Goal: Task Accomplishment & Management: Complete application form

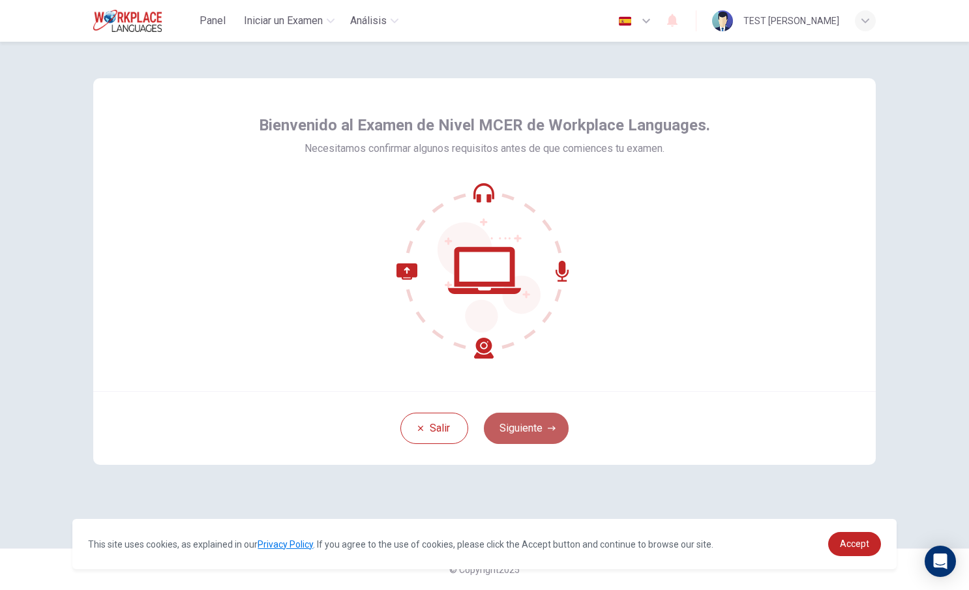
click at [537, 431] on button "Siguiente" at bounding box center [526, 428] width 85 height 31
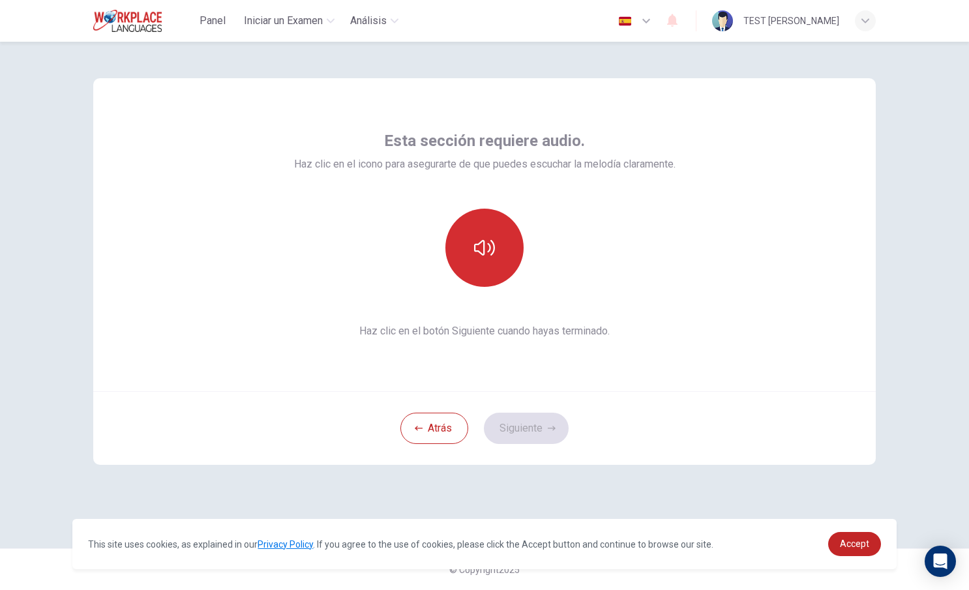
click at [488, 247] on icon "button" at bounding box center [484, 247] width 21 height 21
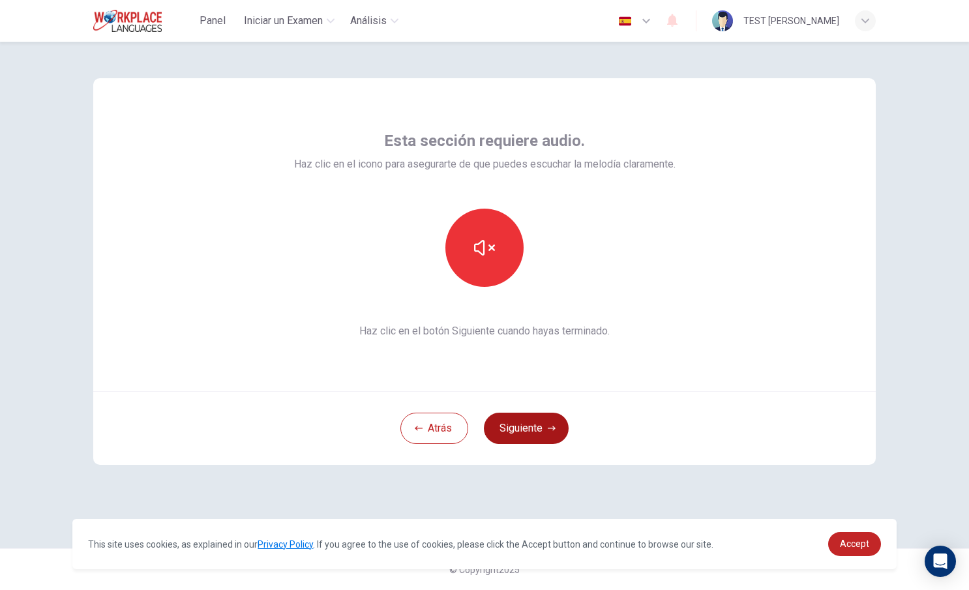
click at [527, 429] on button "Siguiente" at bounding box center [526, 428] width 85 height 31
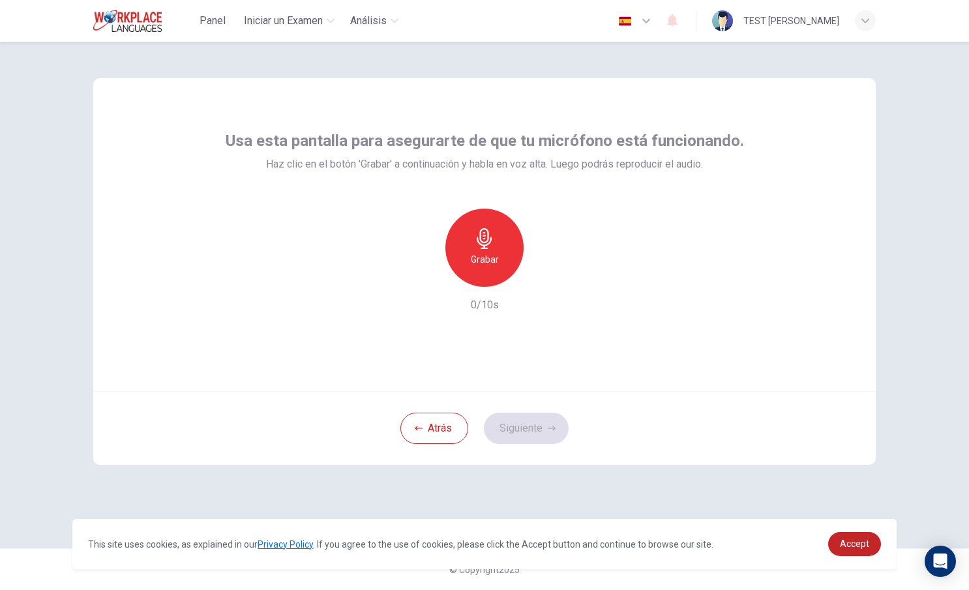
click at [486, 270] on div "Grabar" at bounding box center [484, 248] width 78 height 78
click at [502, 256] on div "Detener" at bounding box center [484, 248] width 78 height 78
click at [545, 278] on icon "button" at bounding box center [544, 276] width 13 height 13
click at [534, 437] on button "Siguiente" at bounding box center [526, 428] width 85 height 31
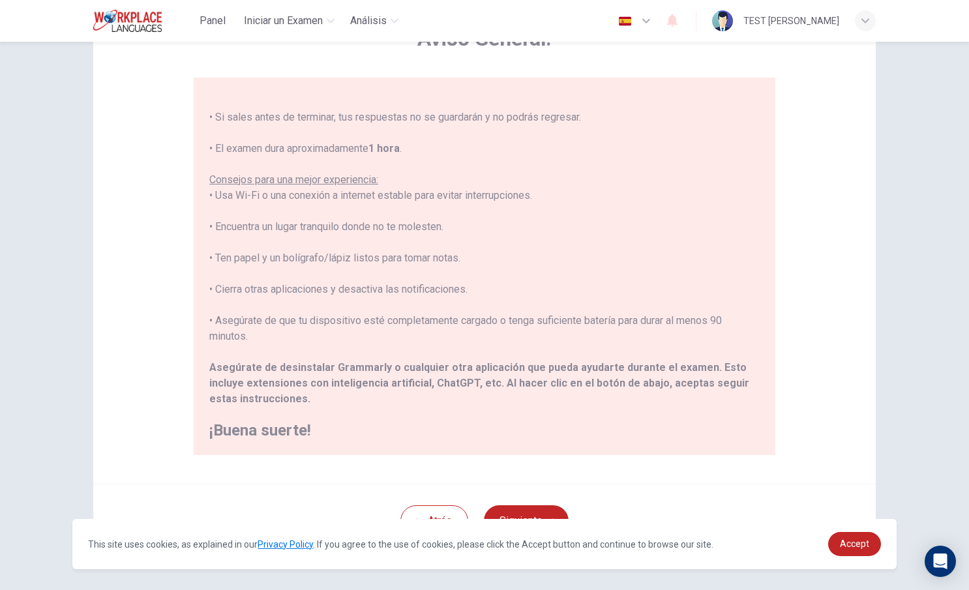
scroll to position [135, 0]
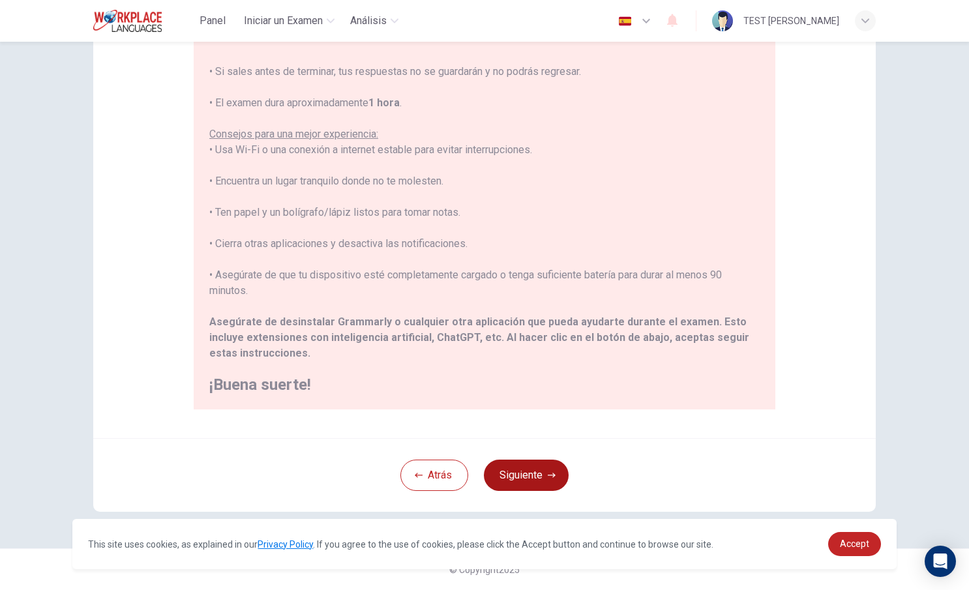
click at [529, 472] on button "Siguiente" at bounding box center [526, 475] width 85 height 31
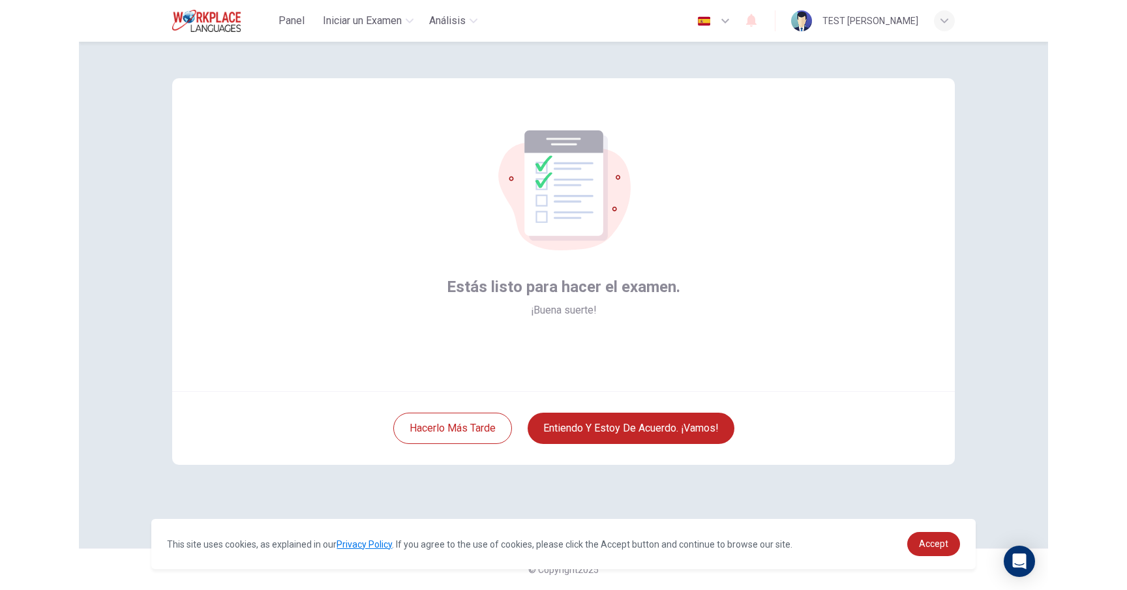
scroll to position [0, 0]
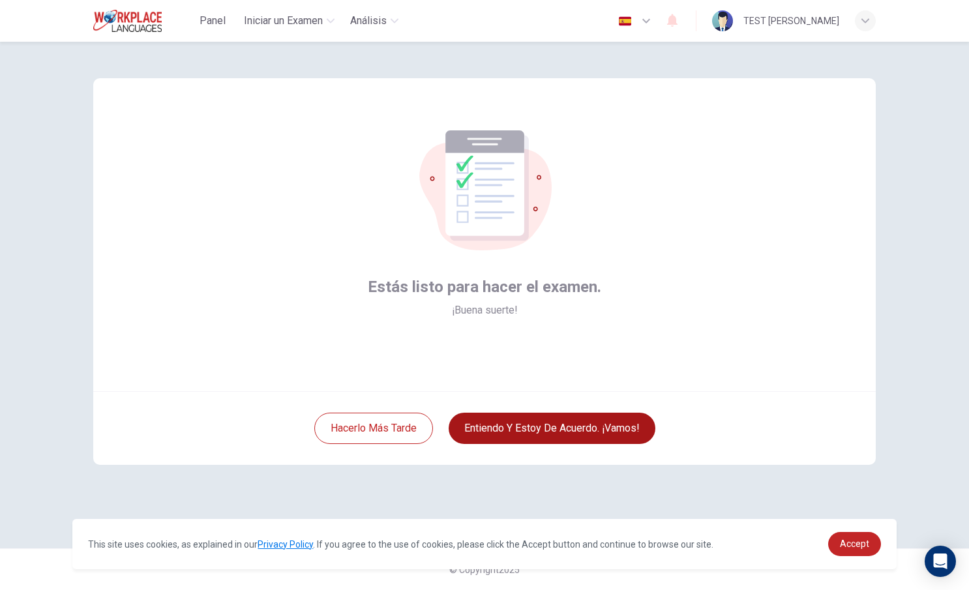
click at [529, 433] on button "Entiendo y estoy de acuerdo. ¡Vamos!" at bounding box center [552, 428] width 207 height 31
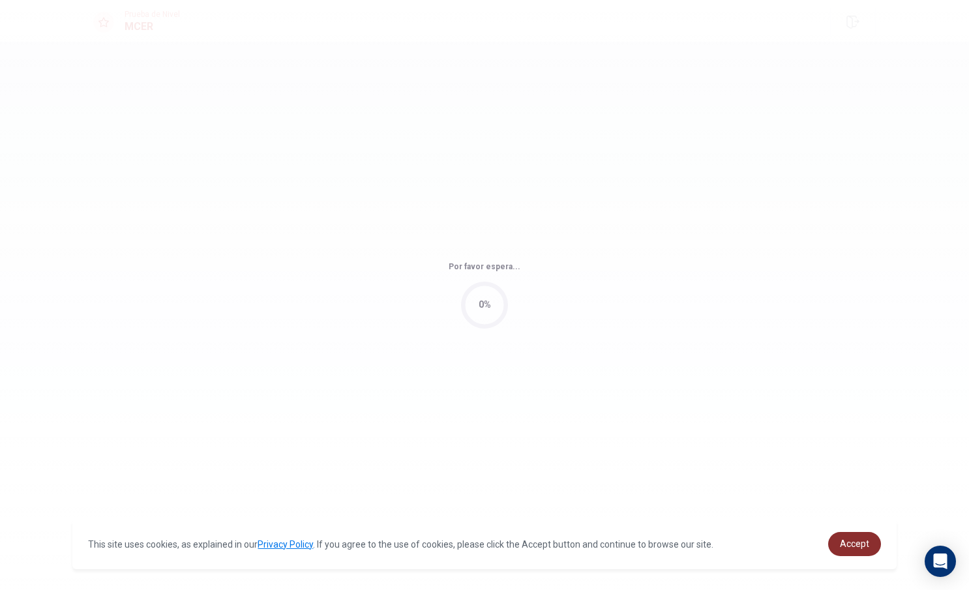
click at [853, 549] on span "Accept" at bounding box center [854, 544] width 29 height 10
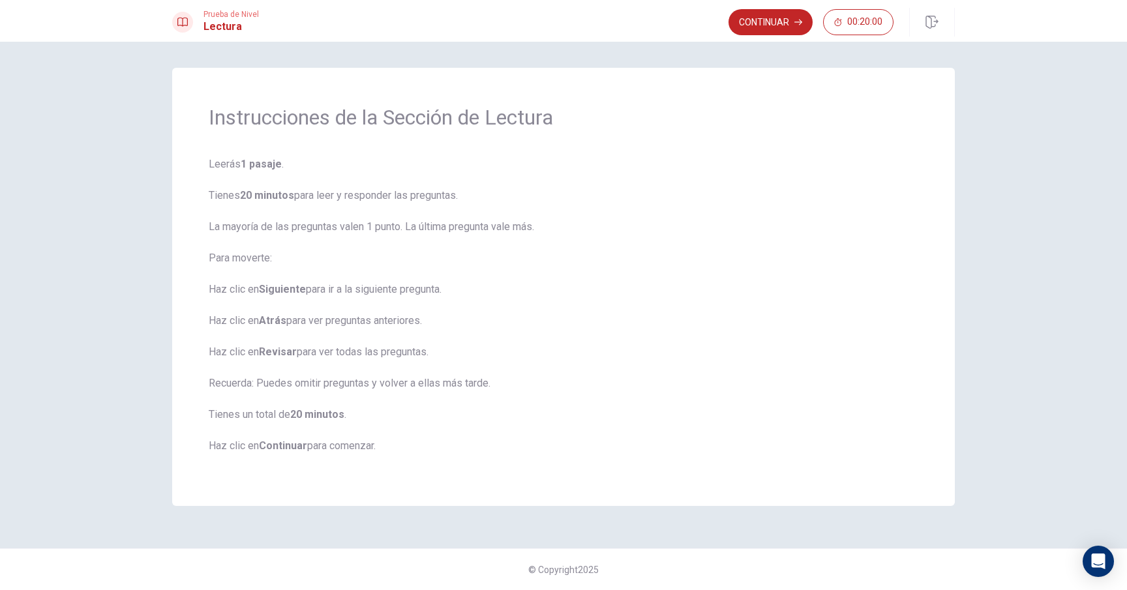
drag, startPoint x: 297, startPoint y: 411, endPoint x: 366, endPoint y: 414, distance: 68.5
click at [366, 414] on span "Leerás 1 pasaje . Tienes 20 minutos para leer y responder las preguntas. La may…" at bounding box center [563, 312] width 709 height 313
click at [388, 454] on span "Leerás 1 pasaje . Tienes 20 minutos para leer y responder las preguntas. La may…" at bounding box center [563, 312] width 709 height 313
click at [763, 25] on button "Continuar" at bounding box center [770, 22] width 84 height 26
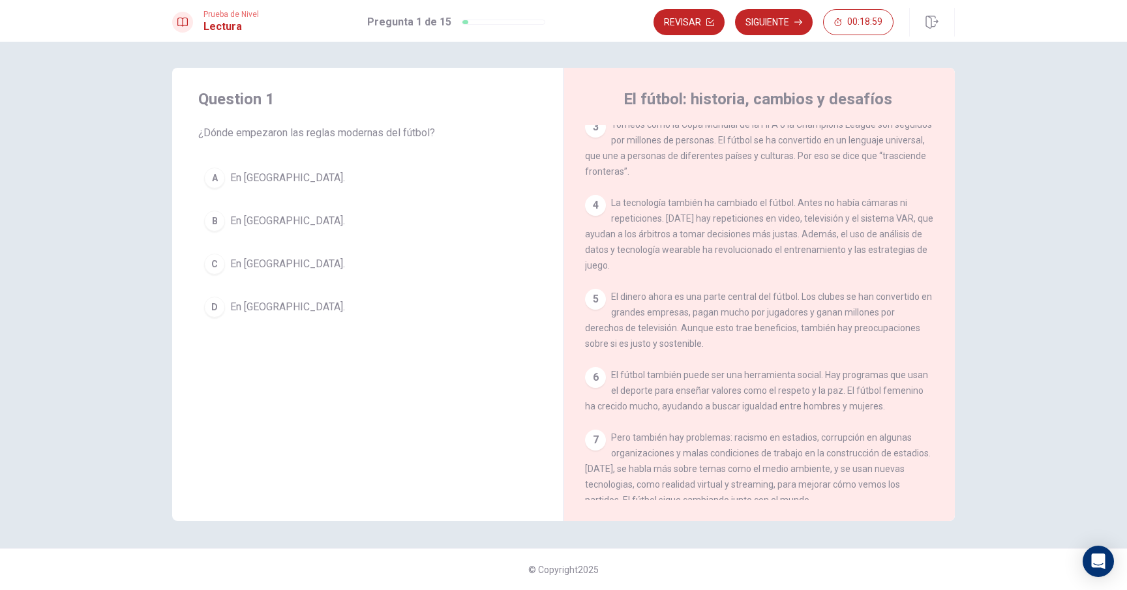
scroll to position [175, 0]
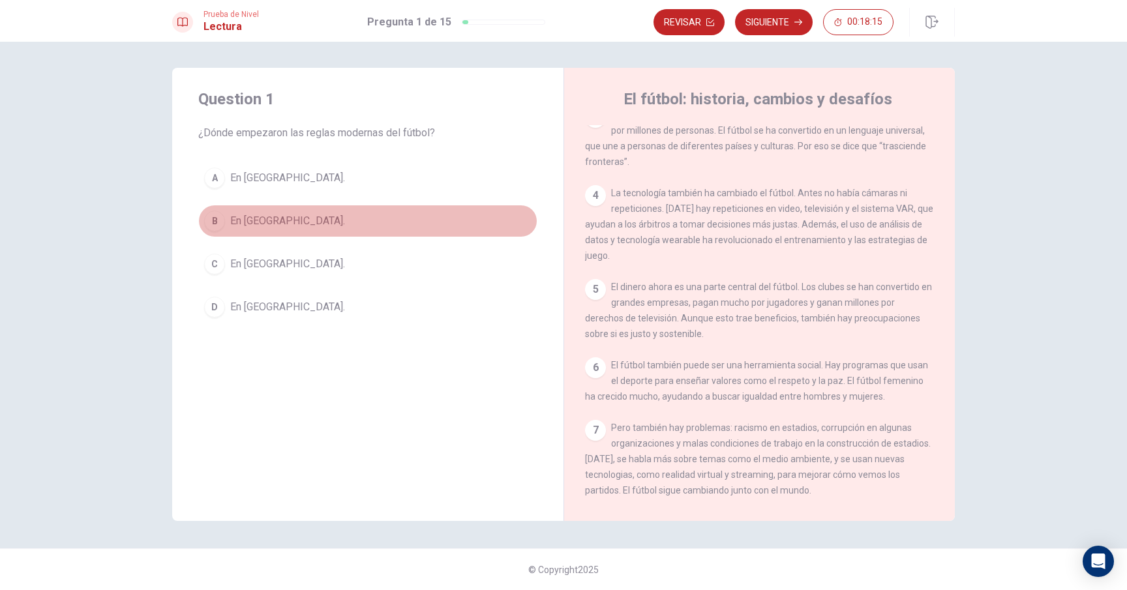
click at [213, 222] on div "B" at bounding box center [214, 221] width 21 height 21
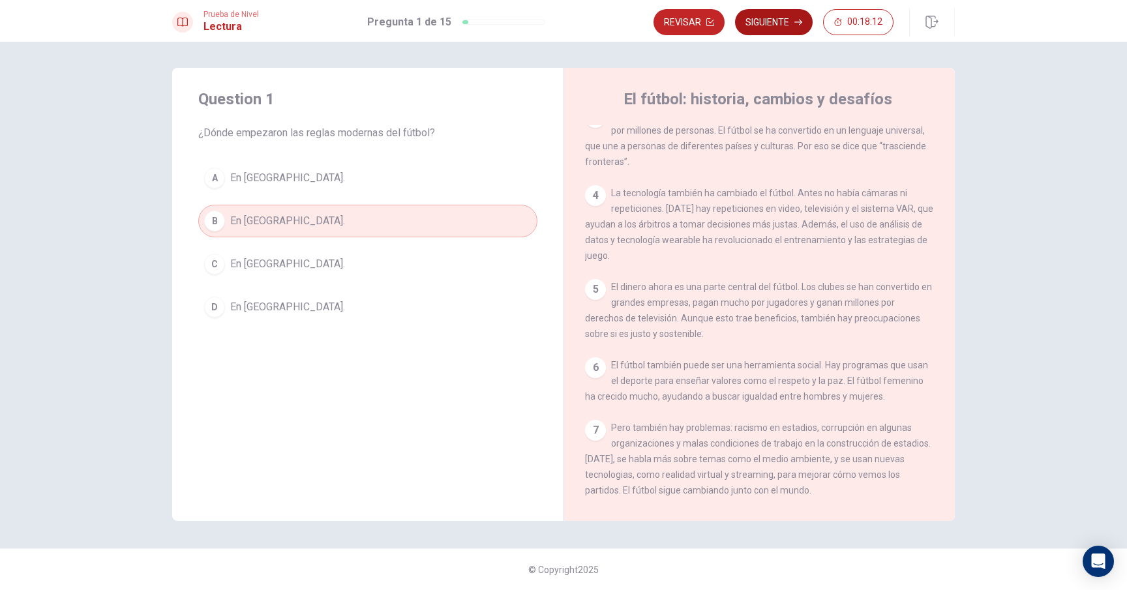
click at [772, 32] on button "Siguiente" at bounding box center [774, 22] width 78 height 26
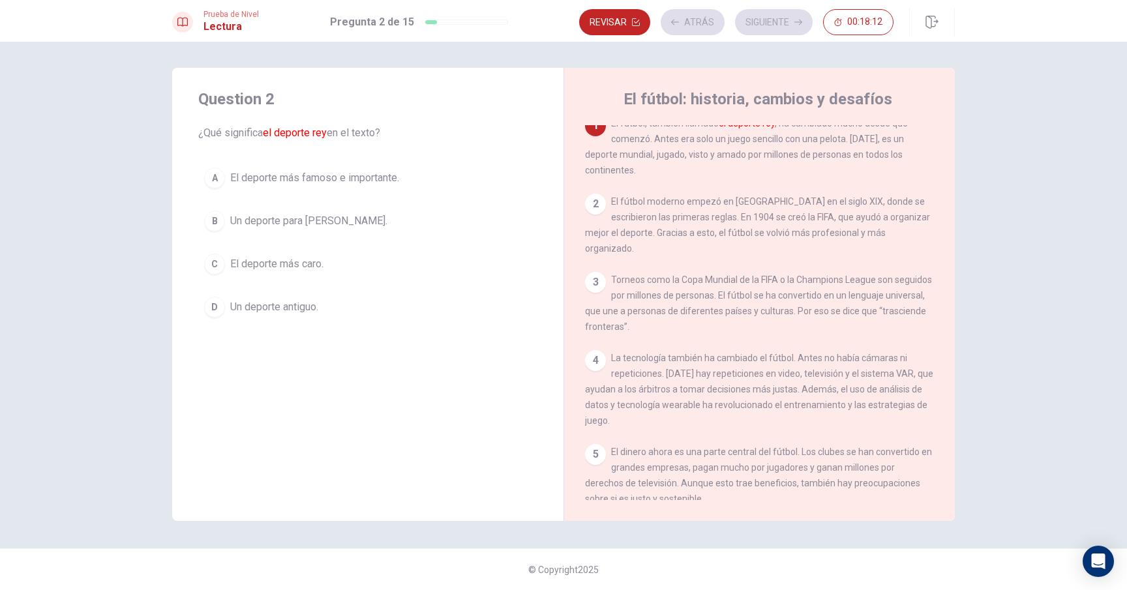
scroll to position [0, 0]
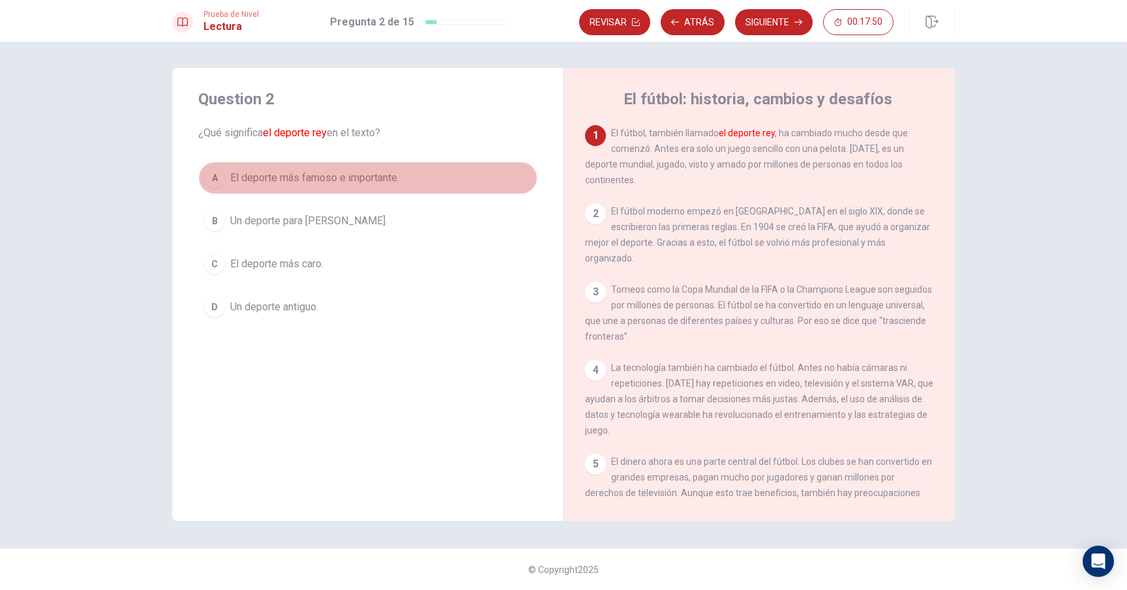
click at [216, 182] on div "A" at bounding box center [214, 178] width 21 height 21
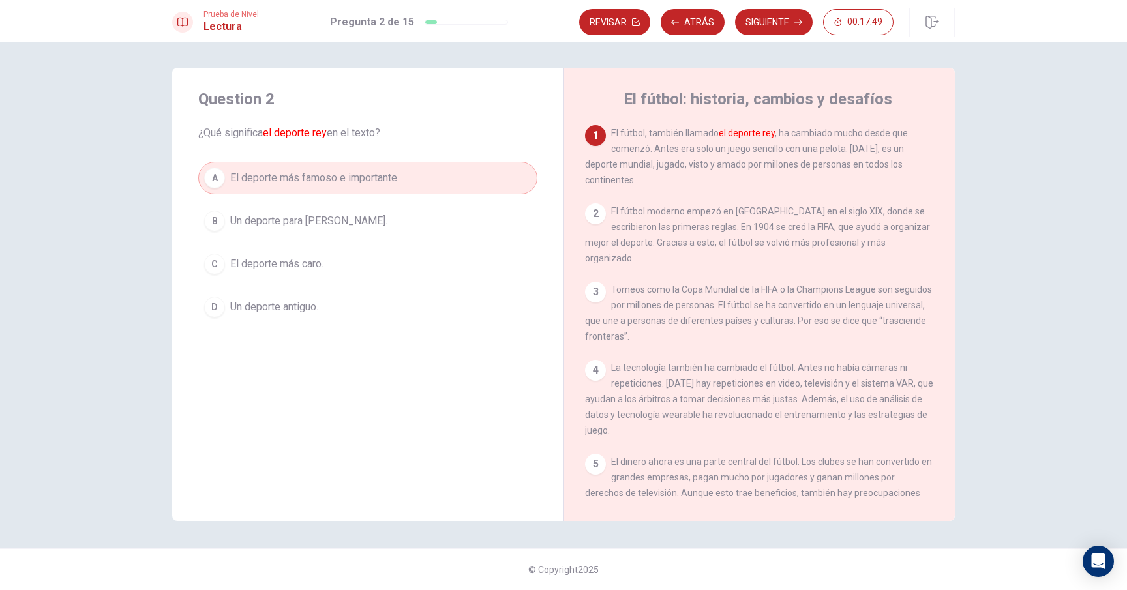
click at [771, 28] on button "Siguiente" at bounding box center [774, 22] width 78 height 26
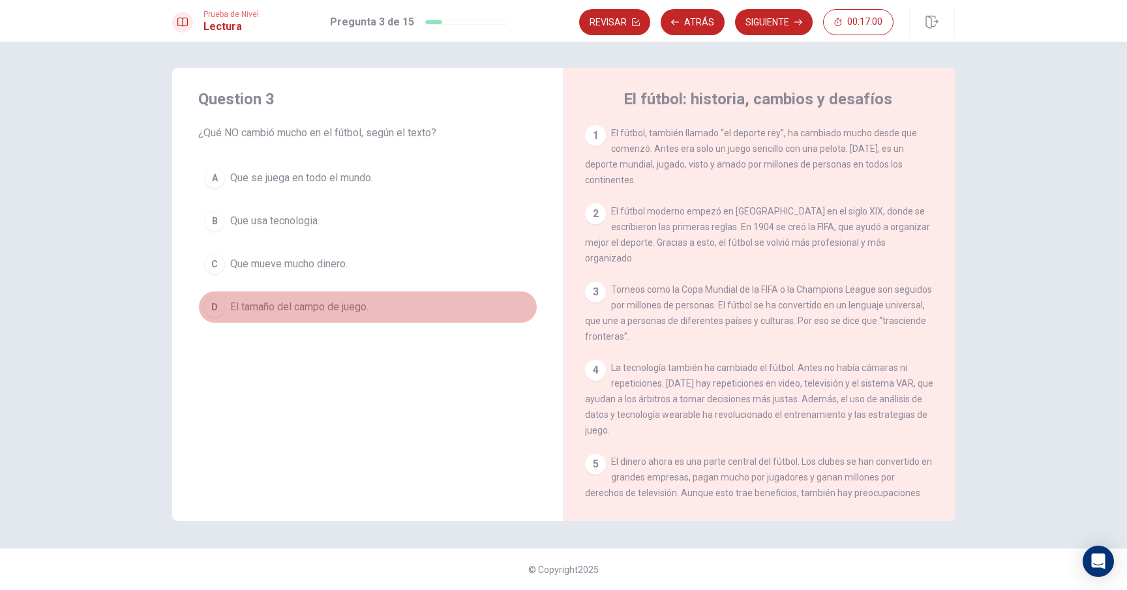
click at [213, 311] on div "D" at bounding box center [214, 307] width 21 height 21
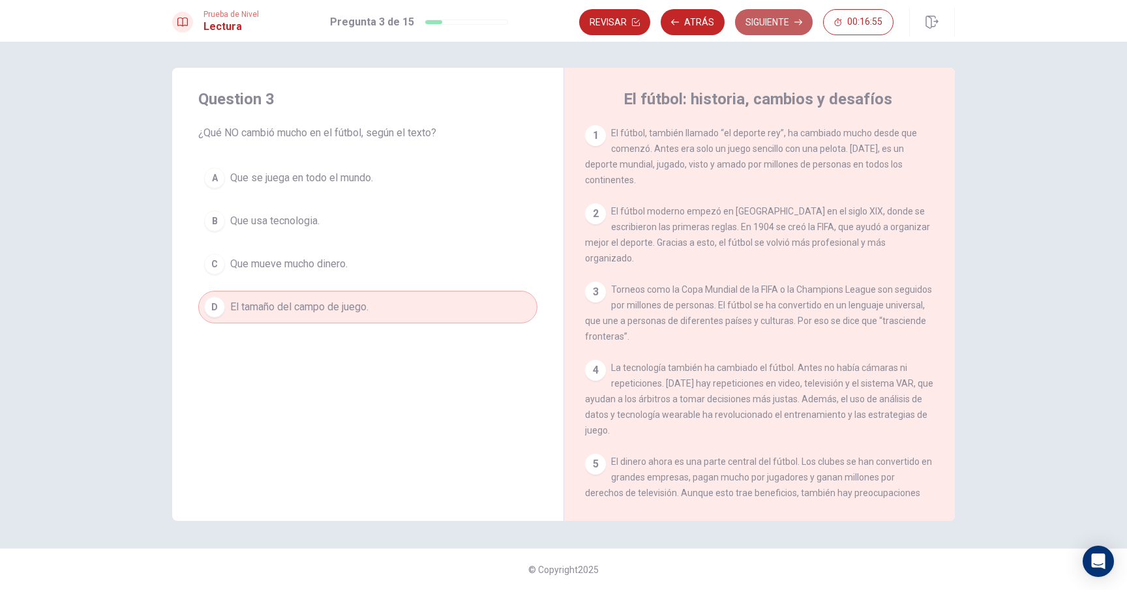
click at [789, 28] on button "Siguiente" at bounding box center [774, 22] width 78 height 26
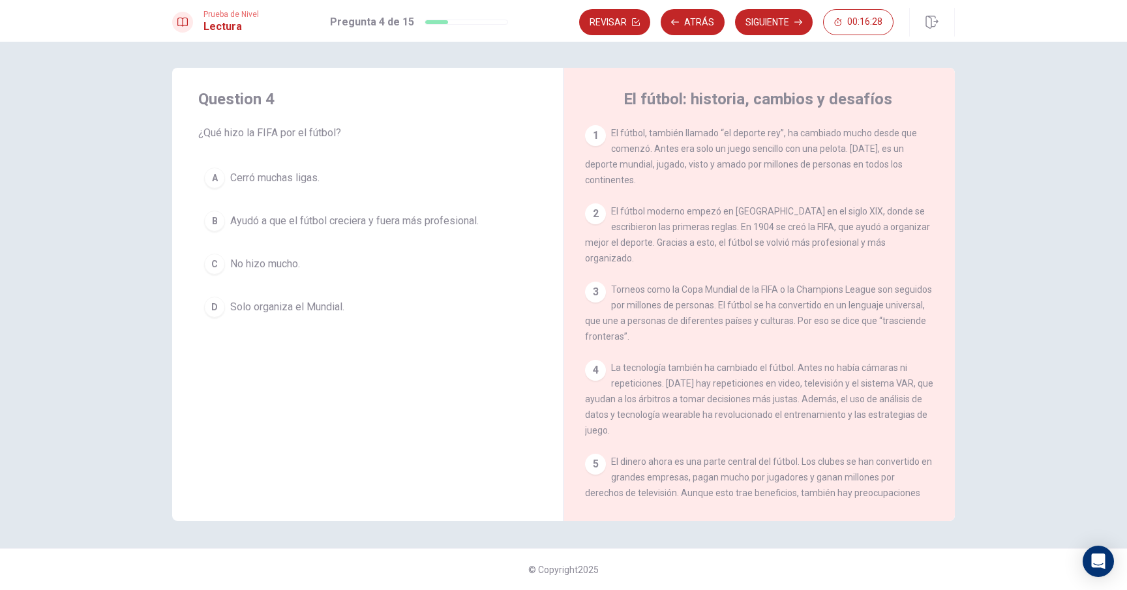
click at [216, 224] on div "B" at bounding box center [214, 221] width 21 height 21
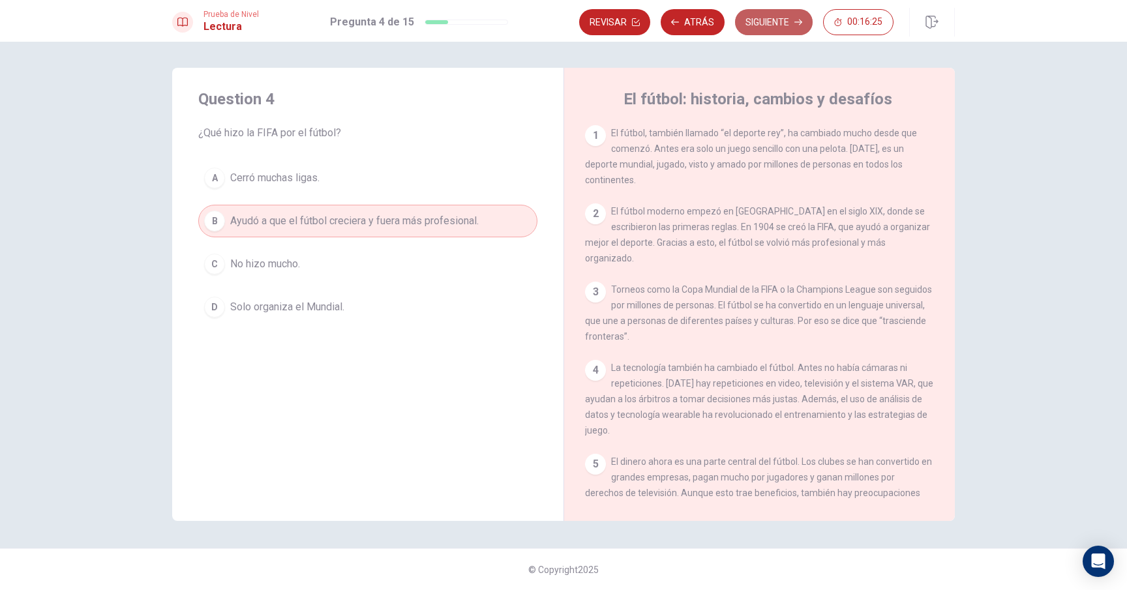
click at [758, 27] on button "Siguiente" at bounding box center [774, 22] width 78 height 26
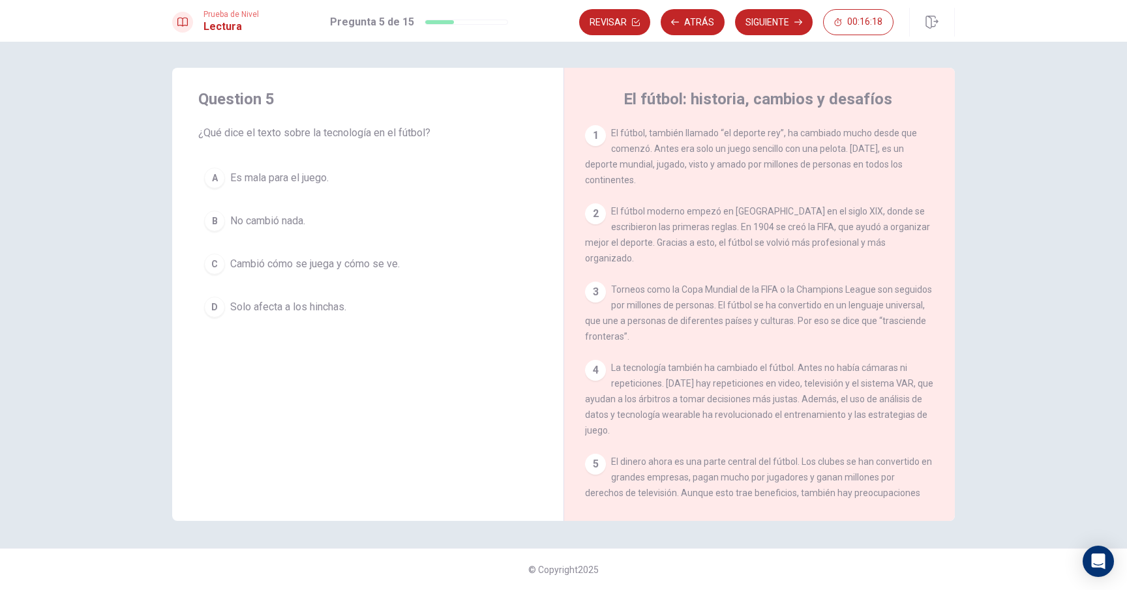
click at [218, 271] on div "C" at bounding box center [214, 264] width 21 height 21
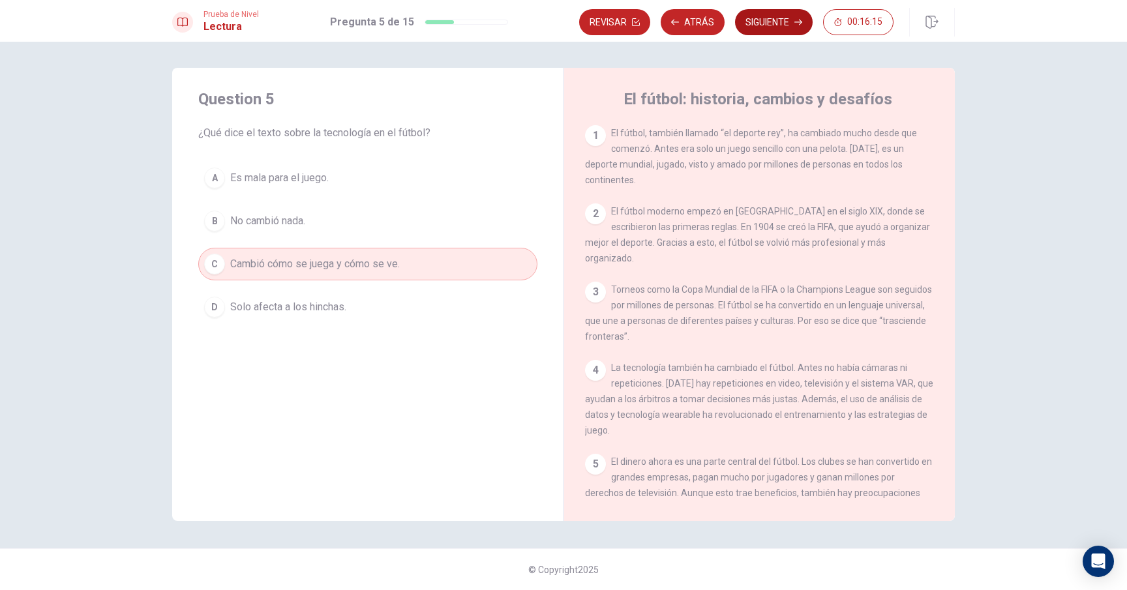
click at [782, 29] on button "Siguiente" at bounding box center [774, 22] width 78 height 26
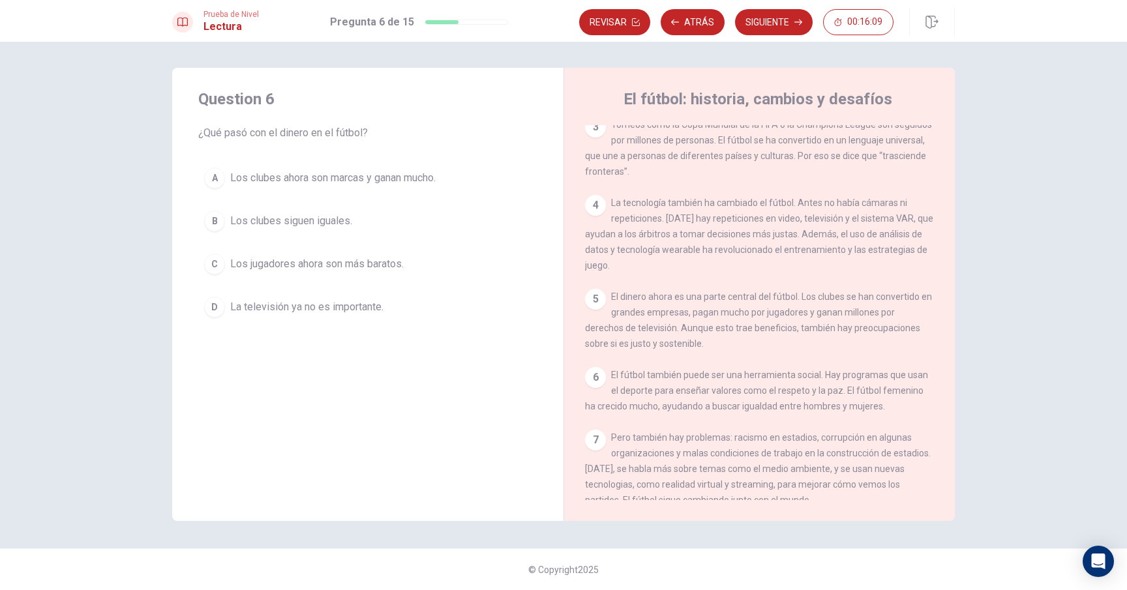
scroll to position [175, 0]
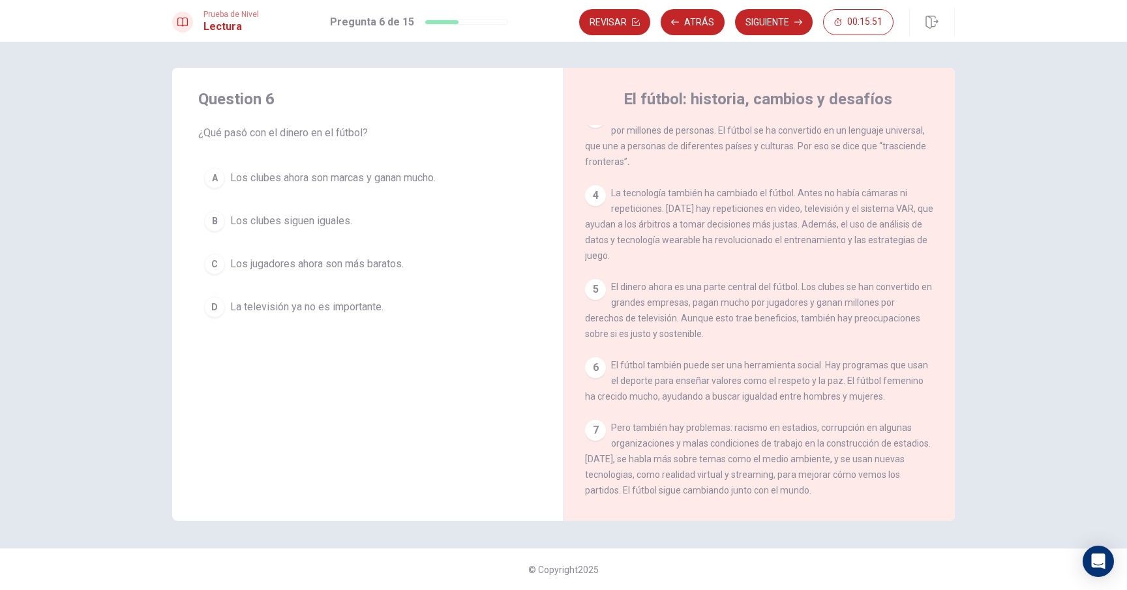
click at [218, 179] on div "A" at bounding box center [214, 178] width 21 height 21
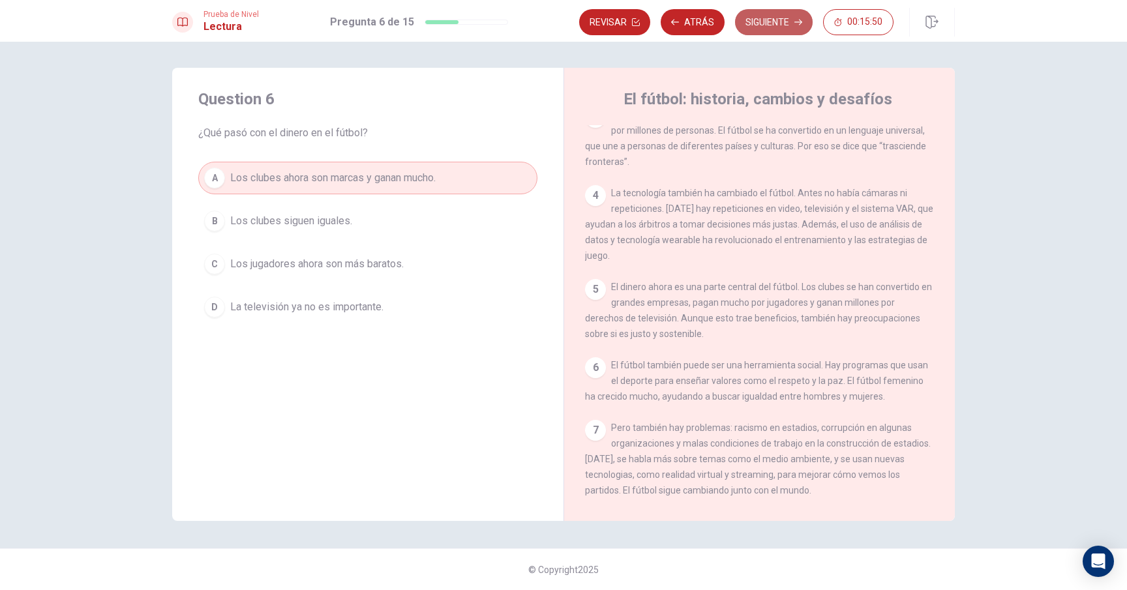
click at [782, 19] on button "Siguiente" at bounding box center [774, 22] width 78 height 26
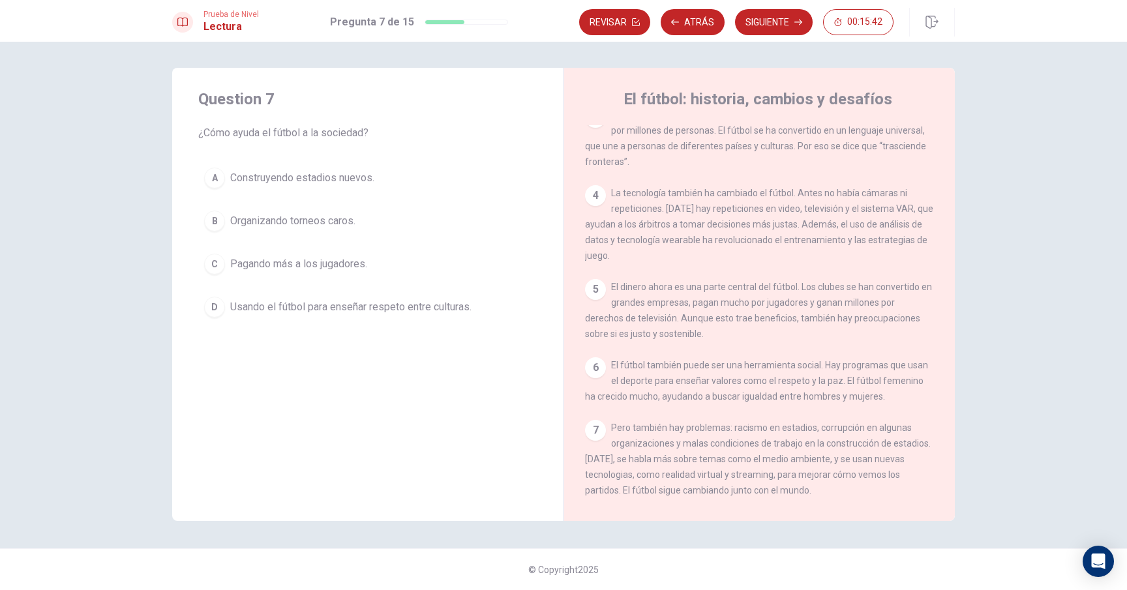
click at [218, 308] on div "D" at bounding box center [214, 307] width 21 height 21
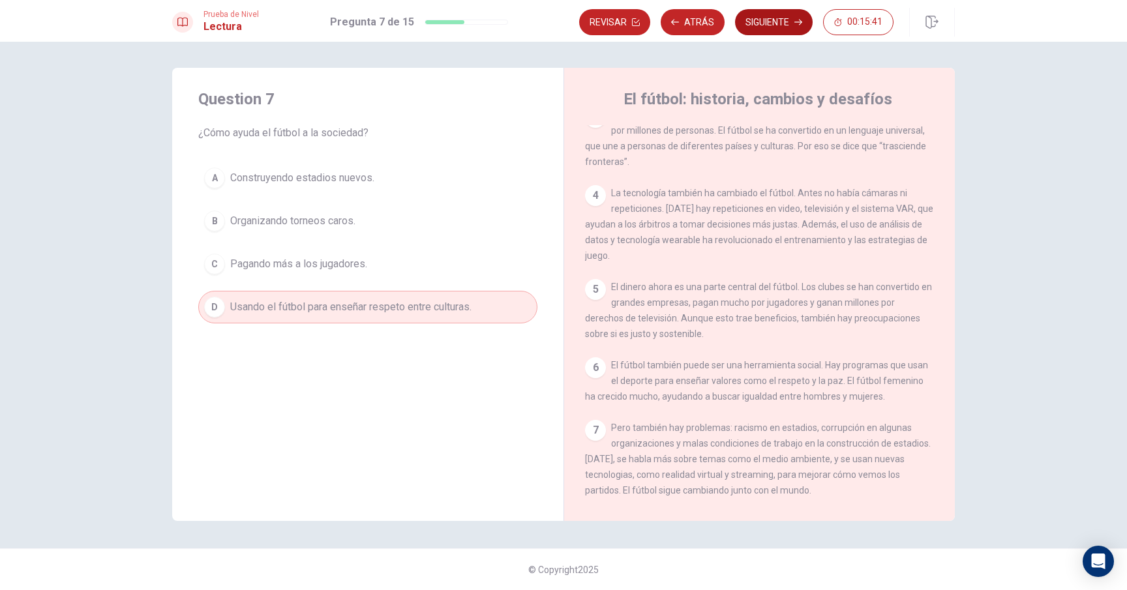
click at [763, 23] on button "Siguiente" at bounding box center [774, 22] width 78 height 26
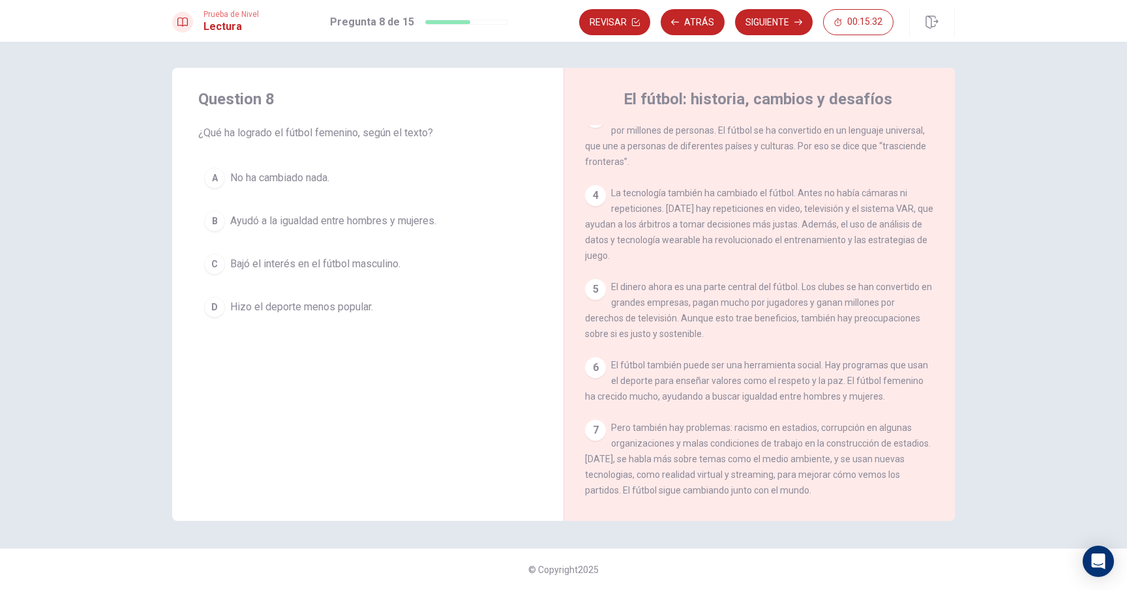
click at [219, 222] on div "B" at bounding box center [214, 221] width 21 height 21
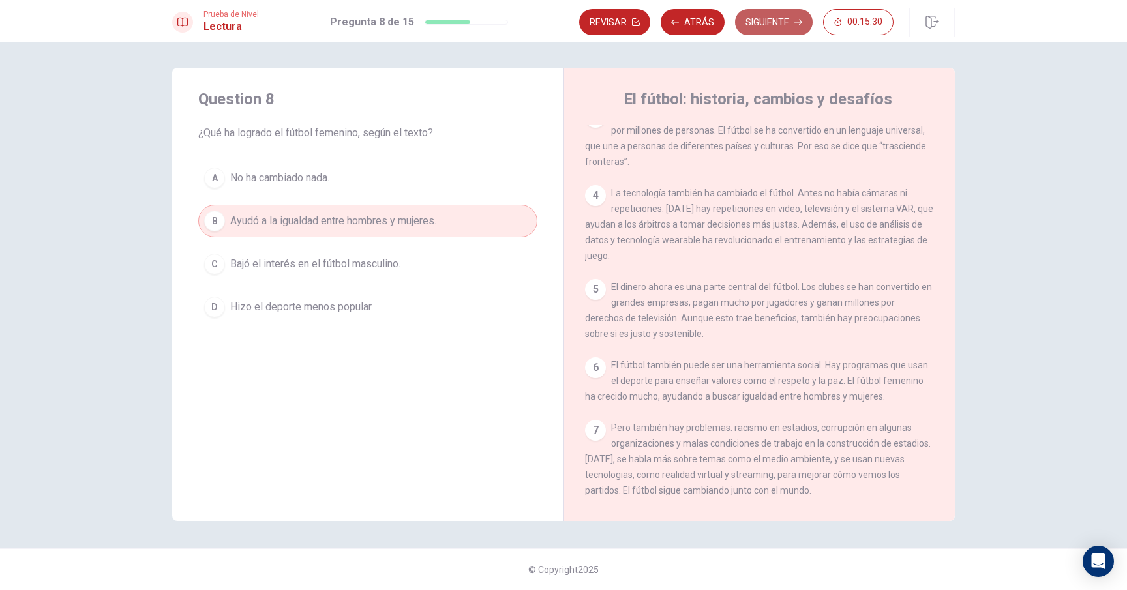
click at [769, 27] on button "Siguiente" at bounding box center [774, 22] width 78 height 26
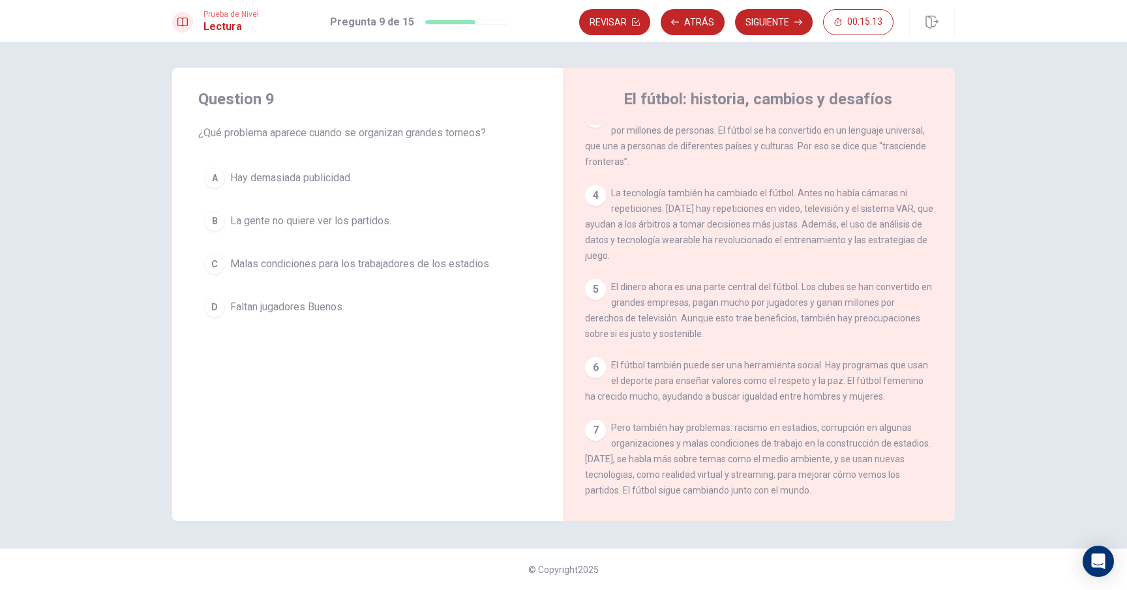
click at [216, 264] on div "C" at bounding box center [214, 264] width 21 height 21
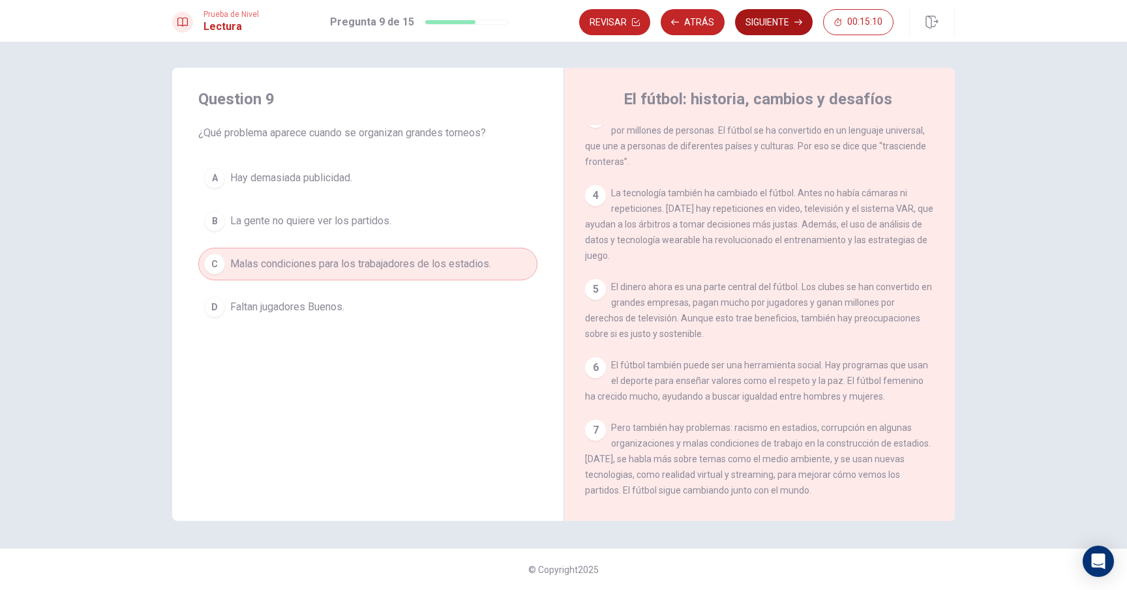
click at [767, 27] on button "Siguiente" at bounding box center [774, 22] width 78 height 26
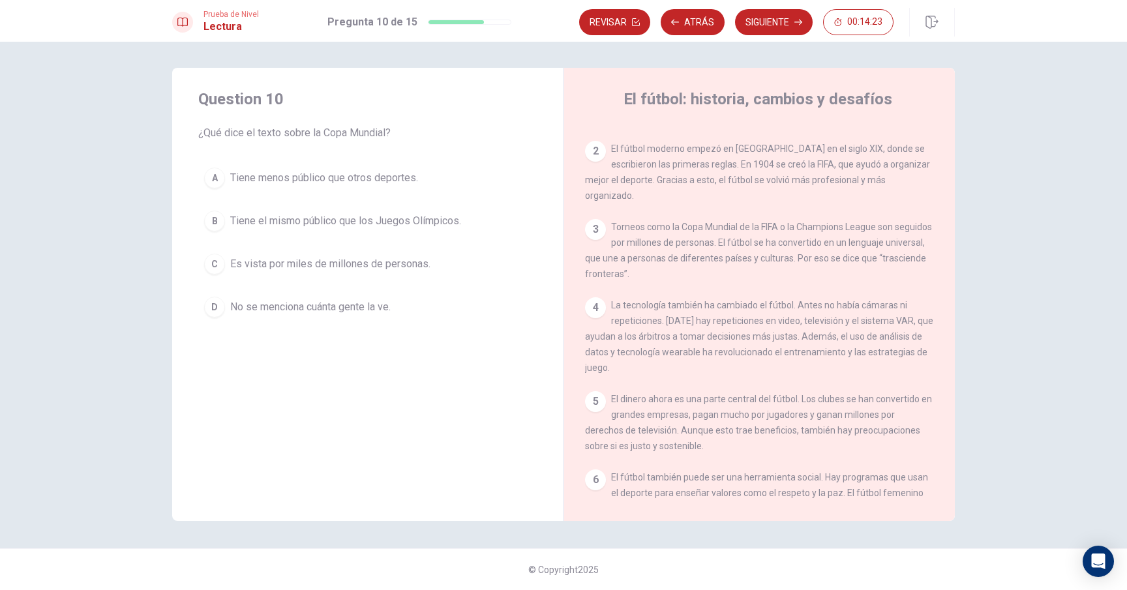
scroll to position [60, 0]
drag, startPoint x: 754, startPoint y: 222, endPoint x: 615, endPoint y: 213, distance: 139.8
click at [615, 224] on span "Torneos como la Copa Mundial de la FIFA o la Champions League son seguidos por …" at bounding box center [758, 252] width 347 height 57
drag, startPoint x: 613, startPoint y: 209, endPoint x: 759, endPoint y: 224, distance: 146.8
click at [759, 224] on div "3 Torneos como la Copa Mundial de la FIFA o la Champions League son seguidos po…" at bounding box center [759, 253] width 349 height 63
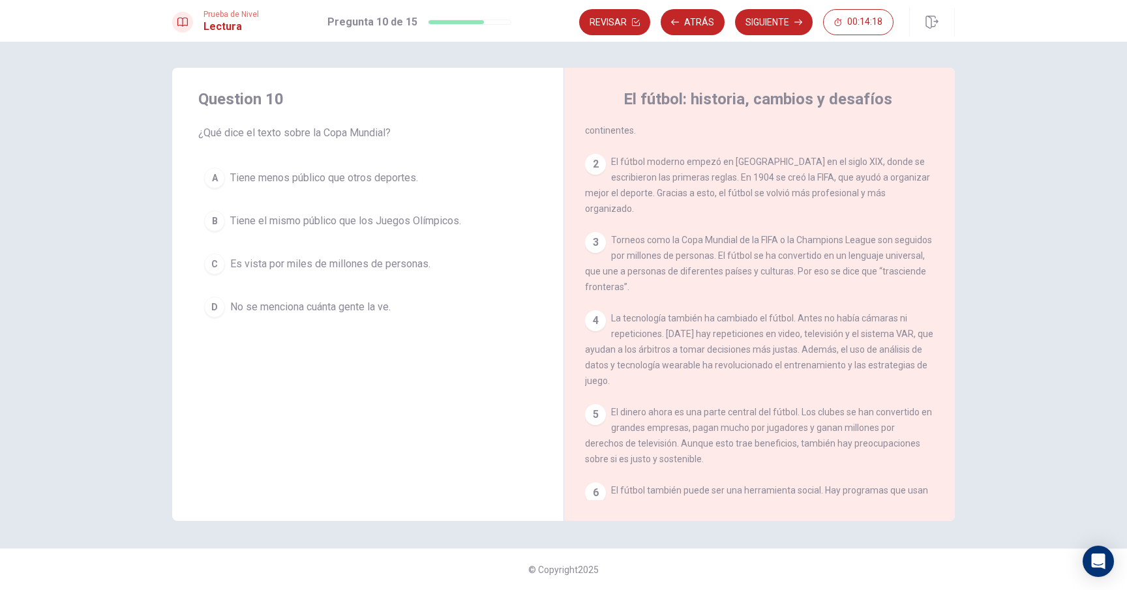
scroll to position [47, 0]
click at [211, 267] on div "C" at bounding box center [214, 264] width 21 height 21
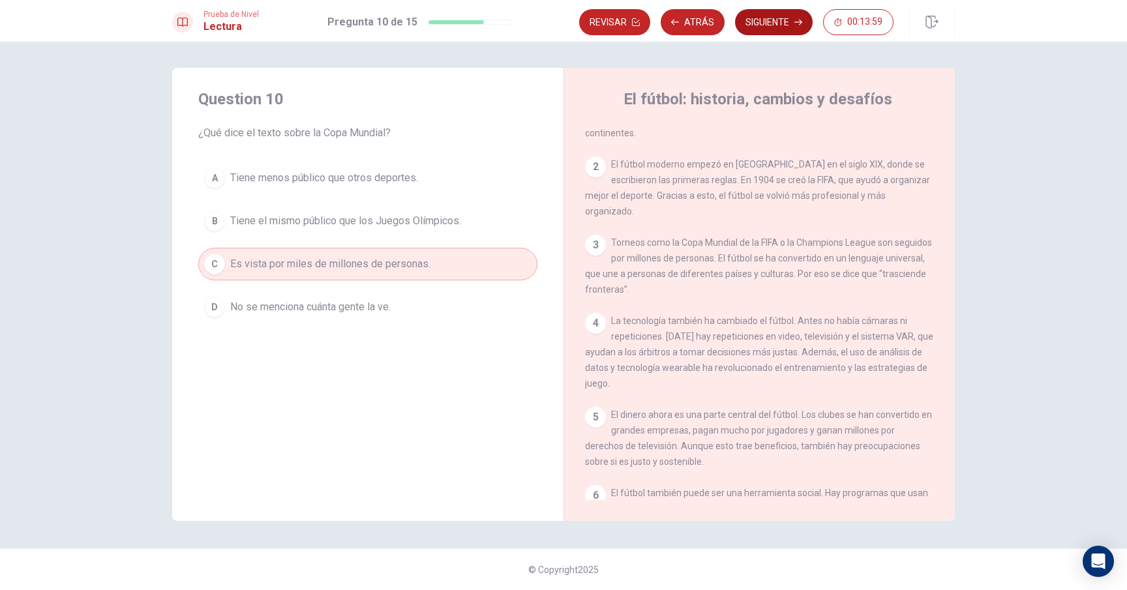
click at [771, 25] on button "Siguiente" at bounding box center [774, 22] width 78 height 26
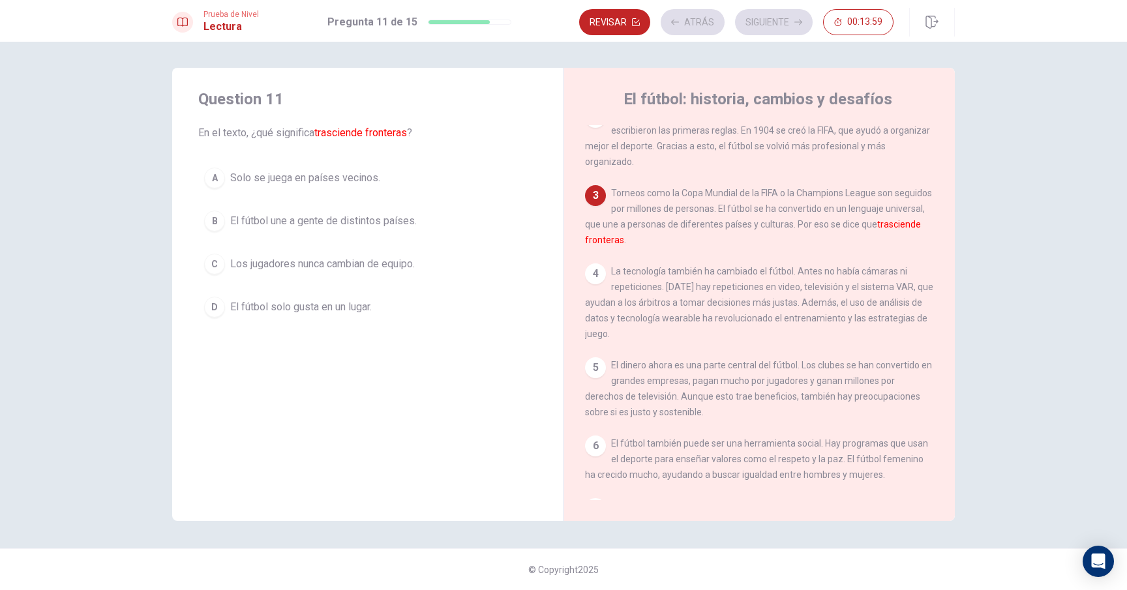
scroll to position [129, 0]
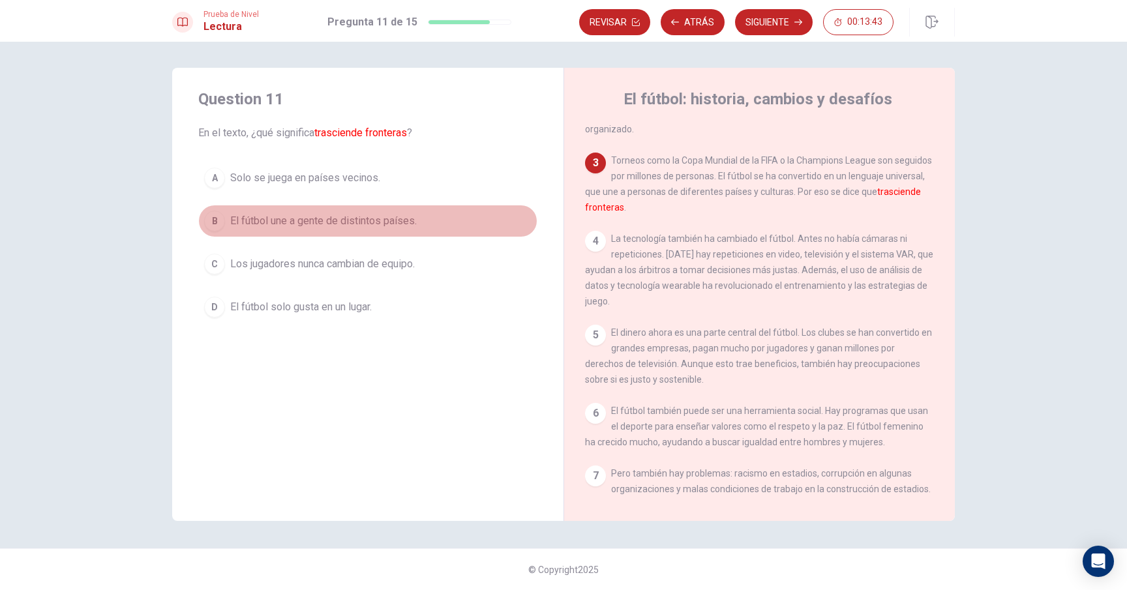
click at [209, 222] on div "B" at bounding box center [214, 221] width 21 height 21
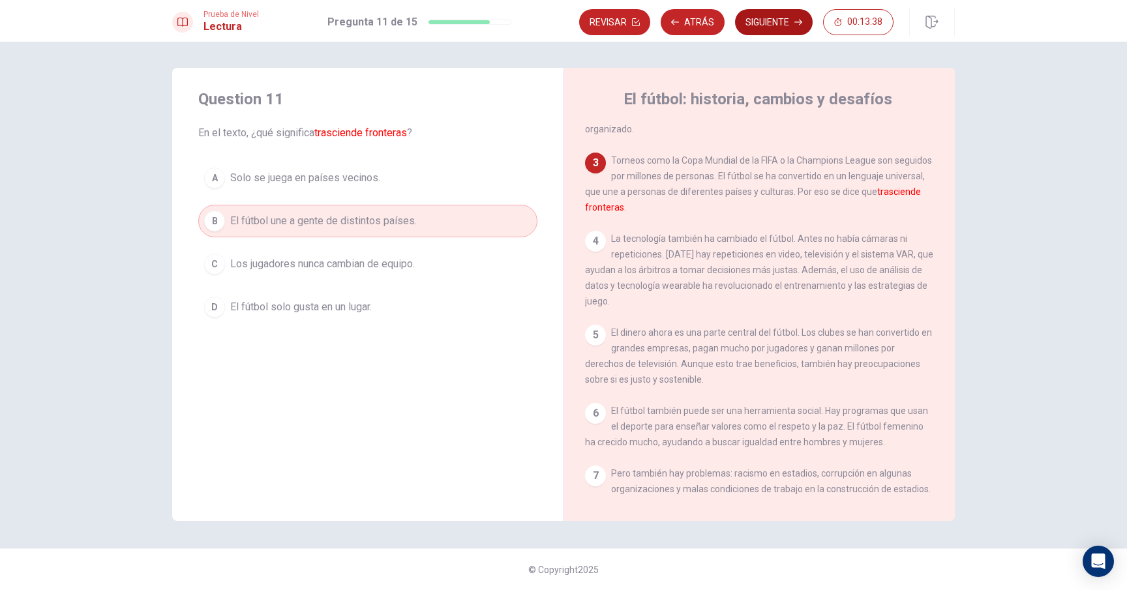
click at [771, 23] on button "Siguiente" at bounding box center [774, 22] width 78 height 26
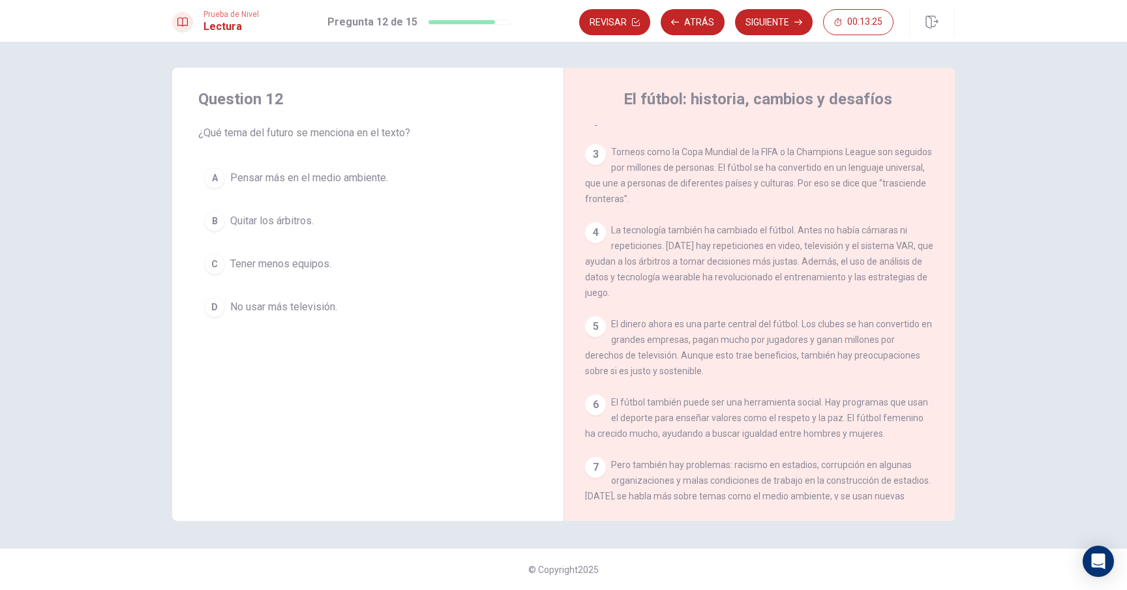
scroll to position [175, 0]
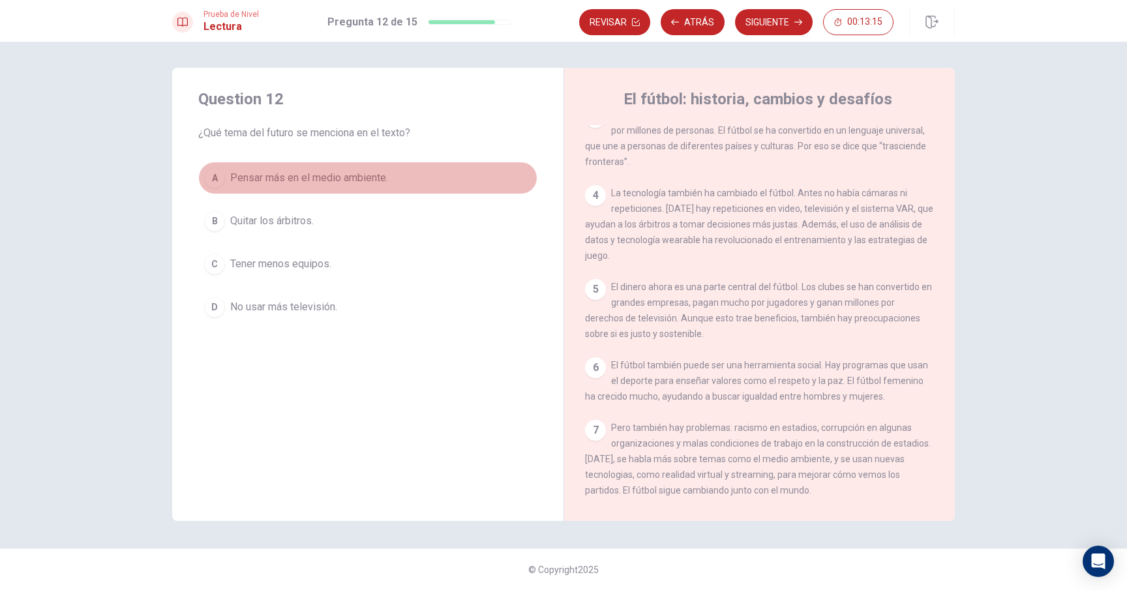
click at [219, 181] on div "A" at bounding box center [214, 178] width 21 height 21
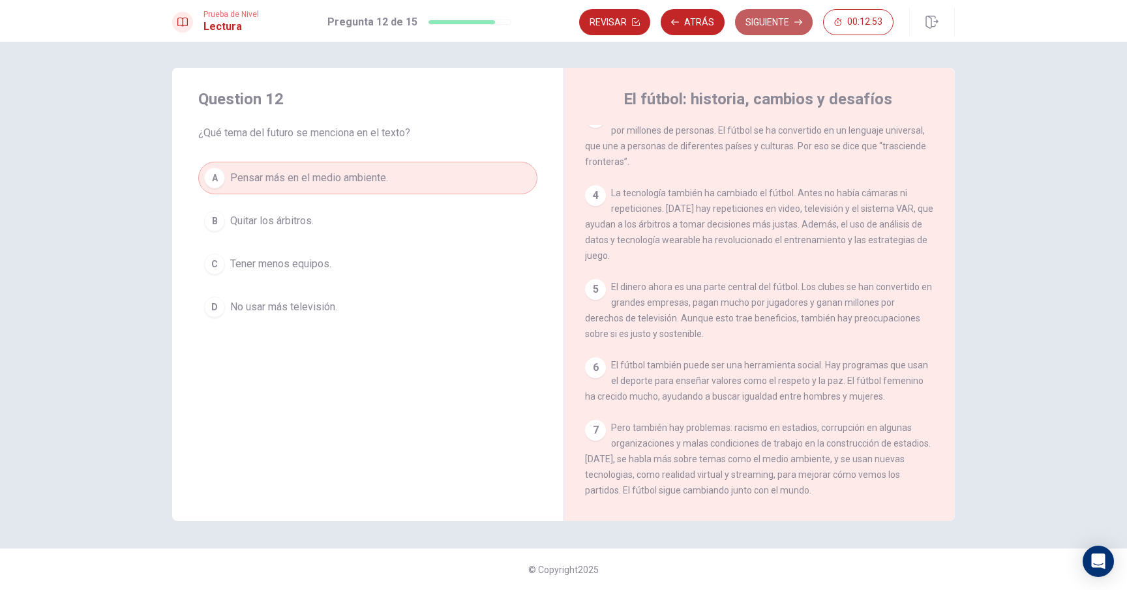
click at [776, 24] on button "Siguiente" at bounding box center [774, 22] width 78 height 26
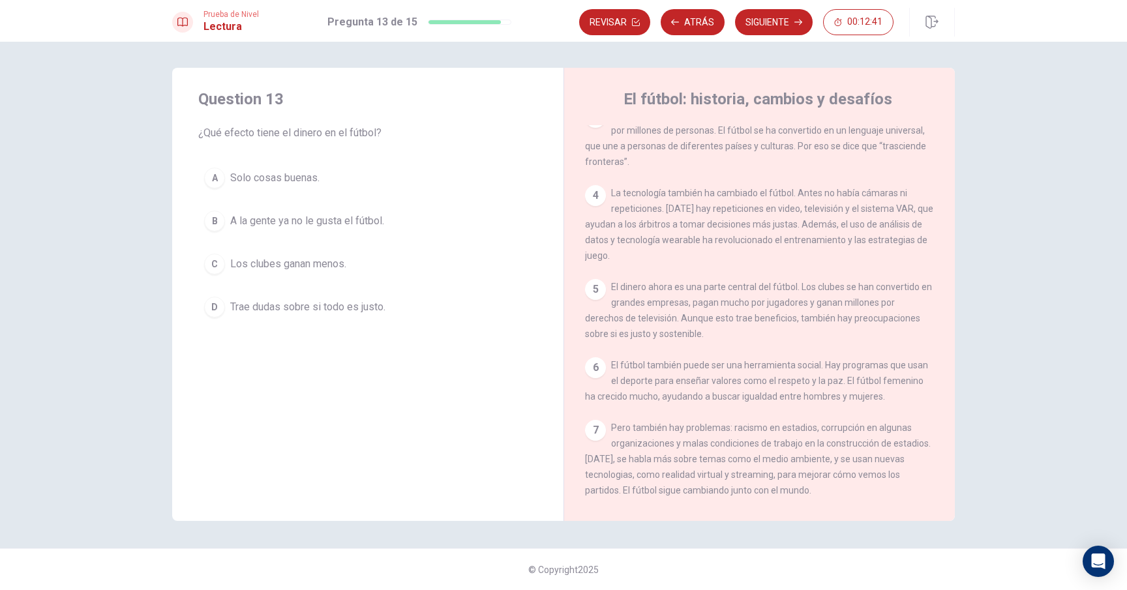
click at [211, 309] on div "D" at bounding box center [214, 307] width 21 height 21
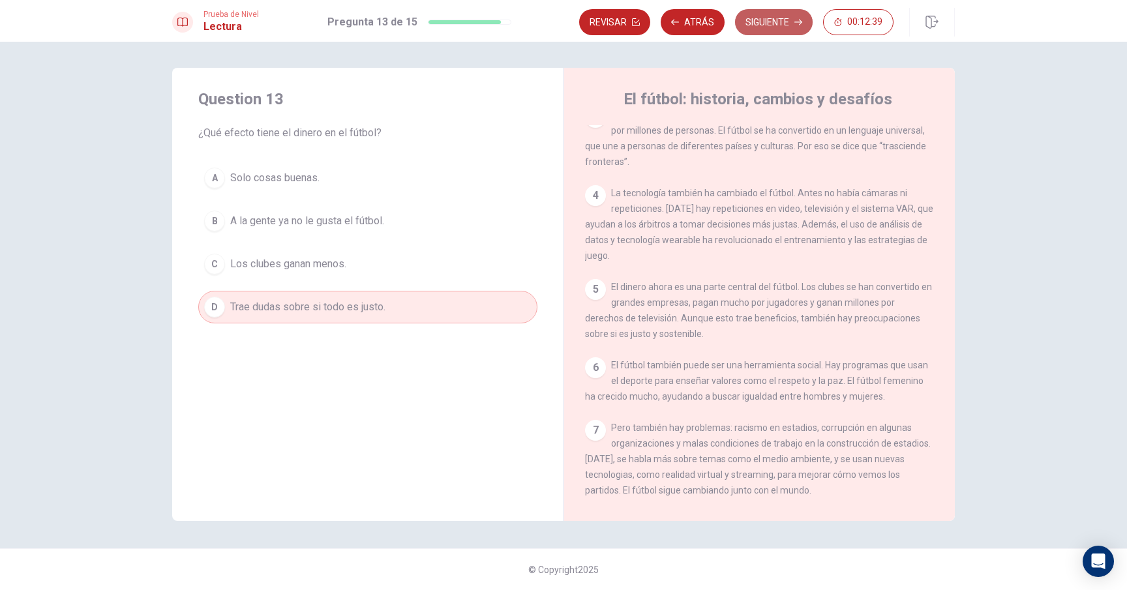
click at [791, 27] on button "Siguiente" at bounding box center [774, 22] width 78 height 26
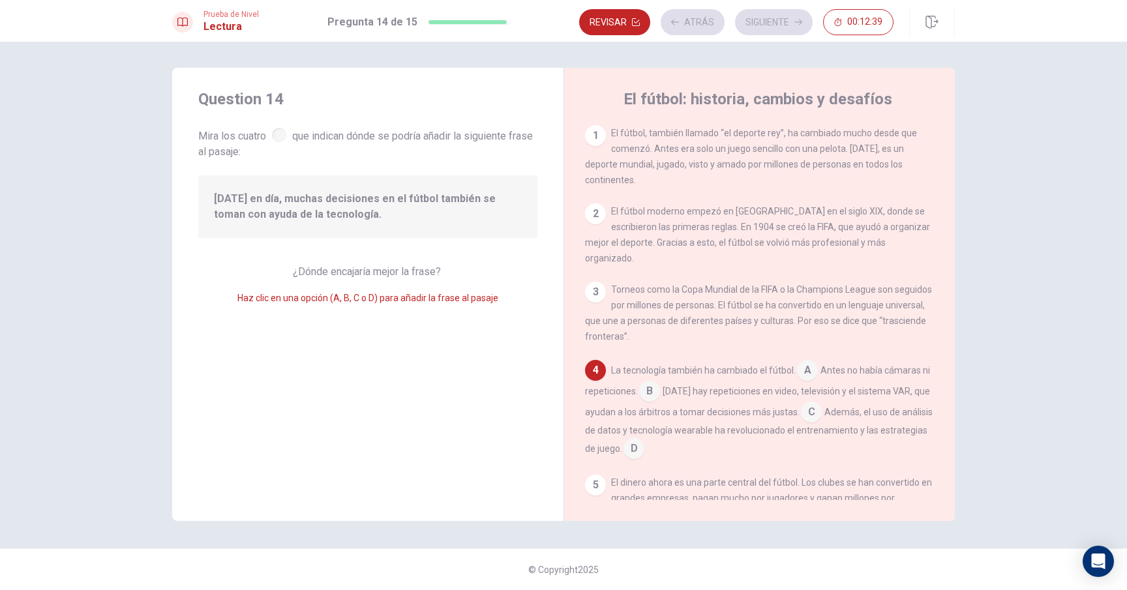
scroll to position [65, 0]
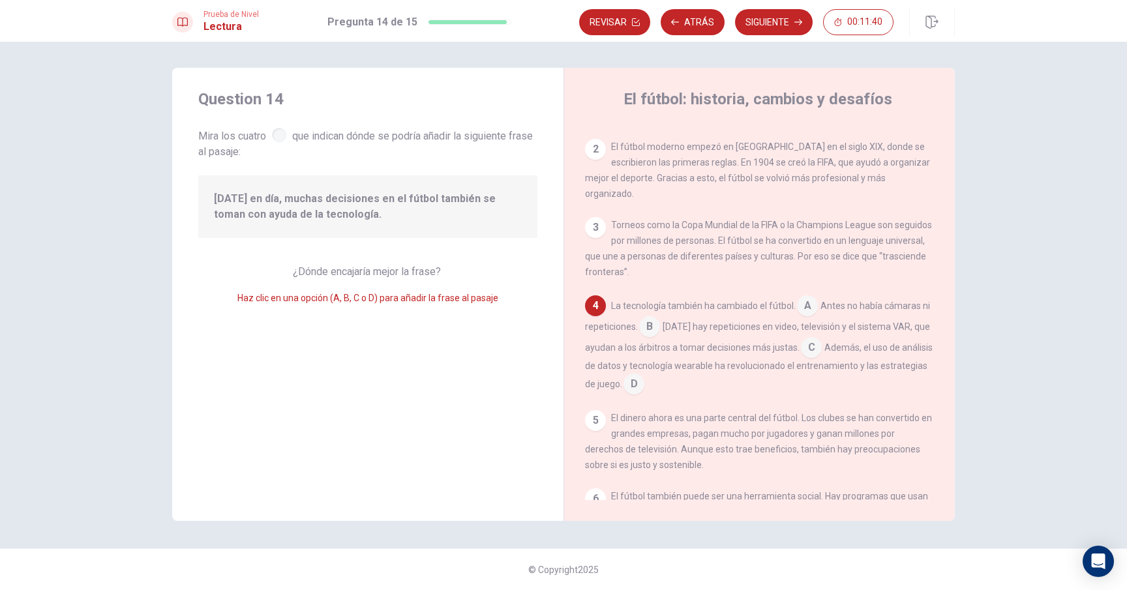
click at [660, 318] on input at bounding box center [649, 328] width 21 height 21
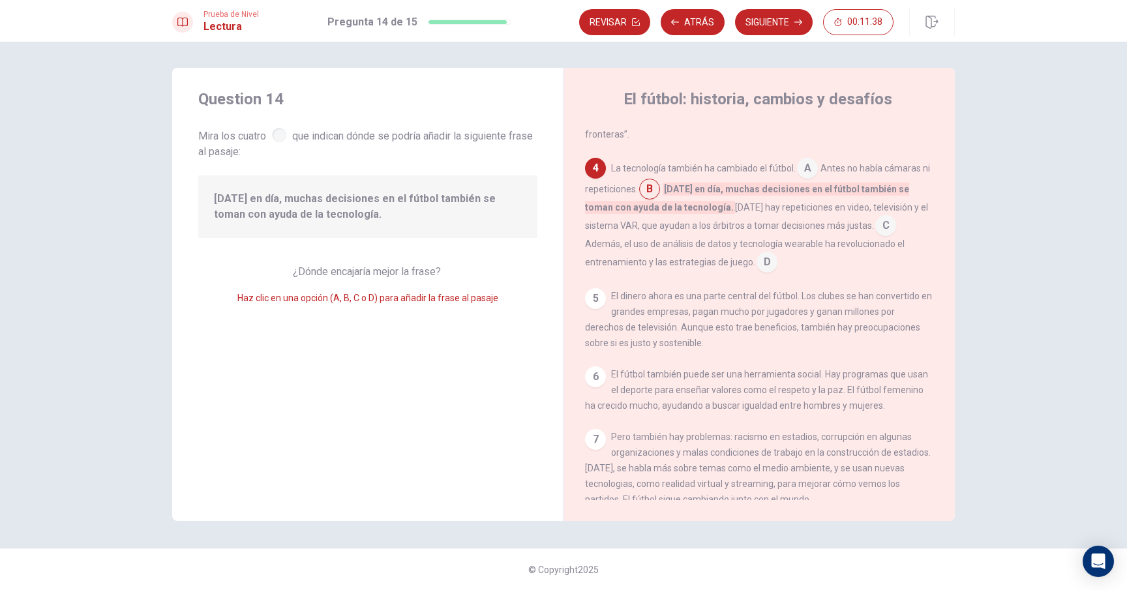
scroll to position [208, 0]
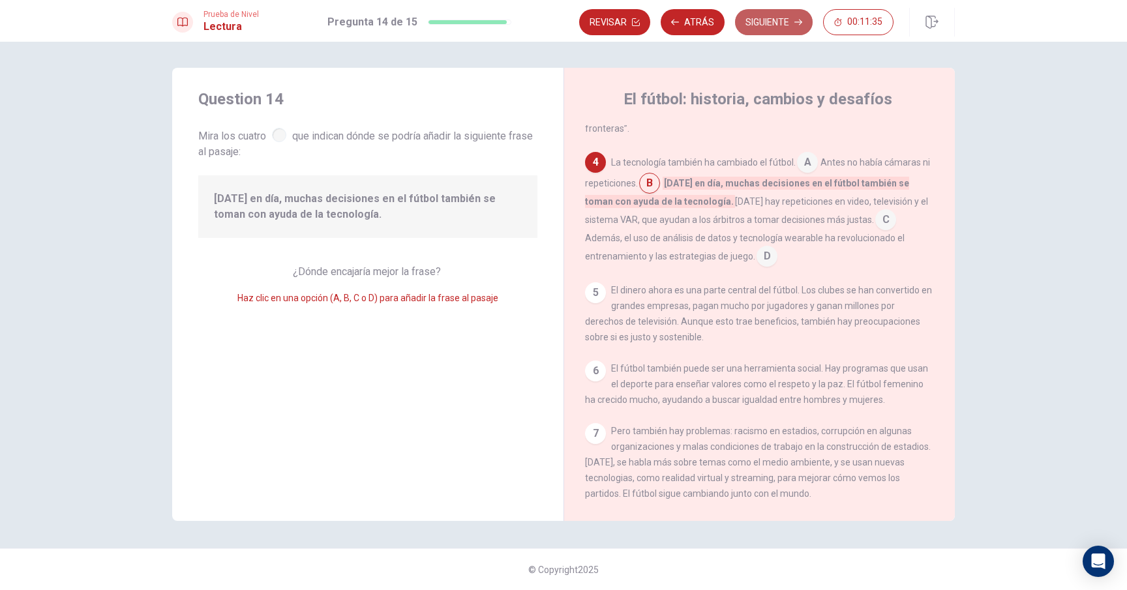
click at [763, 22] on button "Siguiente" at bounding box center [774, 22] width 78 height 26
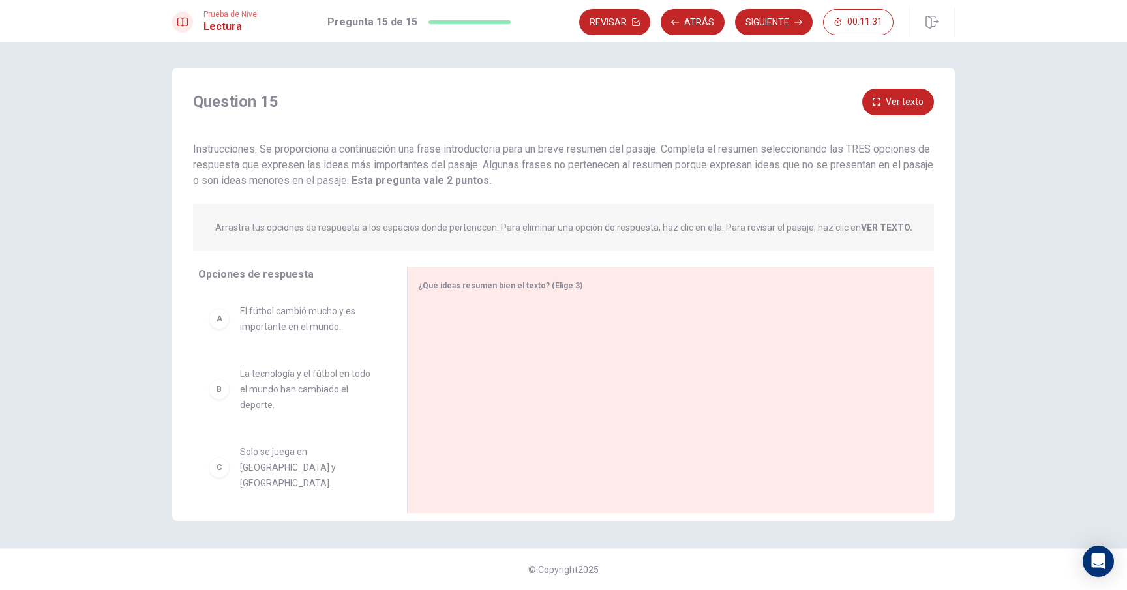
drag, startPoint x: 443, startPoint y: 147, endPoint x: 480, endPoint y: 147, distance: 37.2
click at [480, 147] on span "Instrucciones: Se proporciona a continuación una frase introductoria para un br…" at bounding box center [563, 165] width 740 height 44
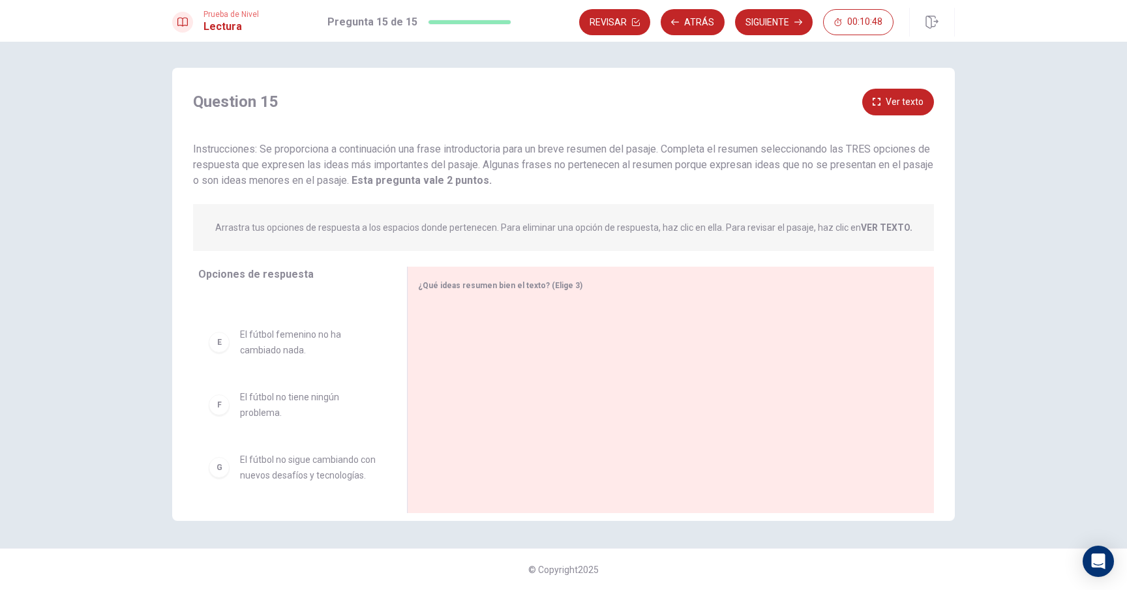
scroll to position [0, 0]
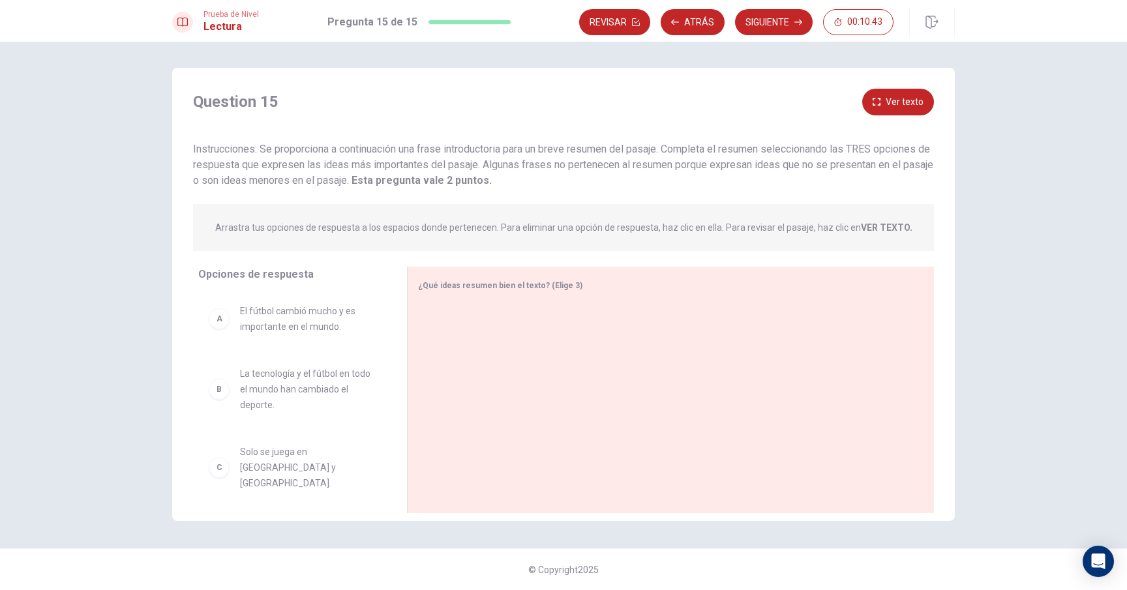
drag, startPoint x: 576, startPoint y: 165, endPoint x: 689, endPoint y: 165, distance: 112.8
click at [689, 165] on span "Instrucciones: Se proporciona a continuación una frase introductoria para un br…" at bounding box center [563, 165] width 740 height 44
click at [218, 327] on div "A" at bounding box center [219, 318] width 21 height 21
drag, startPoint x: 220, startPoint y: 317, endPoint x: 258, endPoint y: 317, distance: 38.5
drag, startPoint x: 298, startPoint y: 321, endPoint x: 321, endPoint y: 325, distance: 23.2
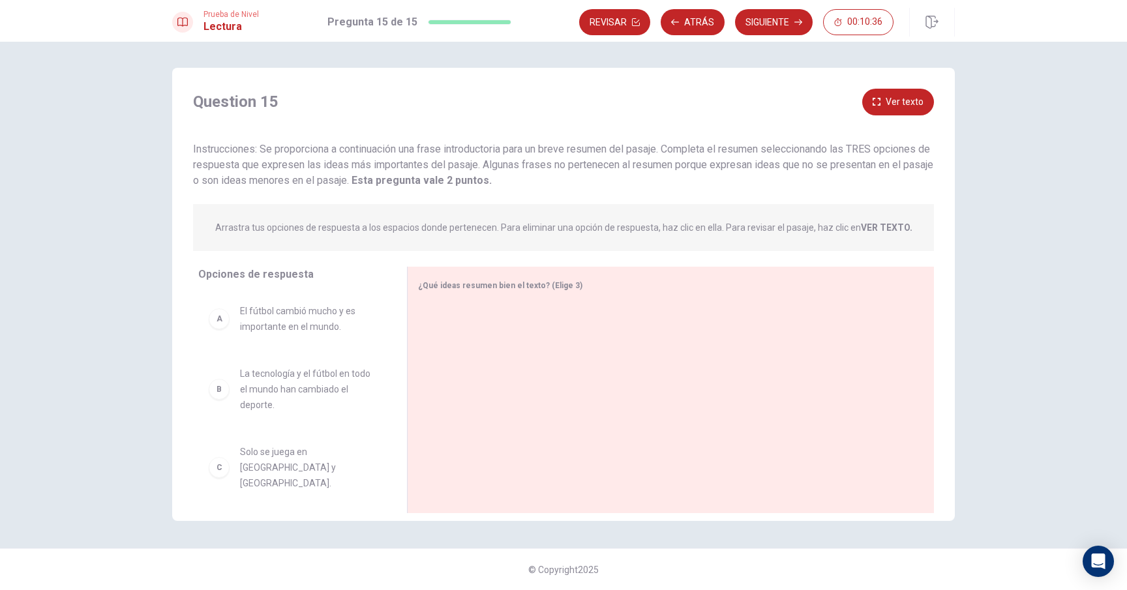
click at [321, 325] on div "A El fútbol cambió mucho y es importante en el mundo. B La tecnología y el fútb…" at bounding box center [292, 393] width 188 height 201
drag, startPoint x: 287, startPoint y: 325, endPoint x: 471, endPoint y: 325, distance: 184.5
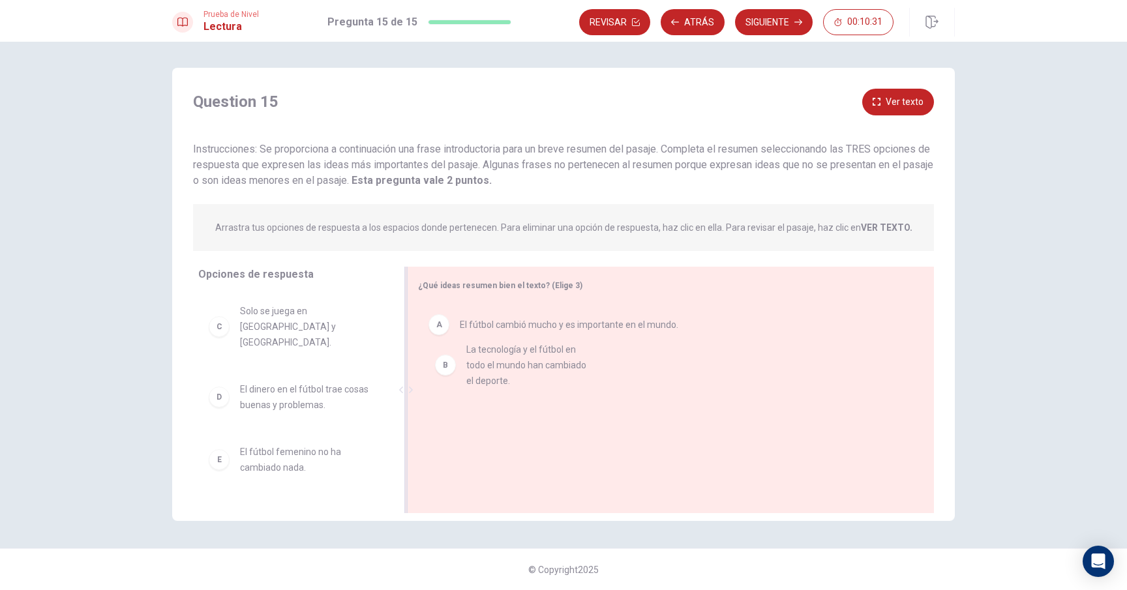
drag, startPoint x: 252, startPoint y: 330, endPoint x: 481, endPoint y: 370, distance: 233.0
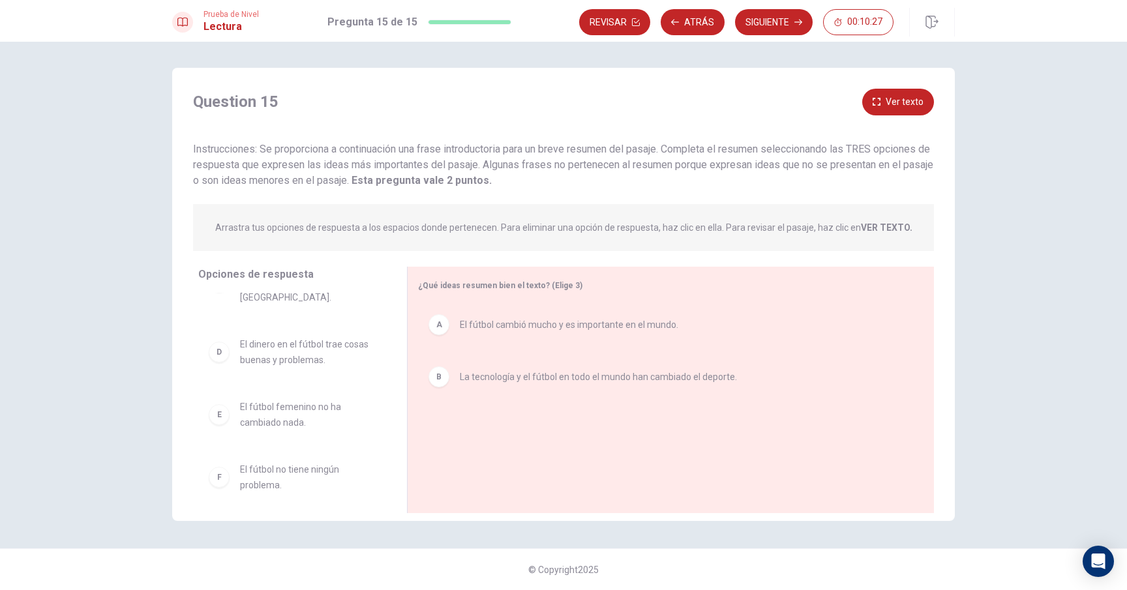
scroll to position [43, 0]
drag, startPoint x: 273, startPoint y: 342, endPoint x: 495, endPoint y: 428, distance: 238.6
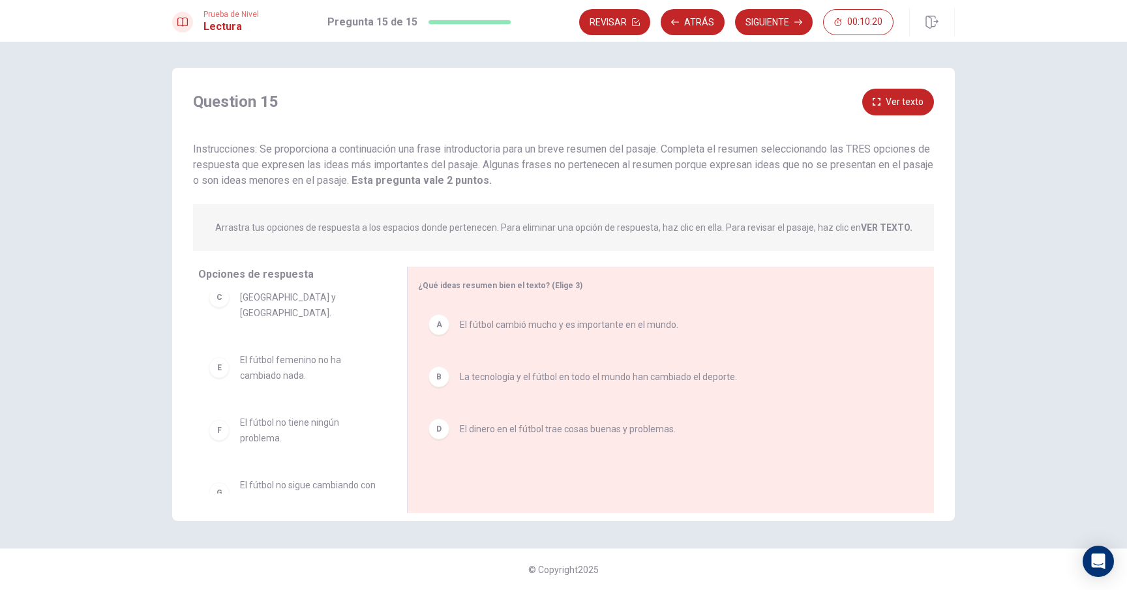
scroll to position [55, 0]
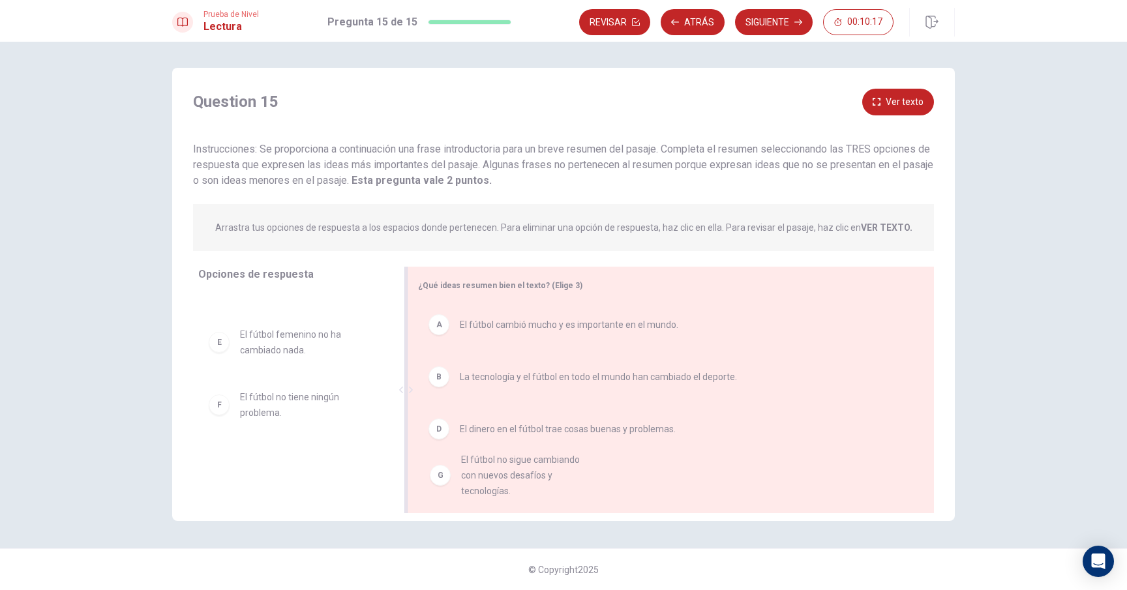
drag, startPoint x: 308, startPoint y: 473, endPoint x: 499, endPoint y: 486, distance: 190.9
drag, startPoint x: 288, startPoint y: 449, endPoint x: 529, endPoint y: 473, distance: 242.4
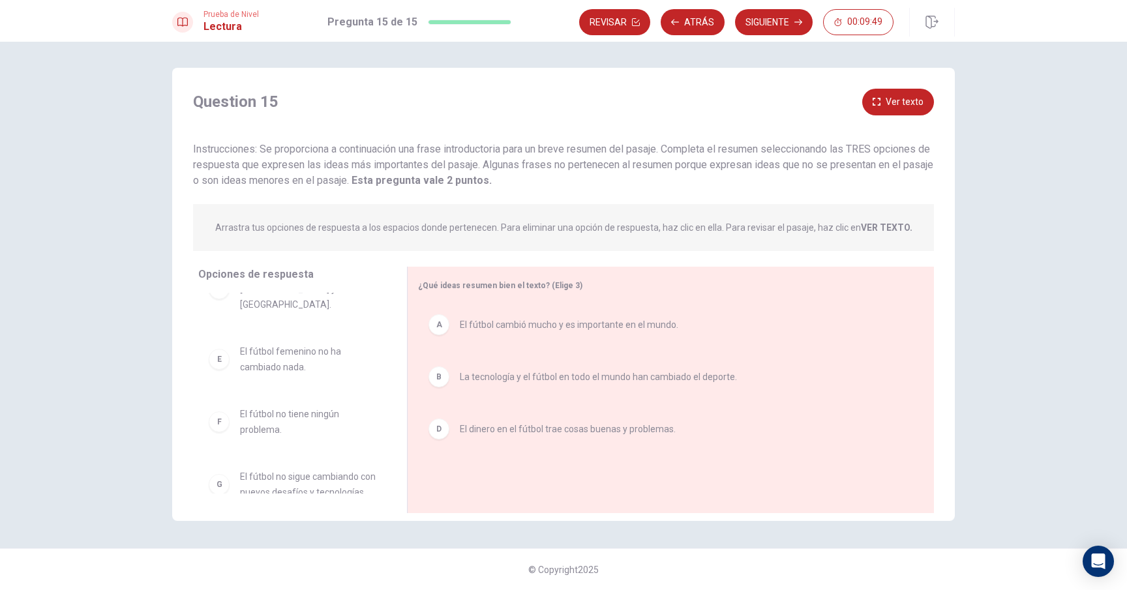
scroll to position [0, 0]
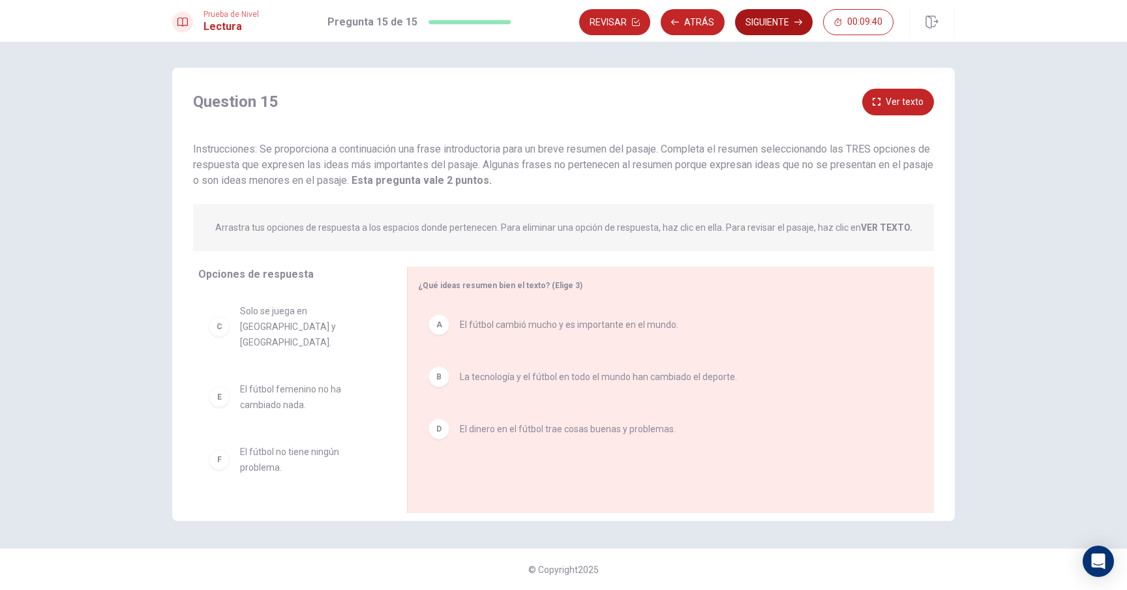
click at [771, 22] on button "Siguiente" at bounding box center [774, 22] width 78 height 26
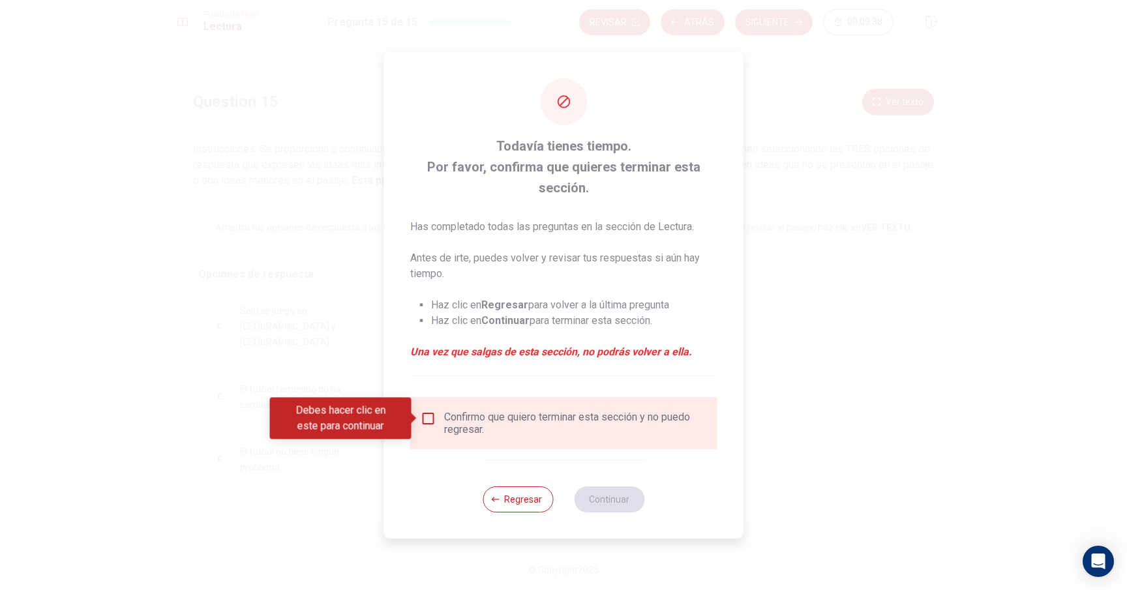
click at [426, 417] on input "Debes hacer clic en este para continuar" at bounding box center [429, 419] width 16 height 16
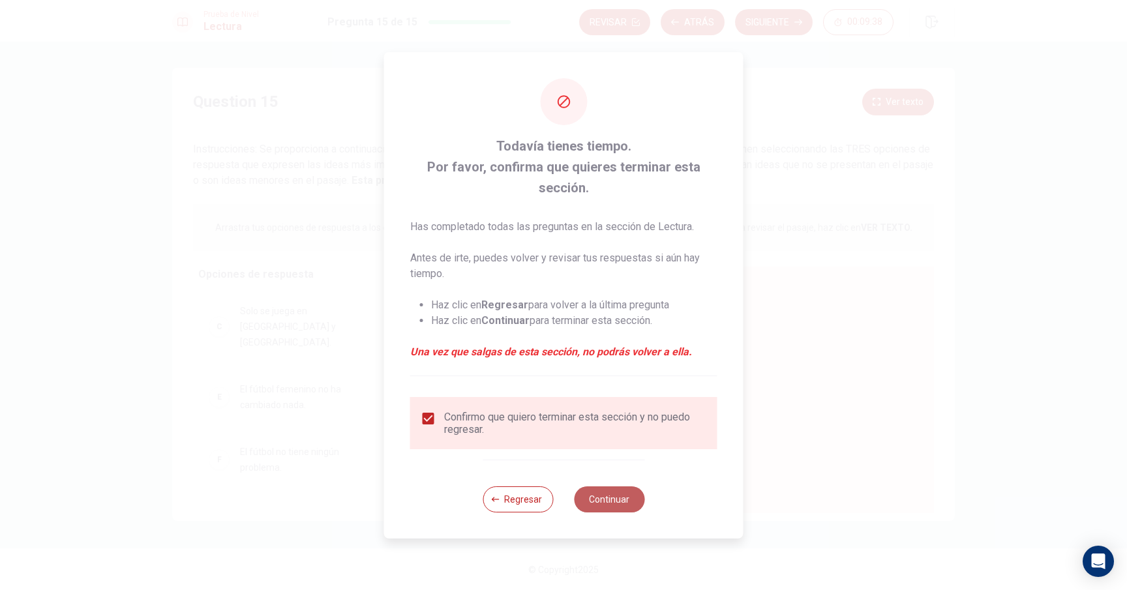
click at [618, 491] on button "Continuar" at bounding box center [609, 499] width 70 height 26
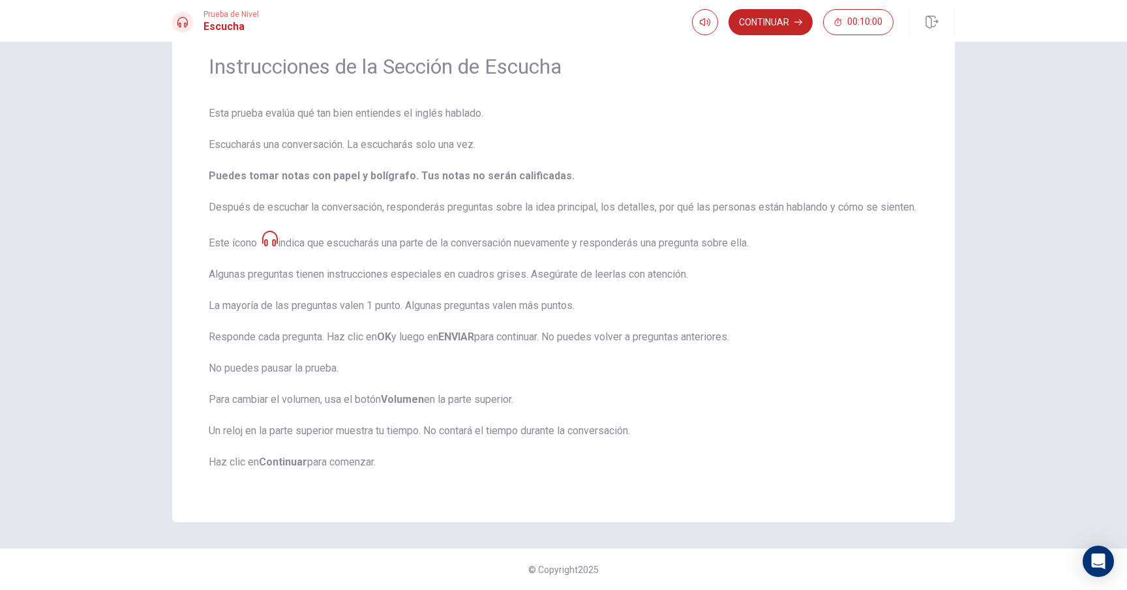
scroll to position [66, 0]
click at [795, 26] on button "Continuar" at bounding box center [770, 22] width 84 height 26
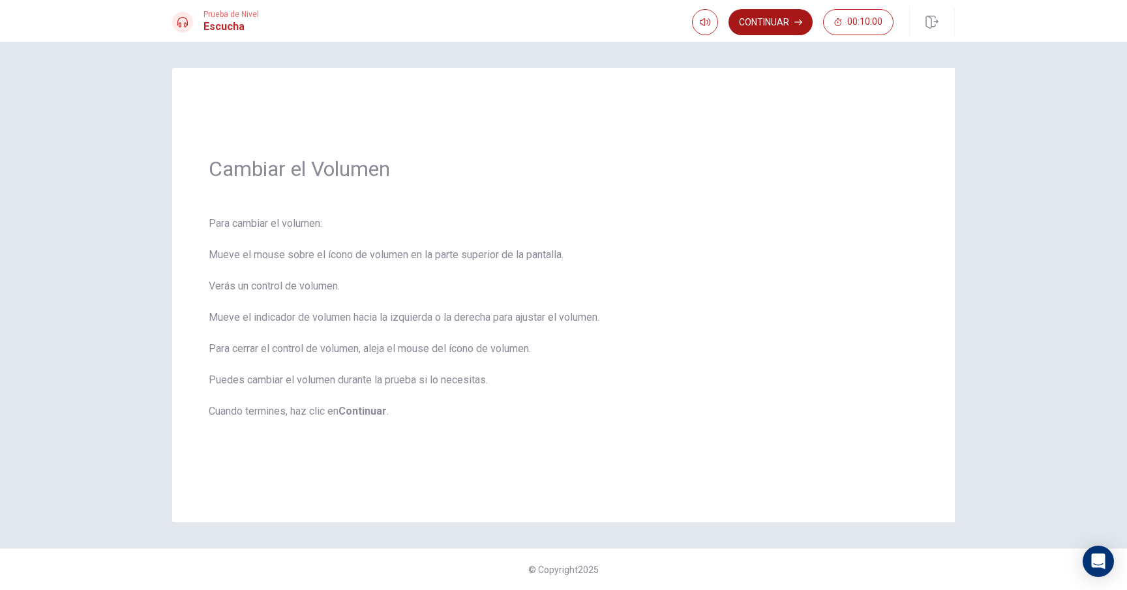
click at [782, 26] on button "Continuar" at bounding box center [770, 22] width 84 height 26
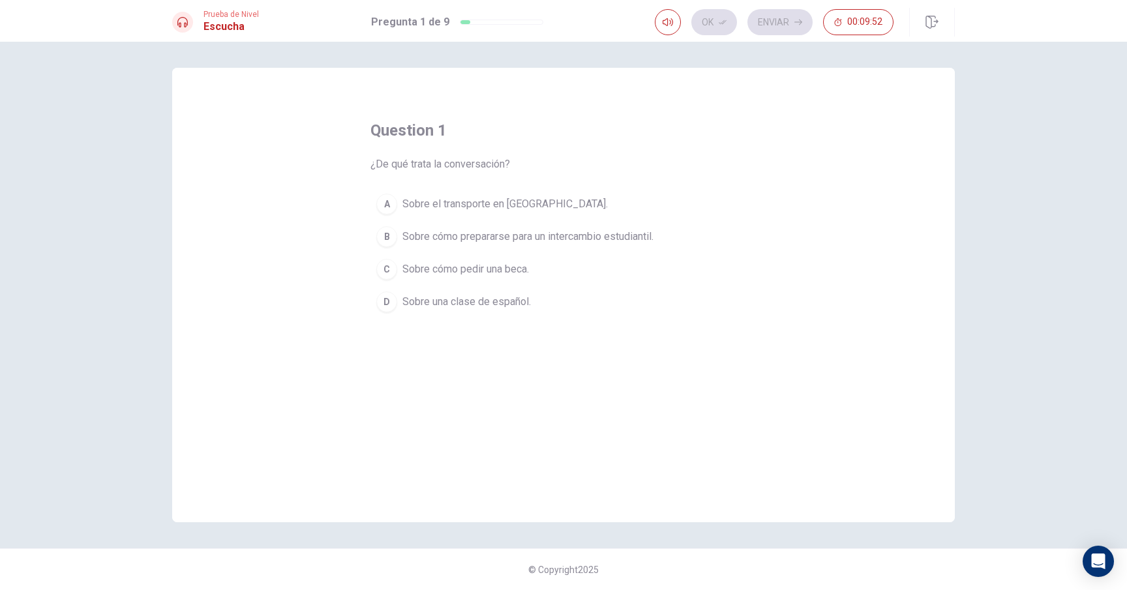
click at [385, 236] on div "B" at bounding box center [386, 236] width 21 height 21
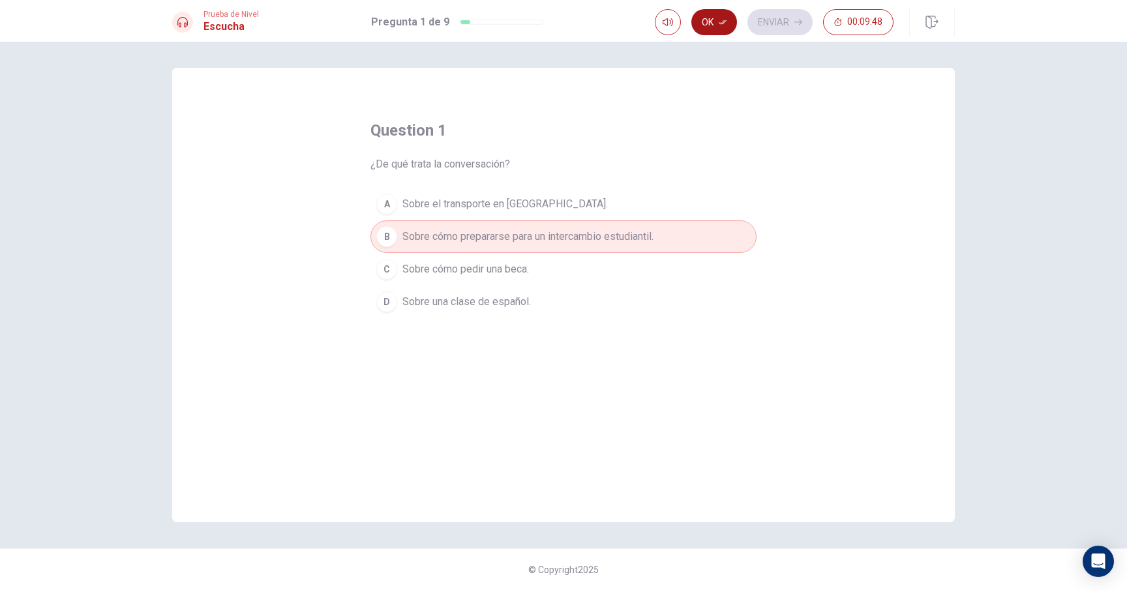
click at [713, 18] on button "Ok" at bounding box center [714, 22] width 46 height 26
click at [788, 25] on button "Enviar" at bounding box center [779, 22] width 65 height 26
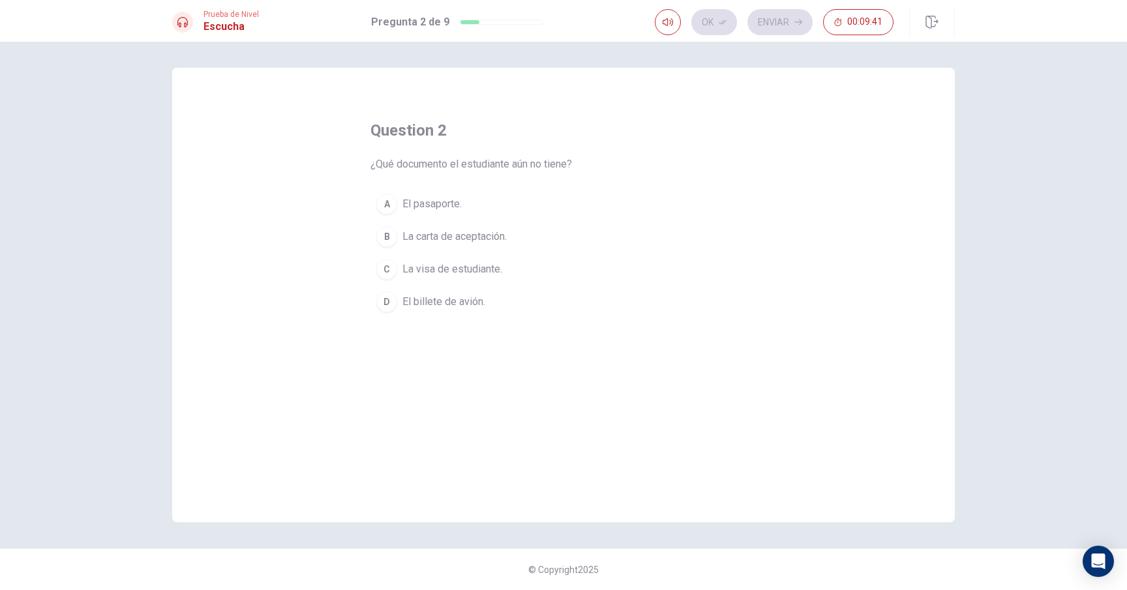
click at [389, 274] on div "C" at bounding box center [386, 269] width 21 height 21
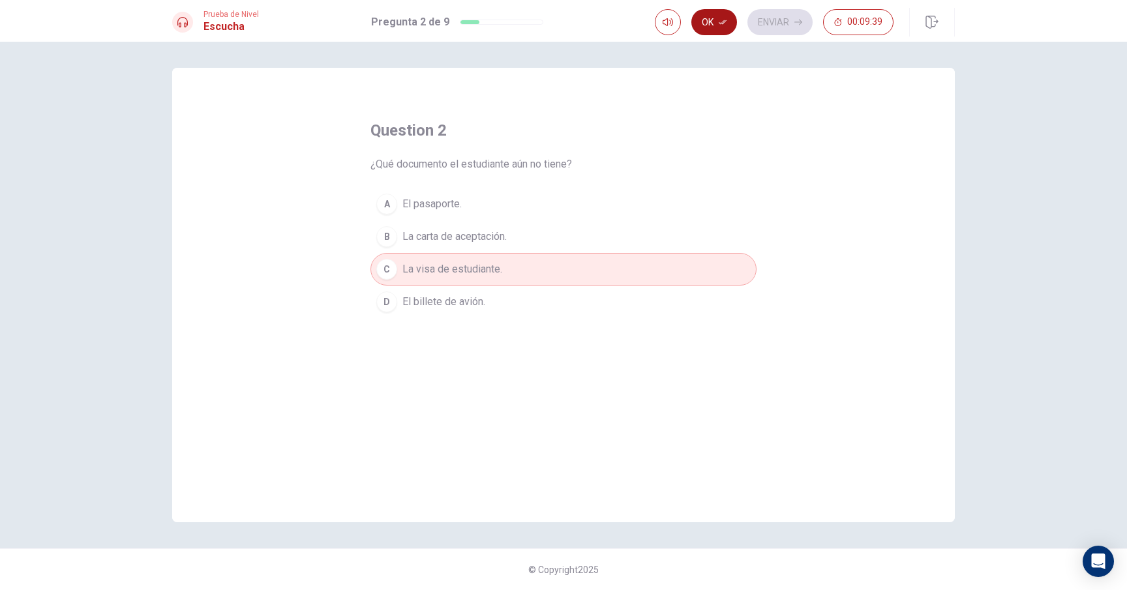
click at [712, 12] on button "Ok" at bounding box center [714, 22] width 46 height 26
click at [778, 29] on button "Enviar" at bounding box center [779, 22] width 65 height 26
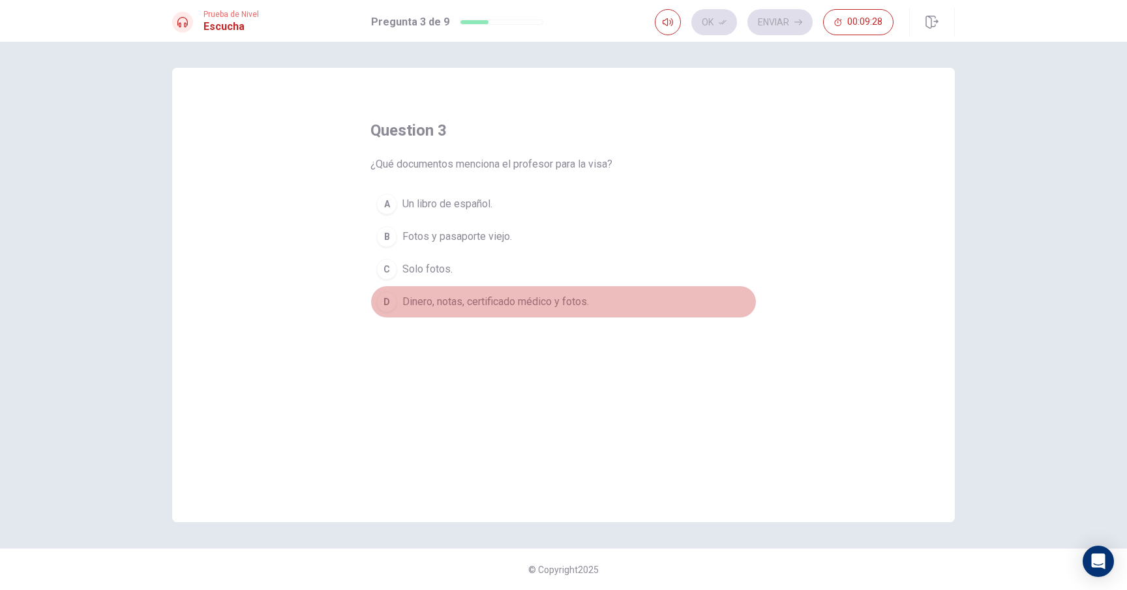
click at [387, 304] on div "D" at bounding box center [386, 301] width 21 height 21
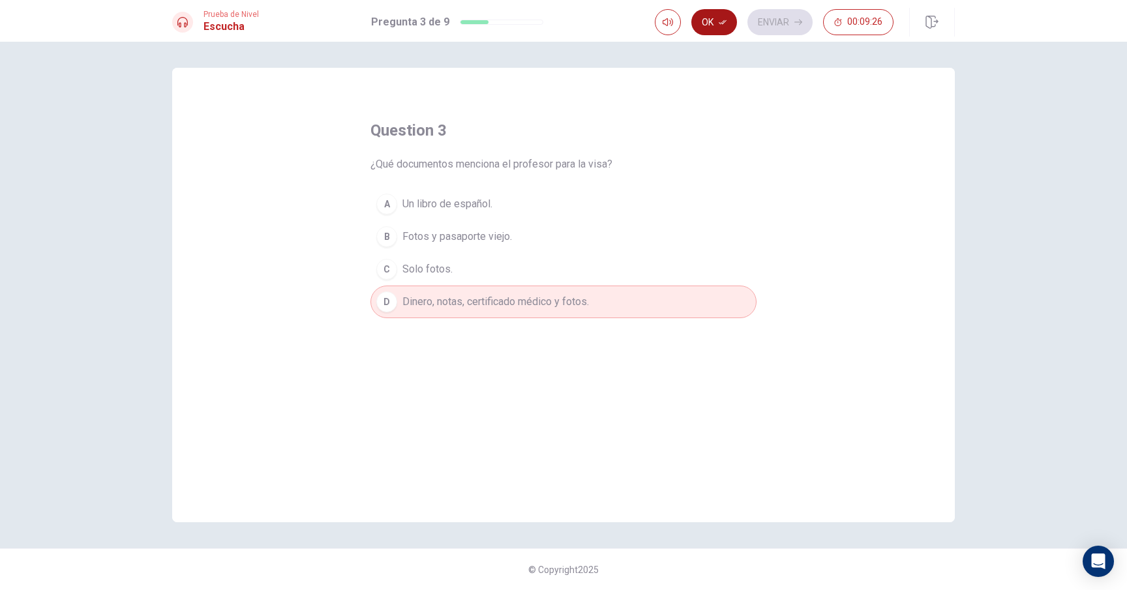
click at [715, 21] on button "Ok" at bounding box center [714, 22] width 46 height 26
click at [796, 27] on button "Enviar" at bounding box center [779, 22] width 65 height 26
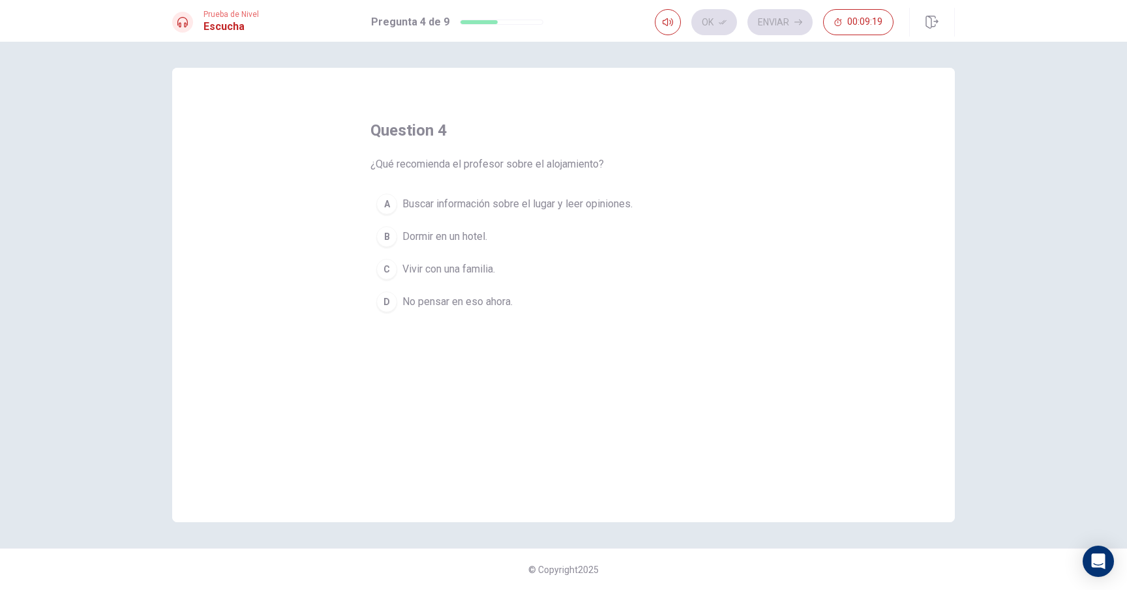
click at [385, 209] on div "A" at bounding box center [386, 204] width 21 height 21
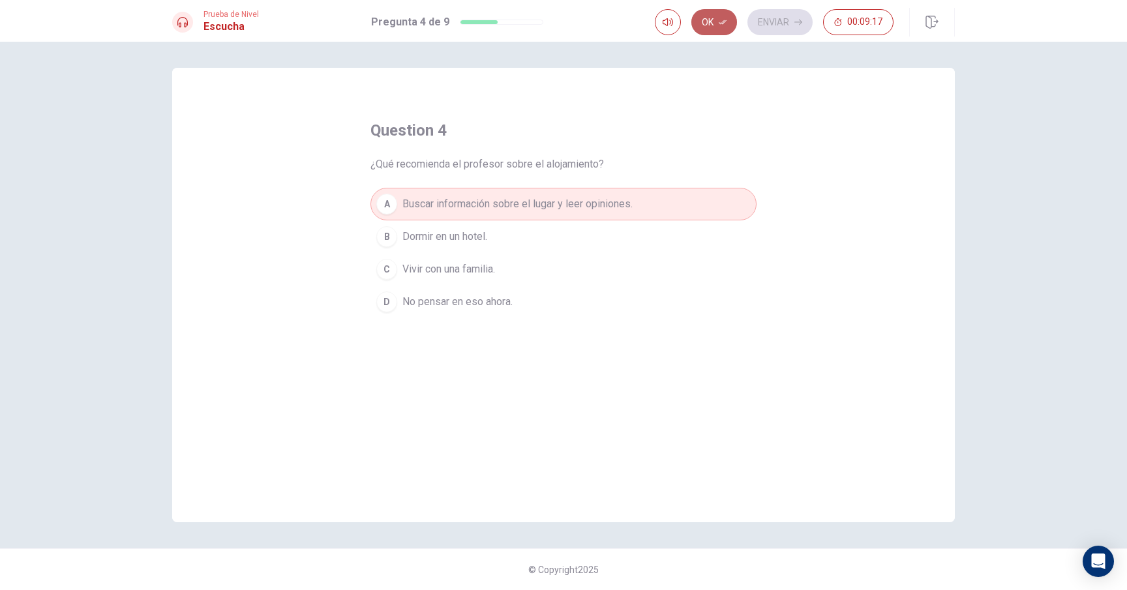
click at [720, 25] on icon "button" at bounding box center [722, 22] width 8 height 8
click at [784, 27] on button "Enviar" at bounding box center [779, 22] width 65 height 26
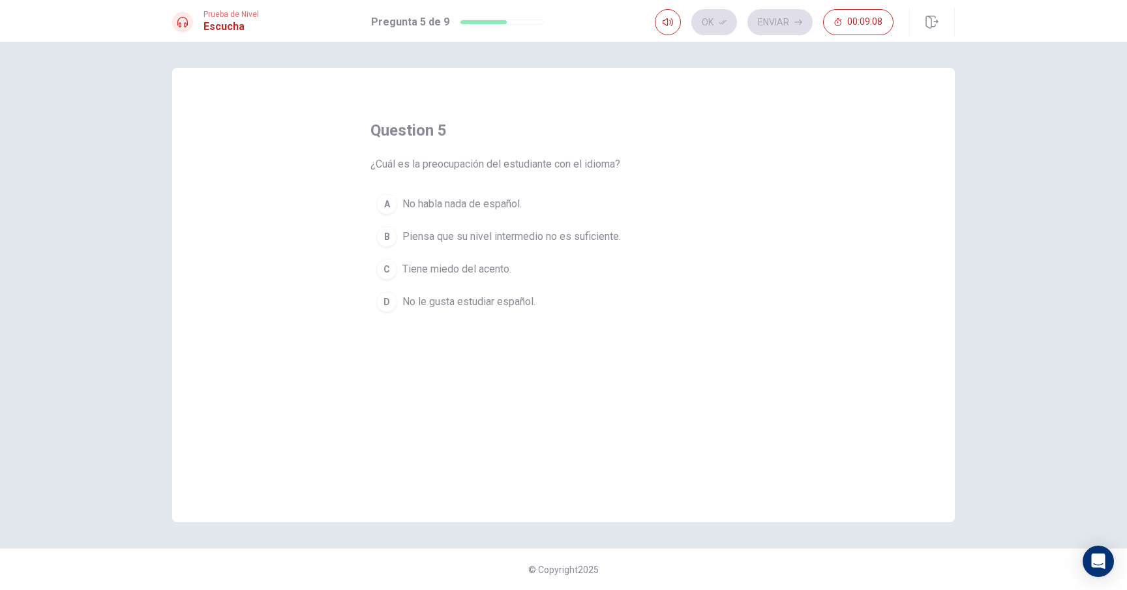
click at [382, 237] on div "B" at bounding box center [386, 236] width 21 height 21
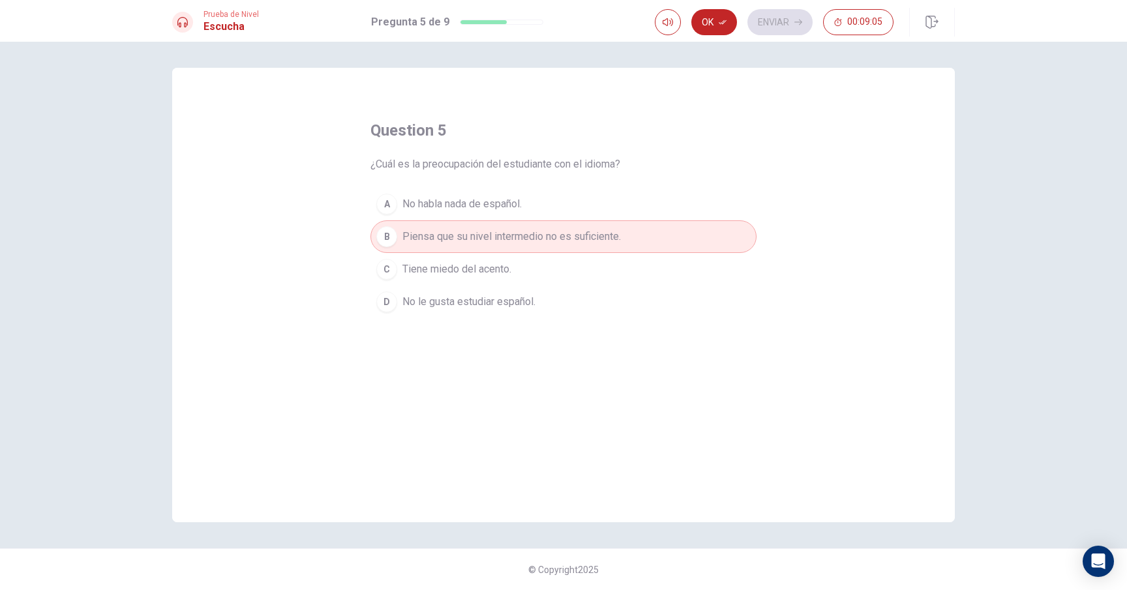
click at [710, 30] on button "Ok" at bounding box center [714, 22] width 46 height 26
click at [788, 22] on button "Enviar" at bounding box center [779, 22] width 65 height 26
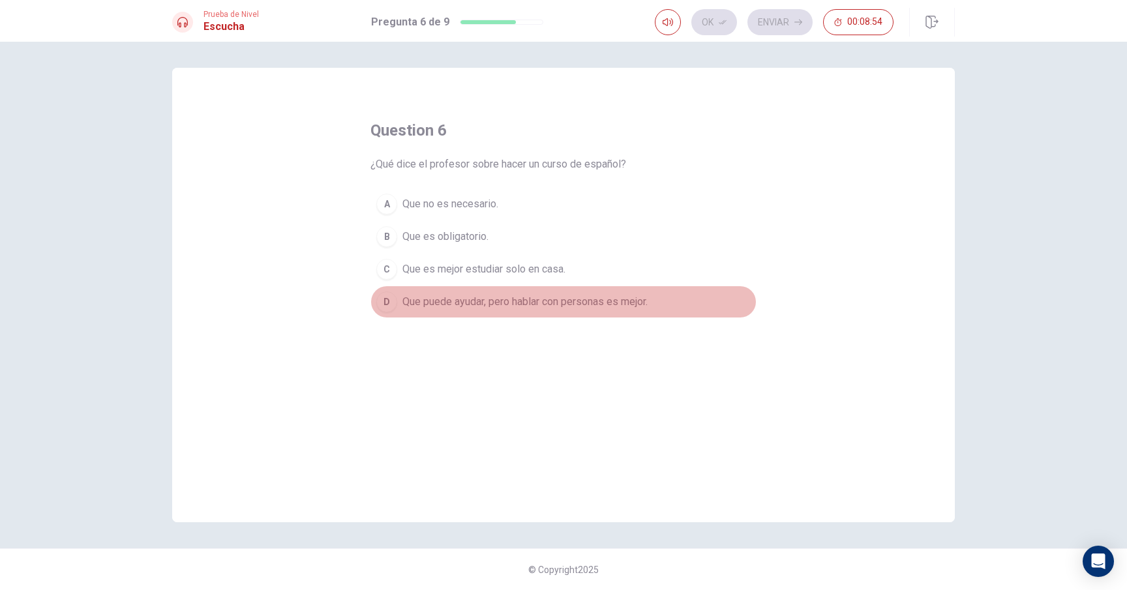
click at [392, 306] on div "D" at bounding box center [386, 301] width 21 height 21
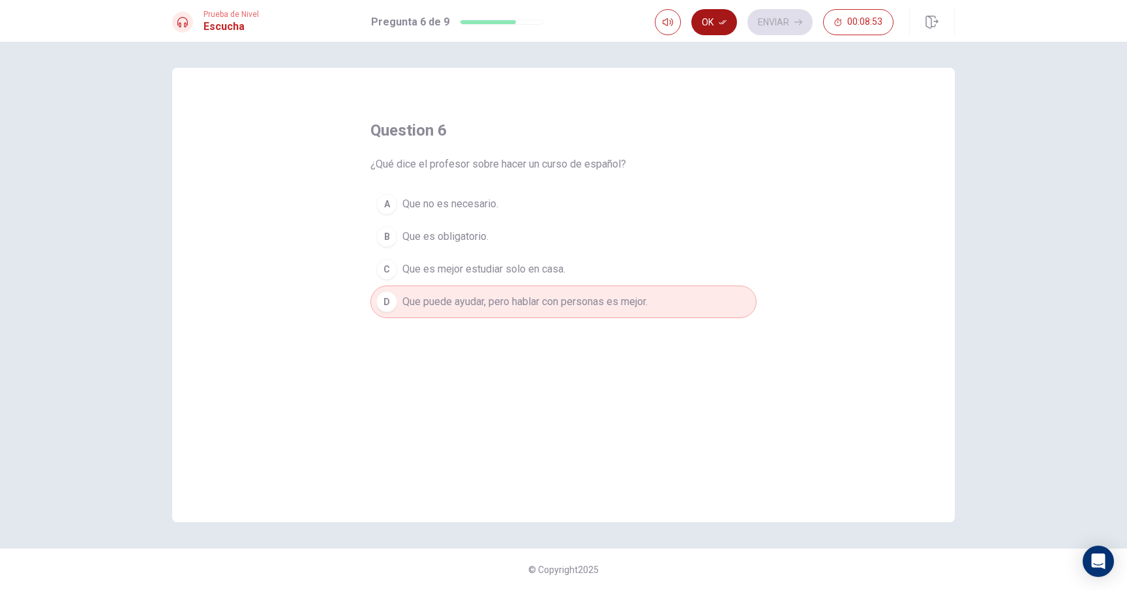
click at [720, 14] on button "Ok" at bounding box center [714, 22] width 46 height 26
click at [798, 18] on icon "button" at bounding box center [798, 22] width 8 height 8
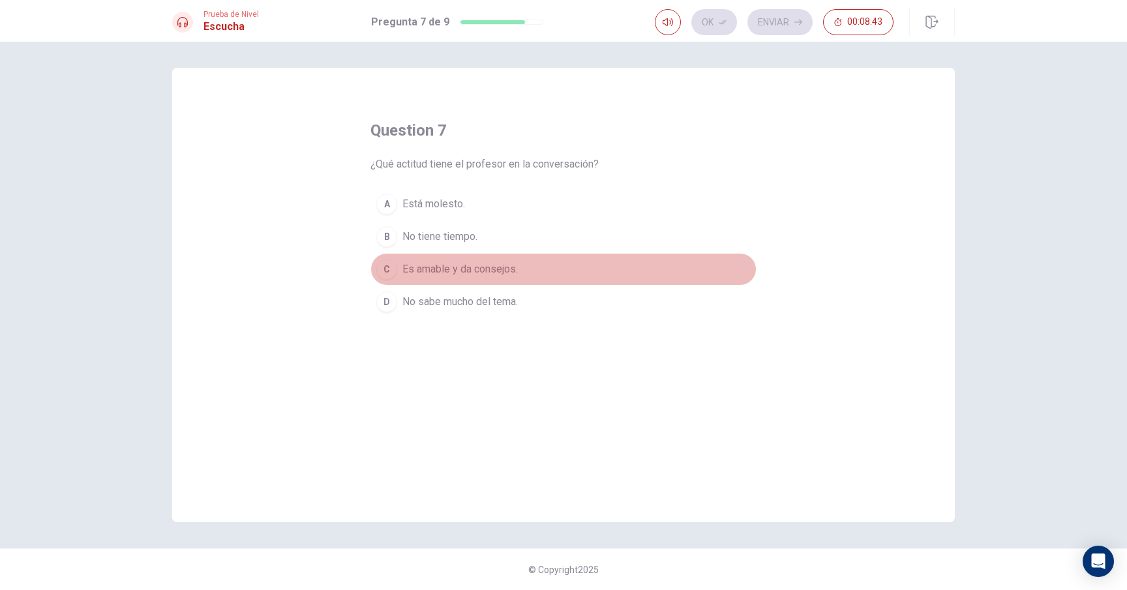
click at [391, 271] on div "C" at bounding box center [386, 269] width 21 height 21
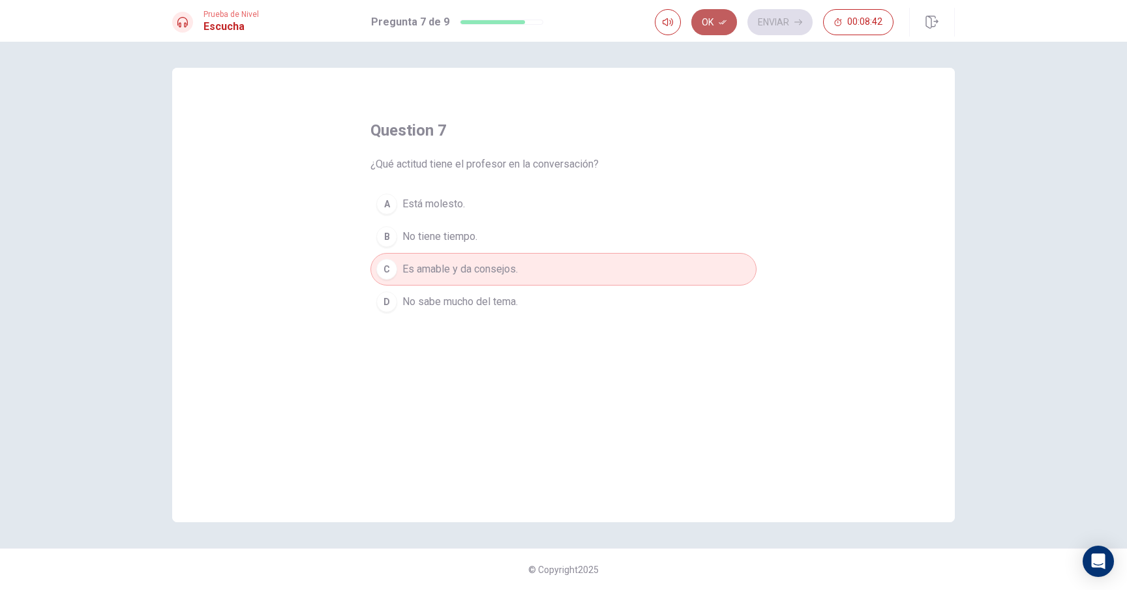
click at [722, 25] on button "Ok" at bounding box center [714, 22] width 46 height 26
click at [788, 25] on button "Enviar" at bounding box center [779, 22] width 65 height 26
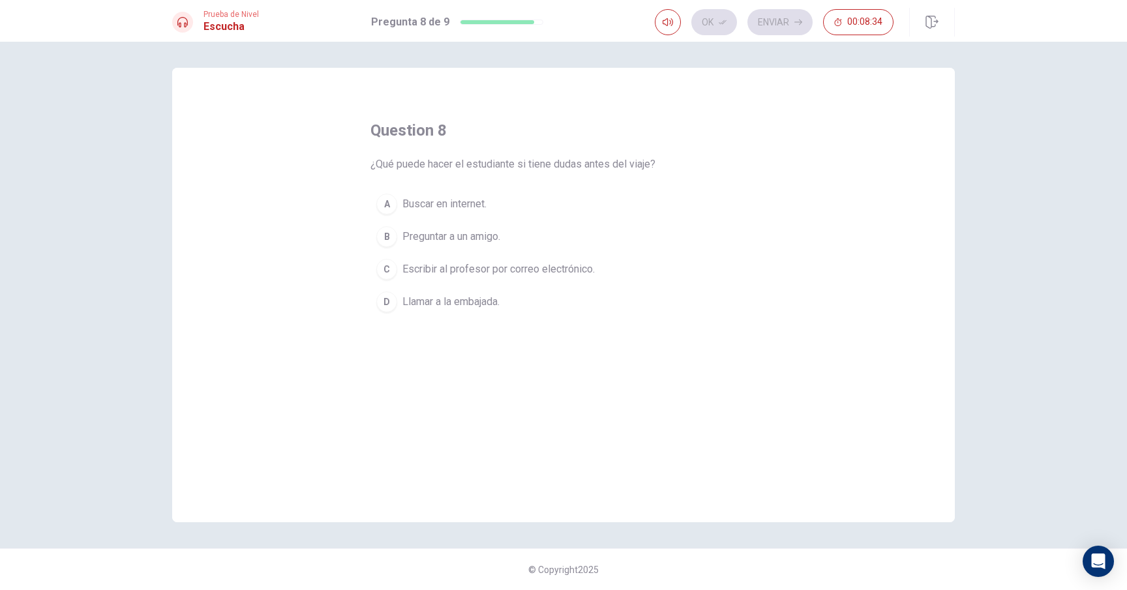
click at [389, 271] on div "C" at bounding box center [386, 269] width 21 height 21
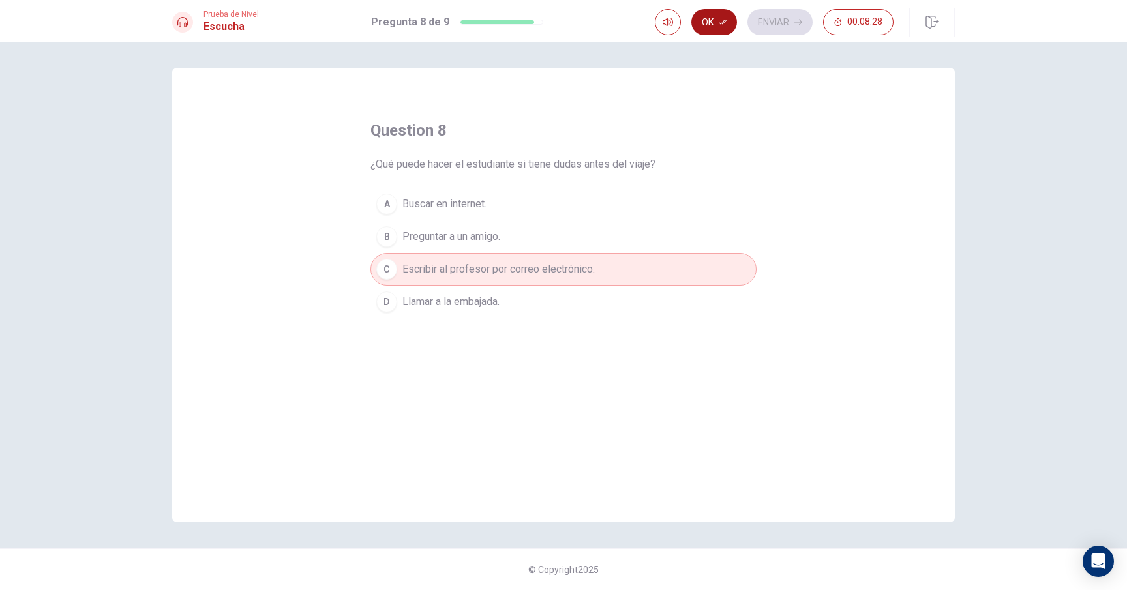
click at [713, 25] on button "Ok" at bounding box center [714, 22] width 46 height 26
click at [794, 23] on icon "button" at bounding box center [798, 22] width 8 height 8
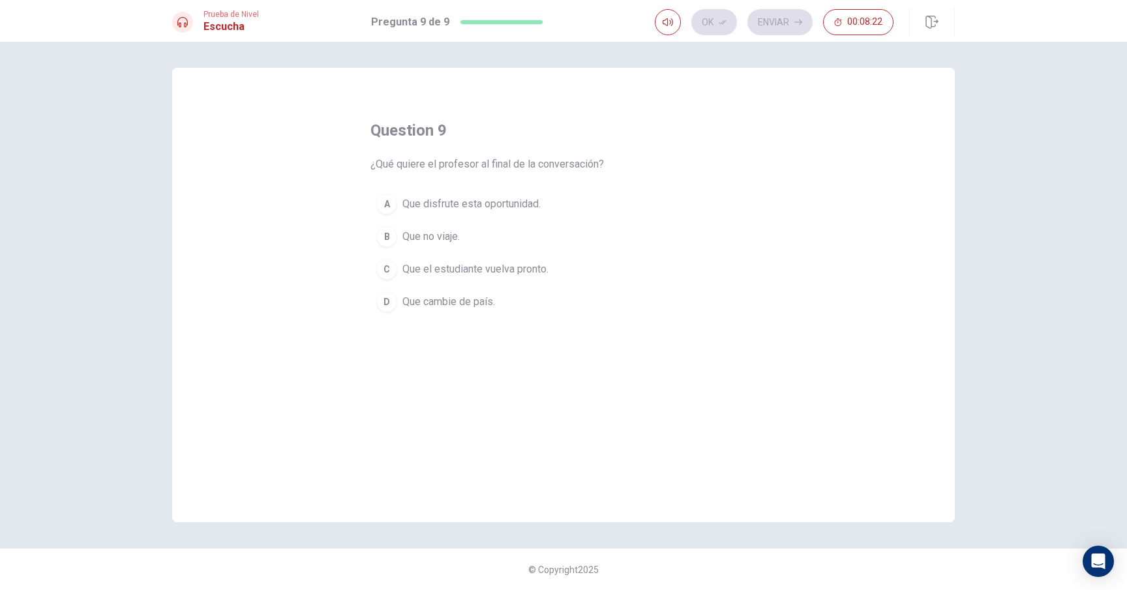
click at [387, 203] on div "A" at bounding box center [386, 204] width 21 height 21
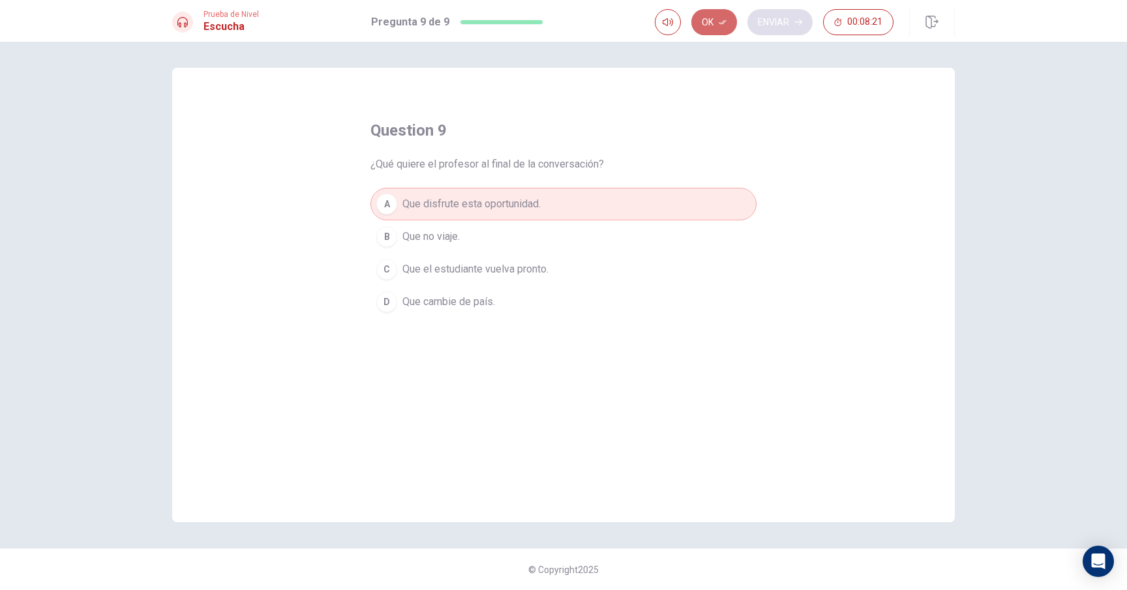
drag, startPoint x: 702, startPoint y: 25, endPoint x: 779, endPoint y: 23, distance: 77.0
click at [703, 25] on button "Ok" at bounding box center [714, 22] width 46 height 26
click at [784, 23] on button "Enviar" at bounding box center [779, 22] width 65 height 26
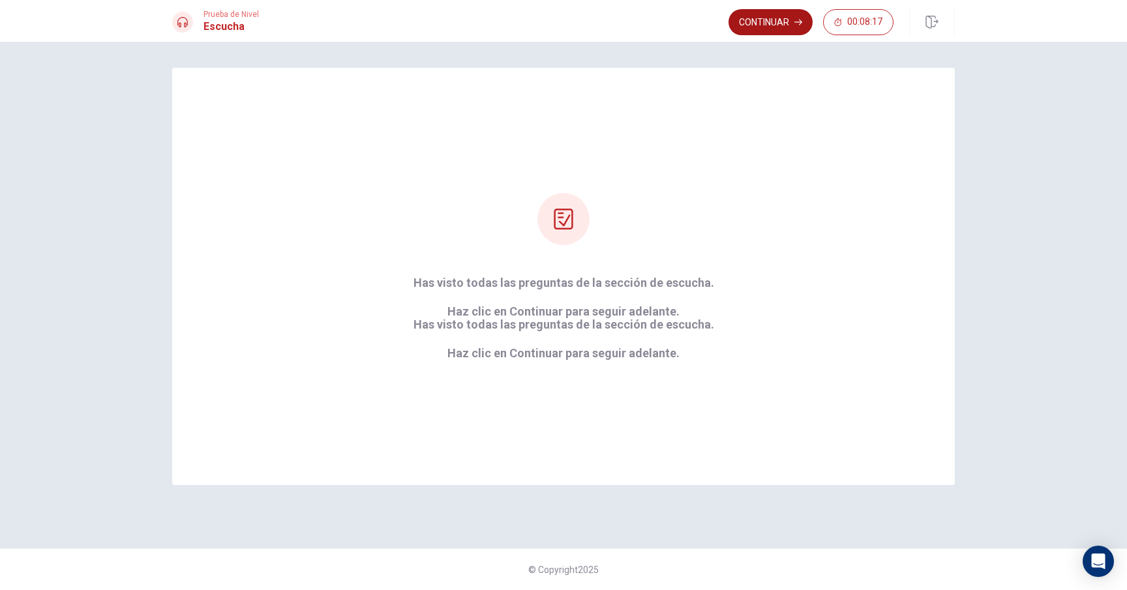
click at [763, 29] on button "Continuar" at bounding box center [770, 22] width 84 height 26
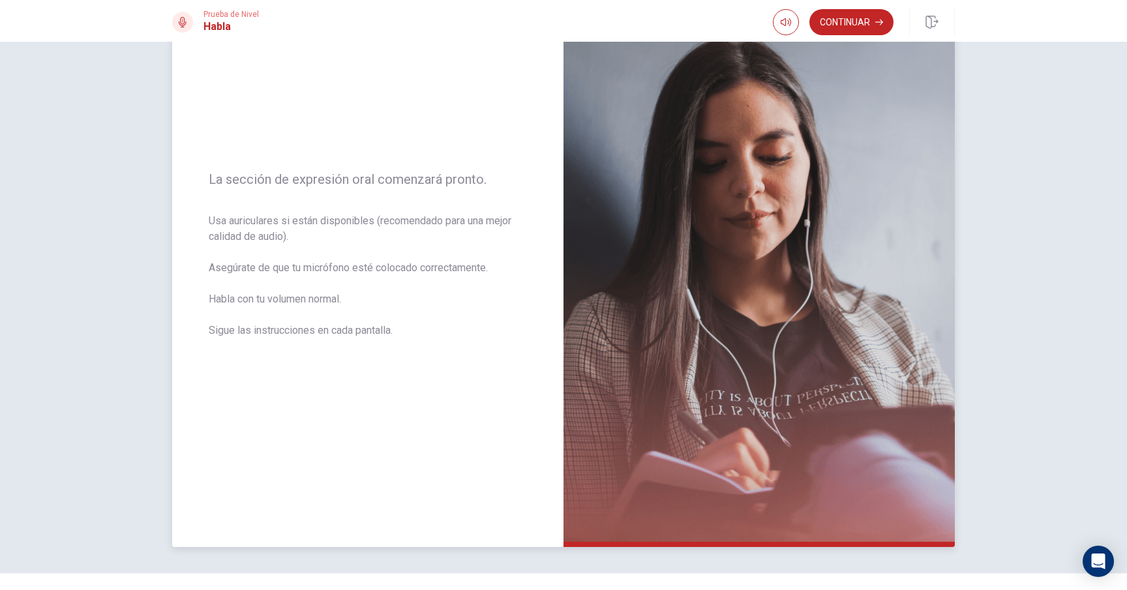
scroll to position [87, 0]
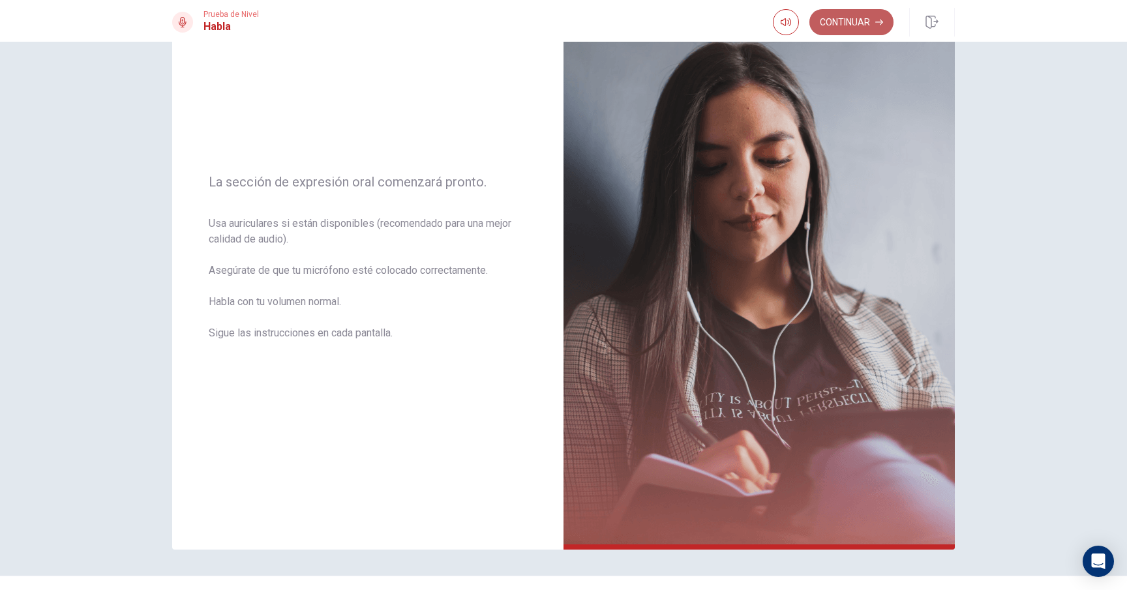
click at [835, 25] on button "Continuar" at bounding box center [851, 22] width 84 height 26
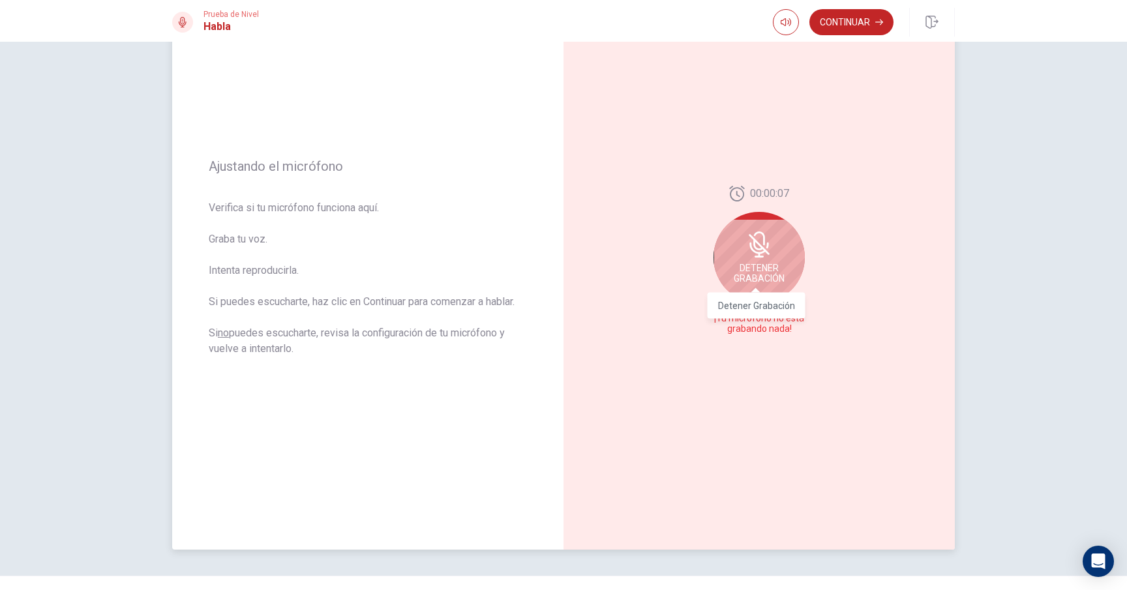
click at [757, 265] on span "Detener Grabación" at bounding box center [758, 273] width 51 height 21
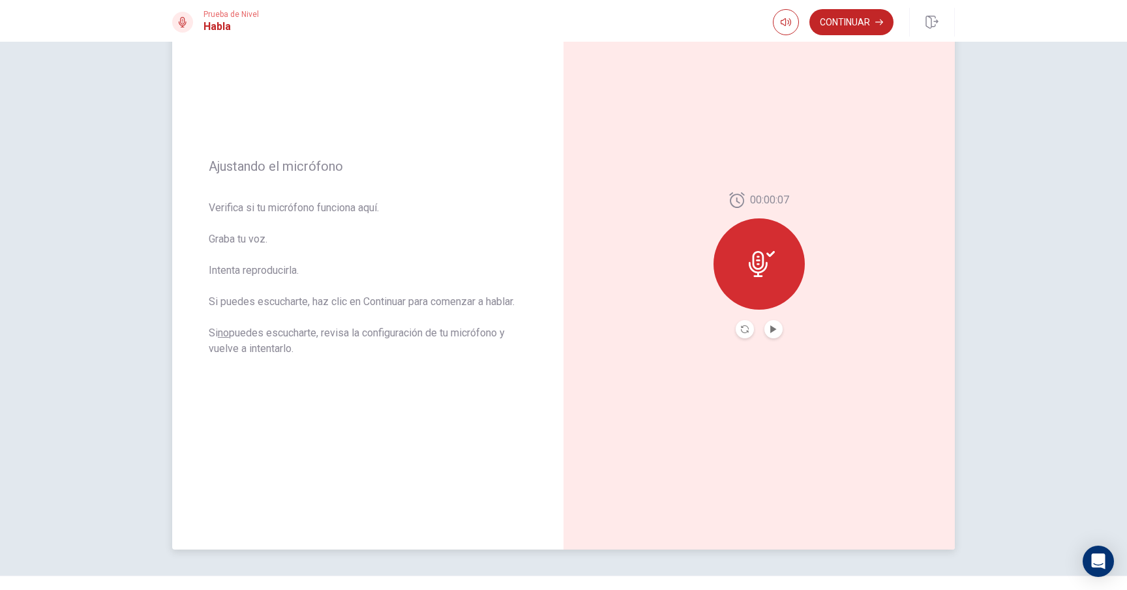
click at [736, 332] on button "Record Again" at bounding box center [744, 329] width 18 height 18
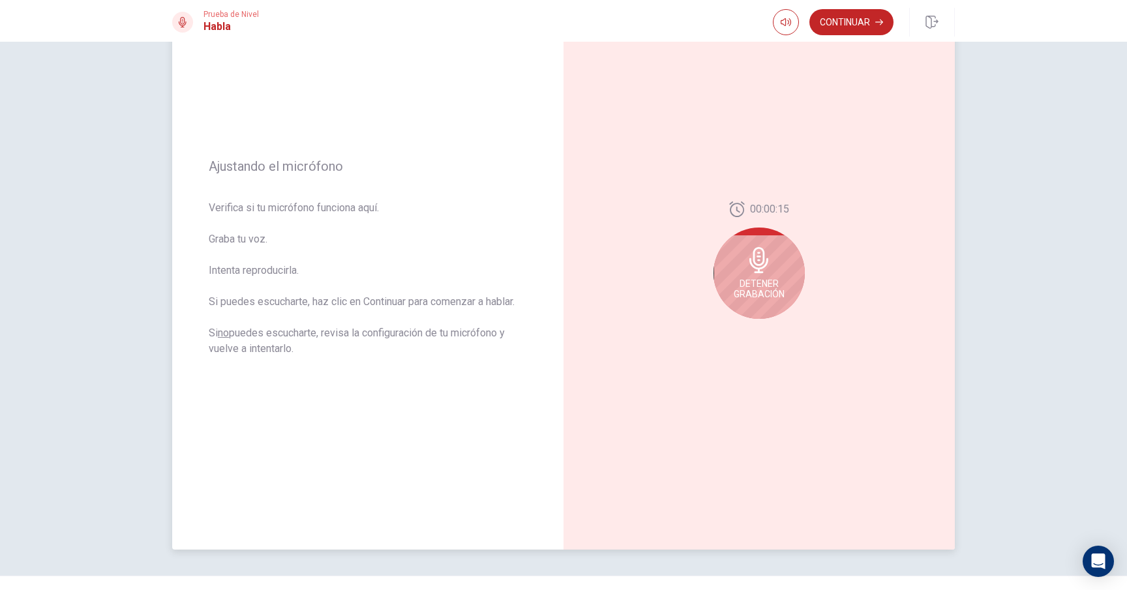
click at [754, 288] on span "Detener Grabación" at bounding box center [758, 288] width 51 height 21
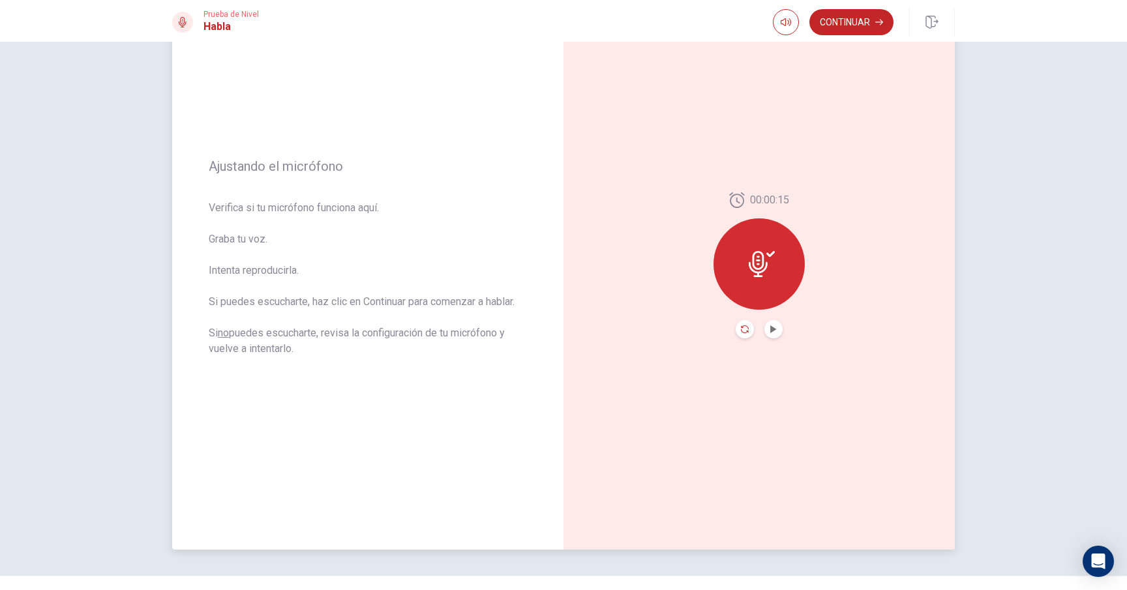
click at [741, 325] on icon "Record Again" at bounding box center [745, 329] width 8 height 8
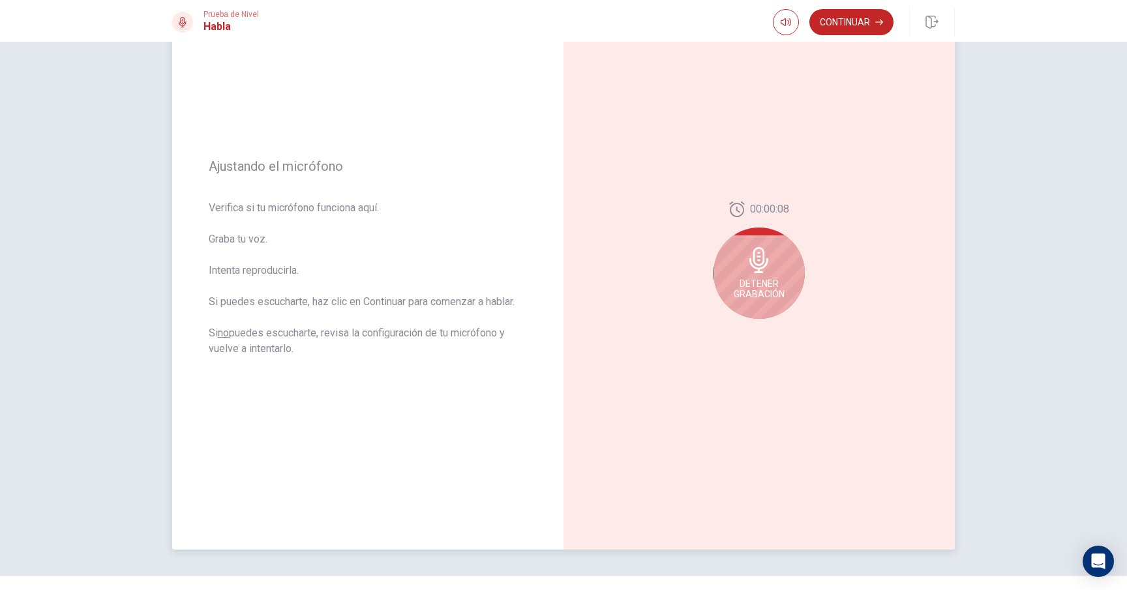
click at [758, 276] on div "Detener Grabación" at bounding box center [758, 273] width 91 height 91
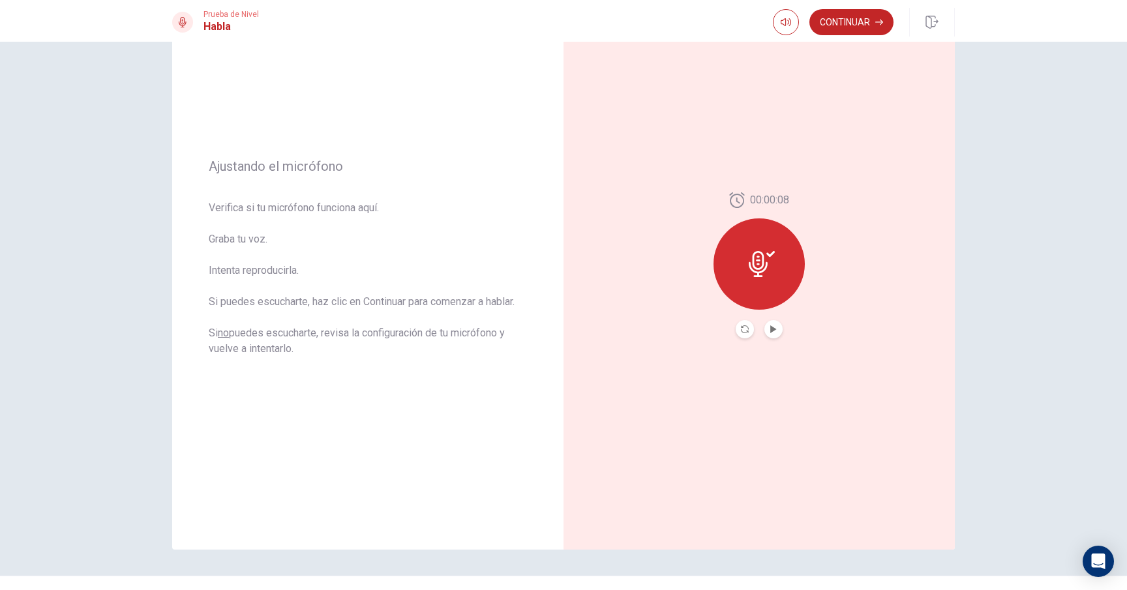
click at [758, 329] on div at bounding box center [758, 329] width 47 height 18
click at [770, 328] on icon "Play Audio" at bounding box center [773, 329] width 6 height 8
click at [771, 332] on button "Pause Audio" at bounding box center [773, 329] width 18 height 18
click at [764, 333] on button "Play Audio" at bounding box center [773, 329] width 18 height 18
click at [773, 334] on button "Pause Audio" at bounding box center [773, 329] width 18 height 18
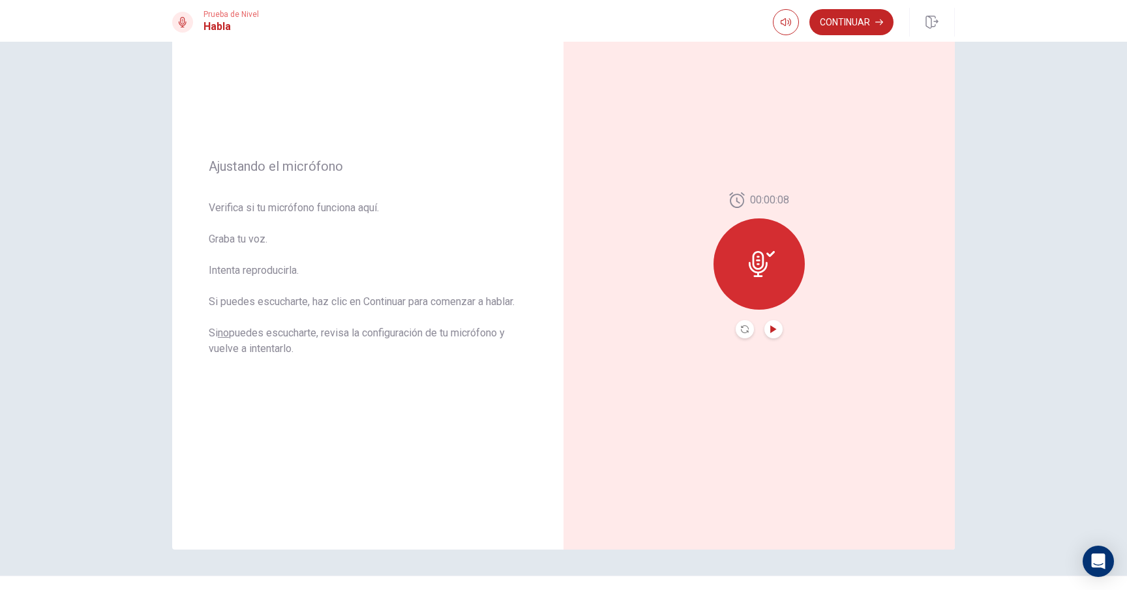
click at [772, 331] on icon "Play Audio" at bounding box center [773, 329] width 8 height 8
click at [775, 331] on button "Play Audio" at bounding box center [773, 329] width 18 height 18
click at [774, 331] on button "Pause Audio" at bounding box center [773, 329] width 18 height 18
click at [849, 26] on button "Continuar" at bounding box center [851, 22] width 84 height 26
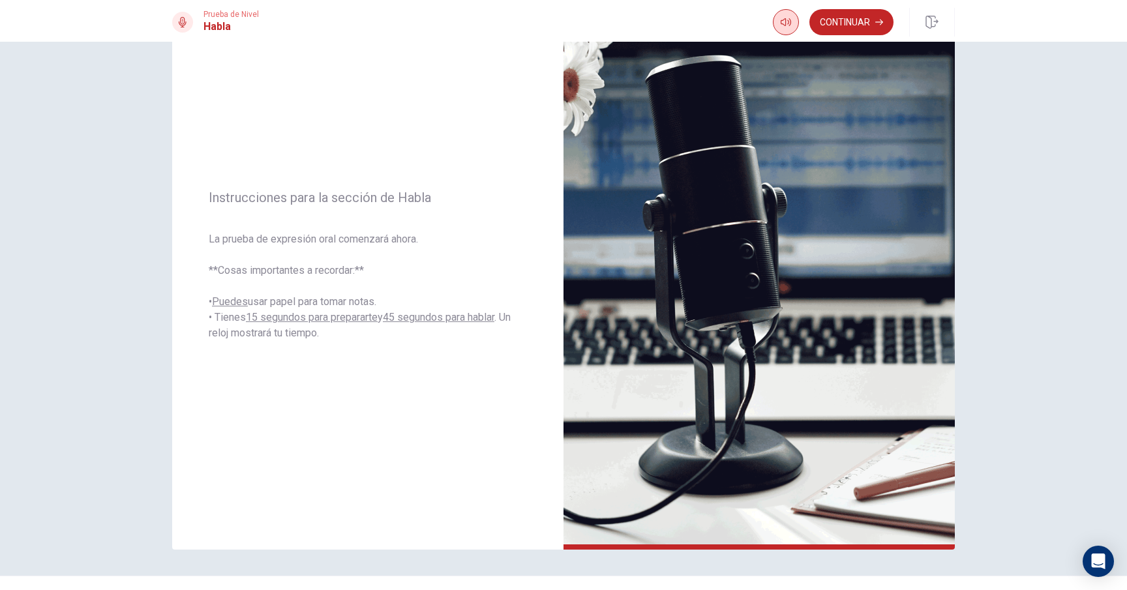
click at [872, 25] on button "Continuar" at bounding box center [851, 22] width 84 height 26
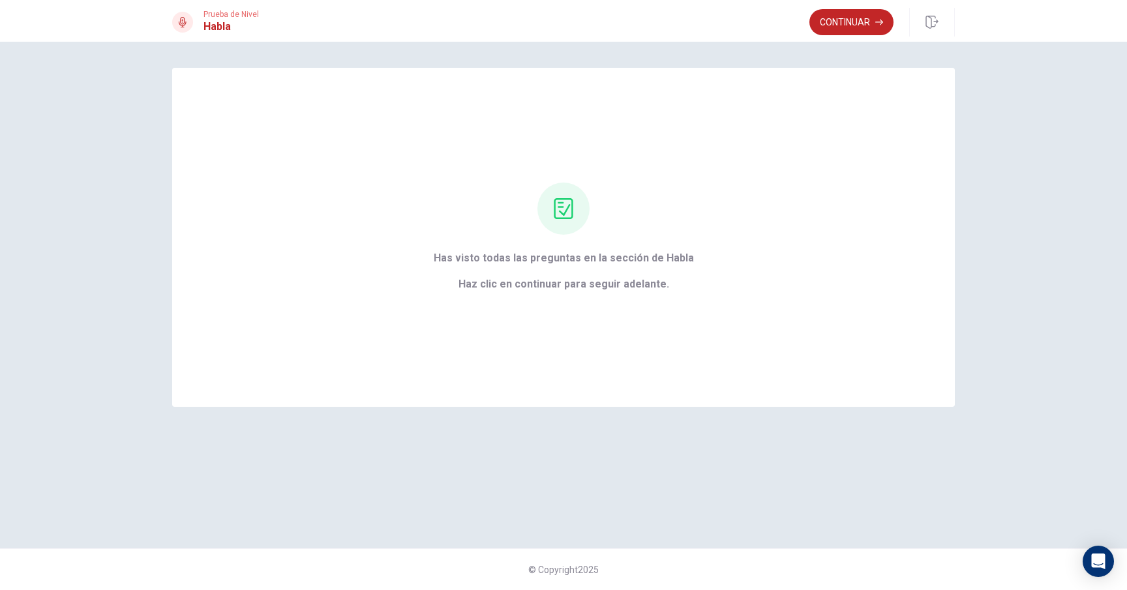
click at [854, 26] on button "Continuar" at bounding box center [851, 22] width 84 height 26
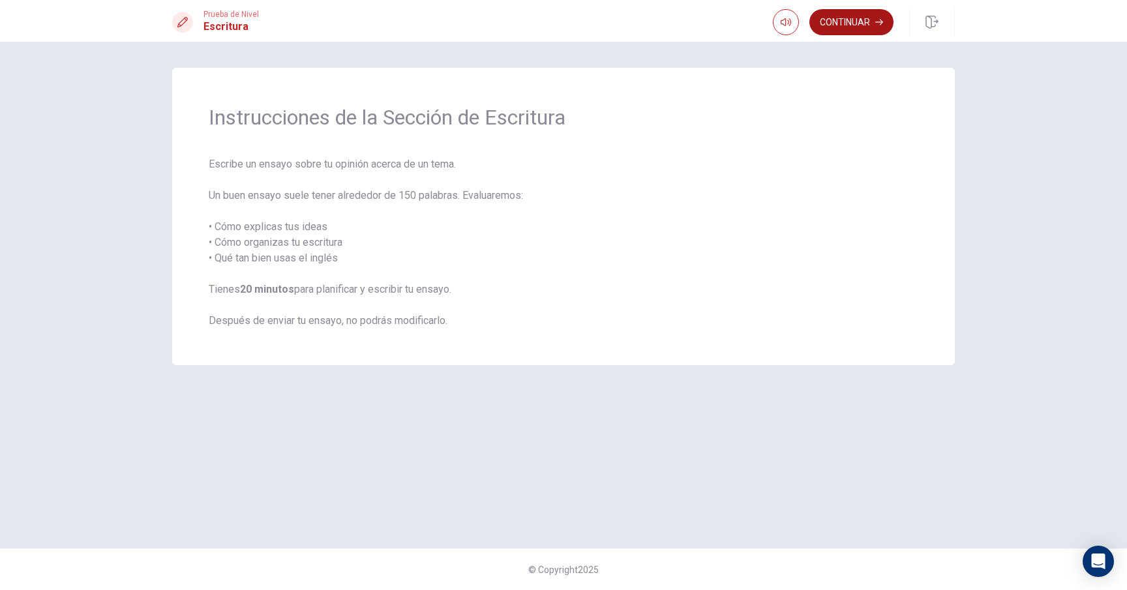
click at [850, 24] on button "Continuar" at bounding box center [851, 22] width 84 height 26
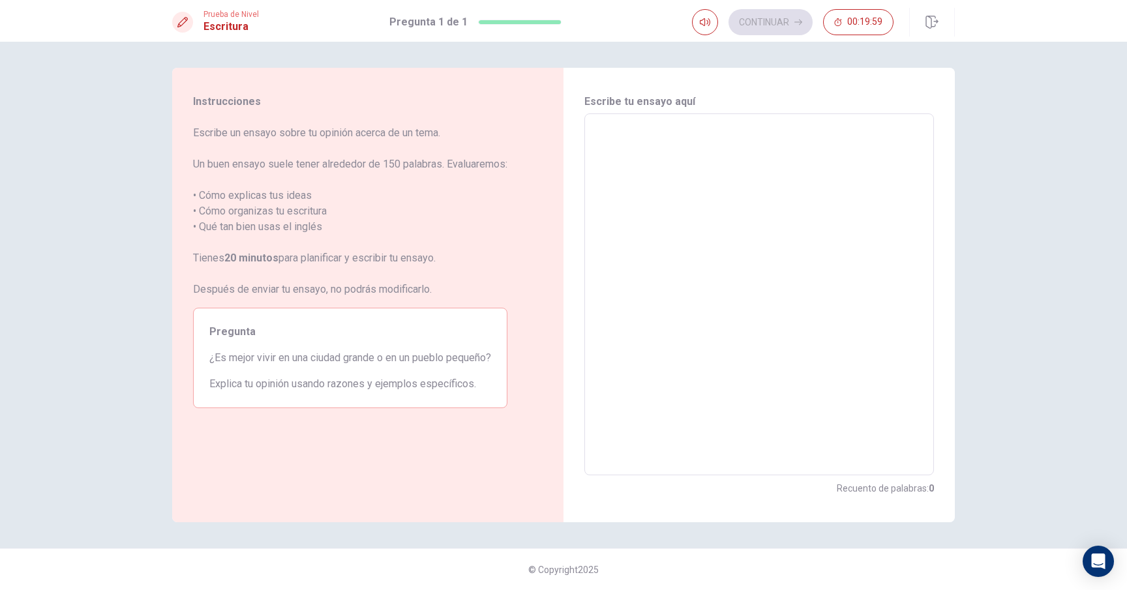
click at [670, 206] on textarea at bounding box center [758, 295] width 331 height 340
type textarea "Ne"
click at [659, 175] on textarea "Ne" at bounding box center [758, 295] width 331 height 340
type textarea "x"
type textarea "N"
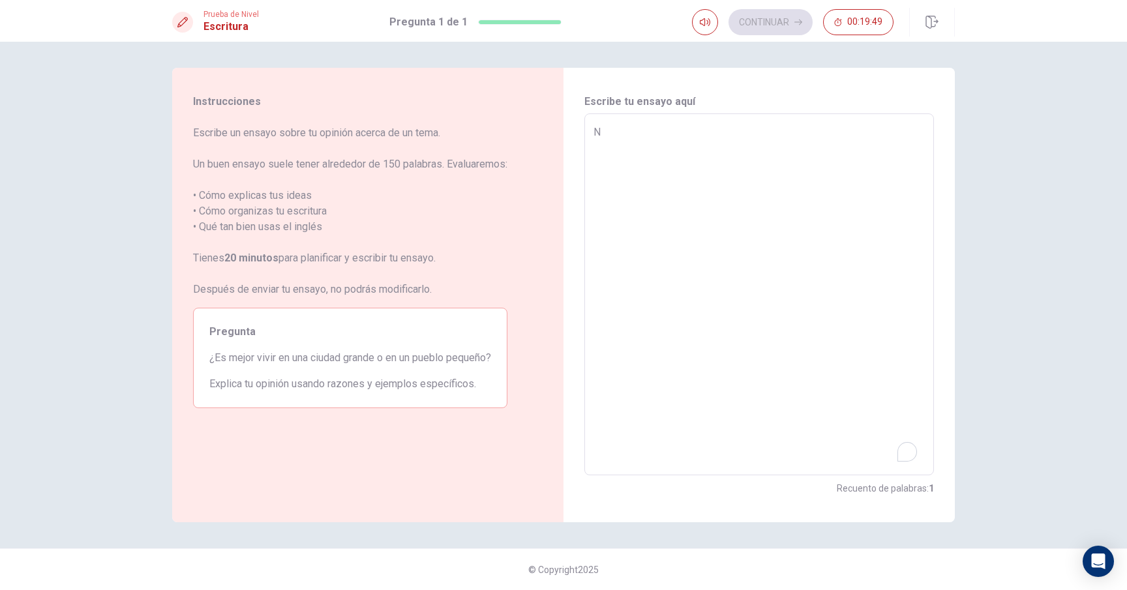
type textarea "x"
type textarea "P"
type textarea "x"
type textarea "Pa"
type textarea "x"
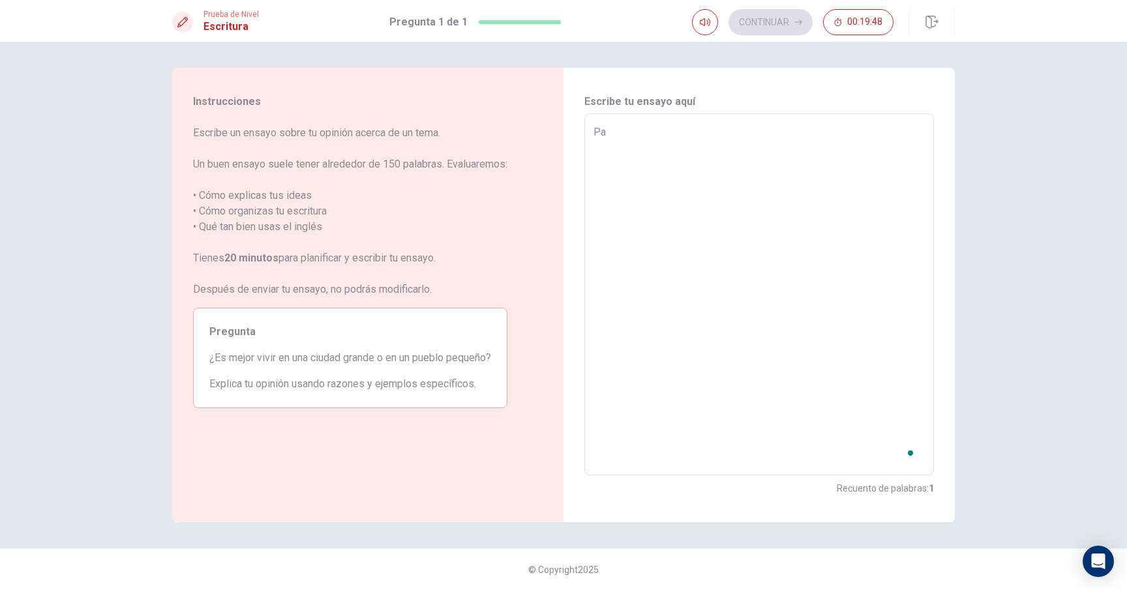
type textarea "Par"
type textarea "x"
type textarea "Para"
type textarea "x"
type textarea "Para"
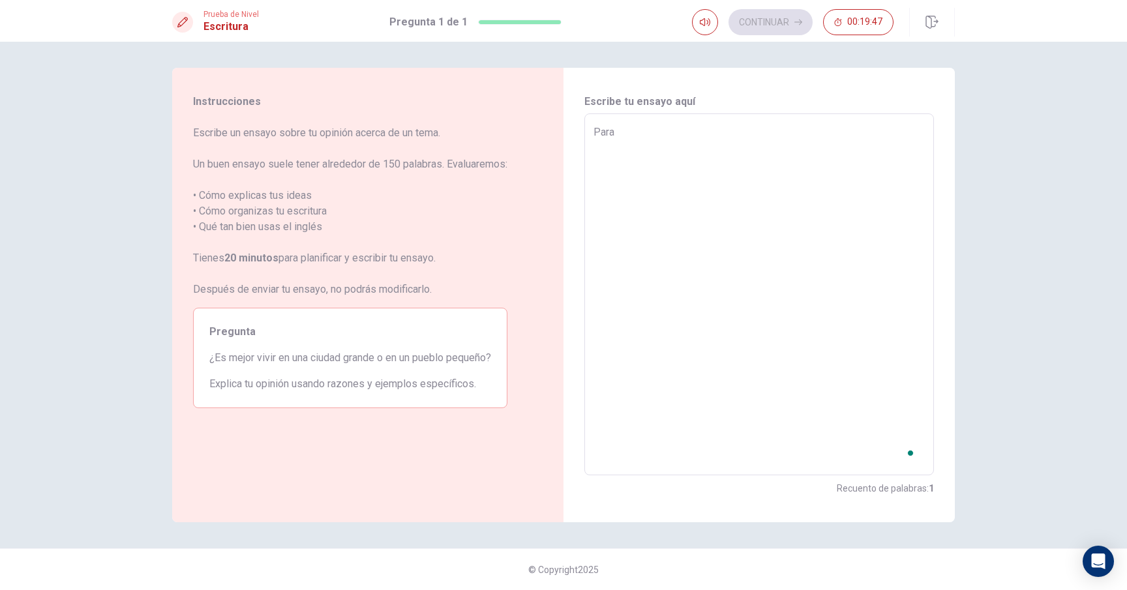
type textarea "x"
type textarea "Para m"
type textarea "x"
type textarea "Para mi"
type textarea "x"
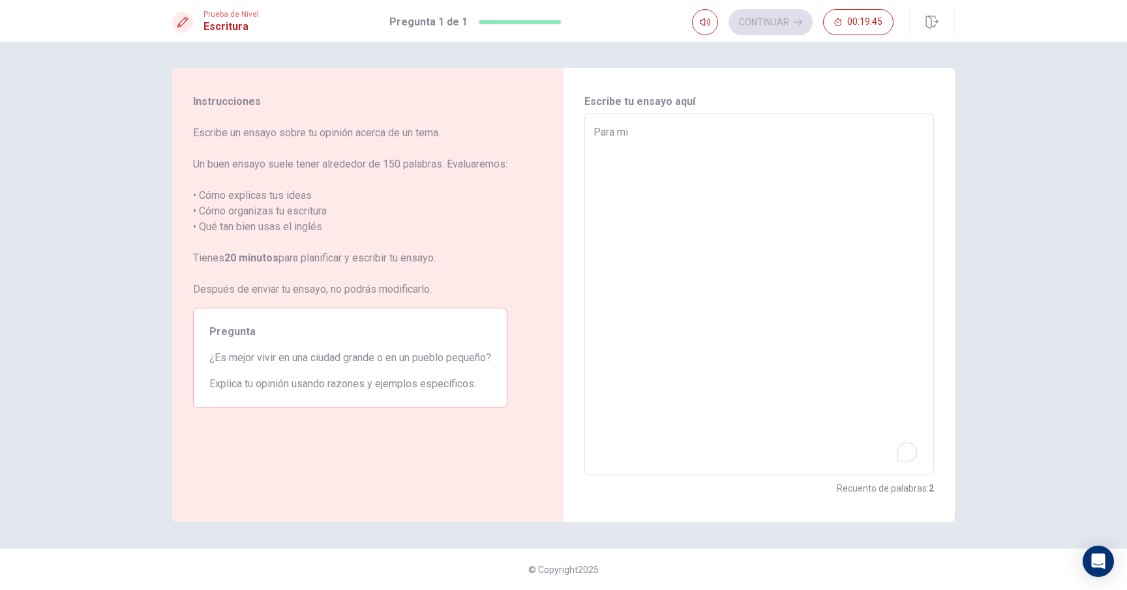
type textarea "Para mí"
type textarea "x"
type textarea "Para mí,"
type textarea "x"
type textarea "Para mí,"
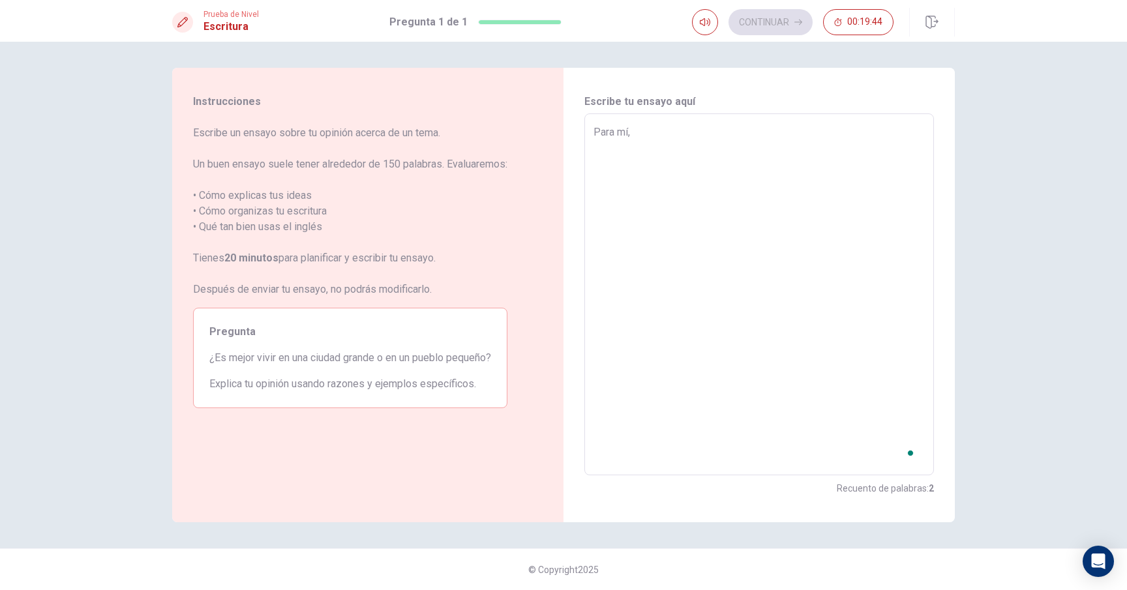
type textarea "x"
type textarea "Para mí, e"
type textarea "x"
type textarea "Para mí, es"
type textarea "x"
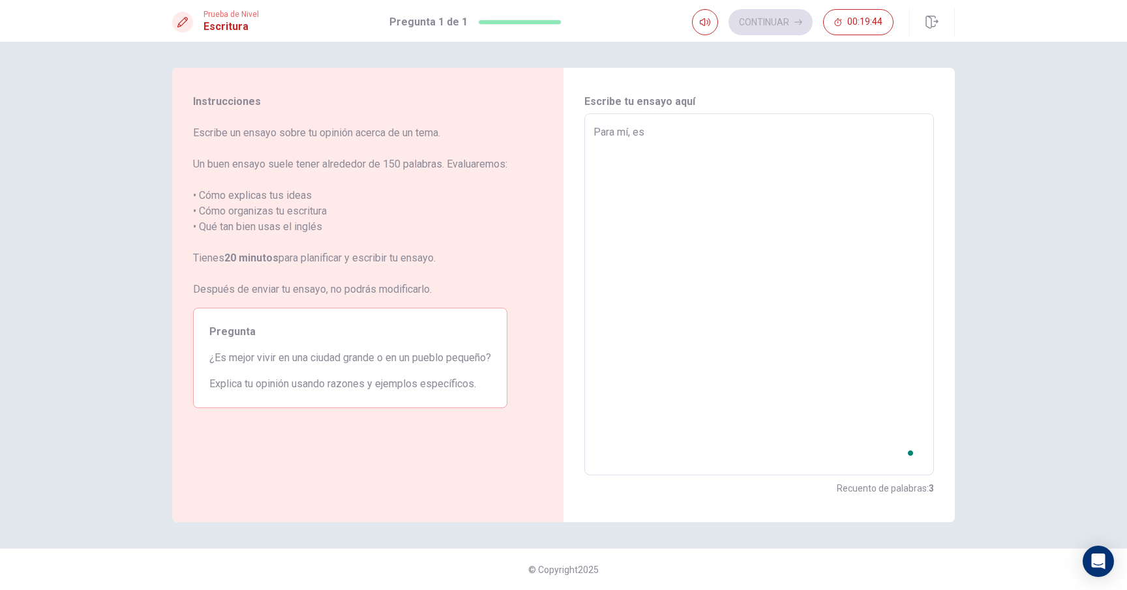
type textarea "Para mí, es"
type textarea "x"
type textarea "Para mí, es m"
type textarea "x"
type textarea "Para mí, es me"
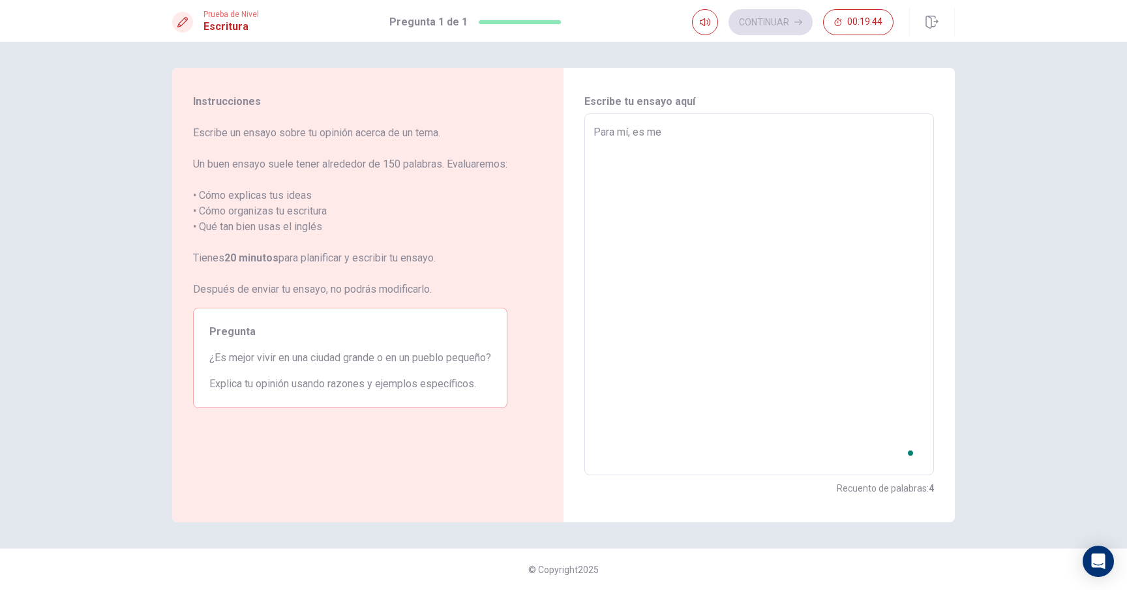
type textarea "x"
type textarea "Para mí, es mej"
type textarea "x"
type textarea "Para mí, es mejo"
type textarea "x"
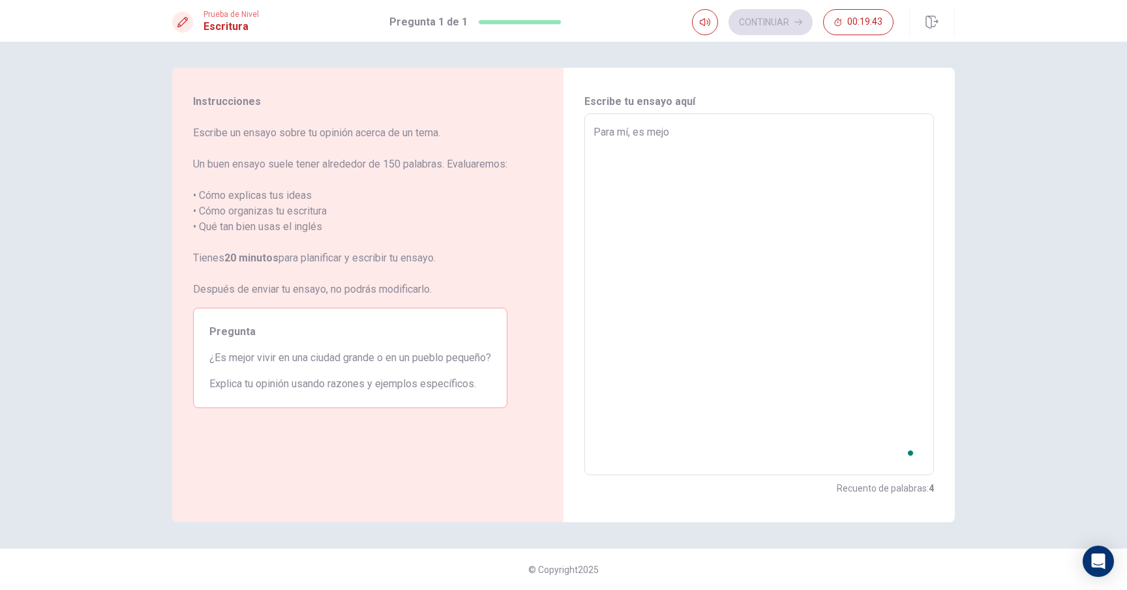
type textarea "Para mí, es mejor"
type textarea "x"
type textarea "Para mí, es mejor"
type textarea "x"
type textarea "Para mí, es mejor v"
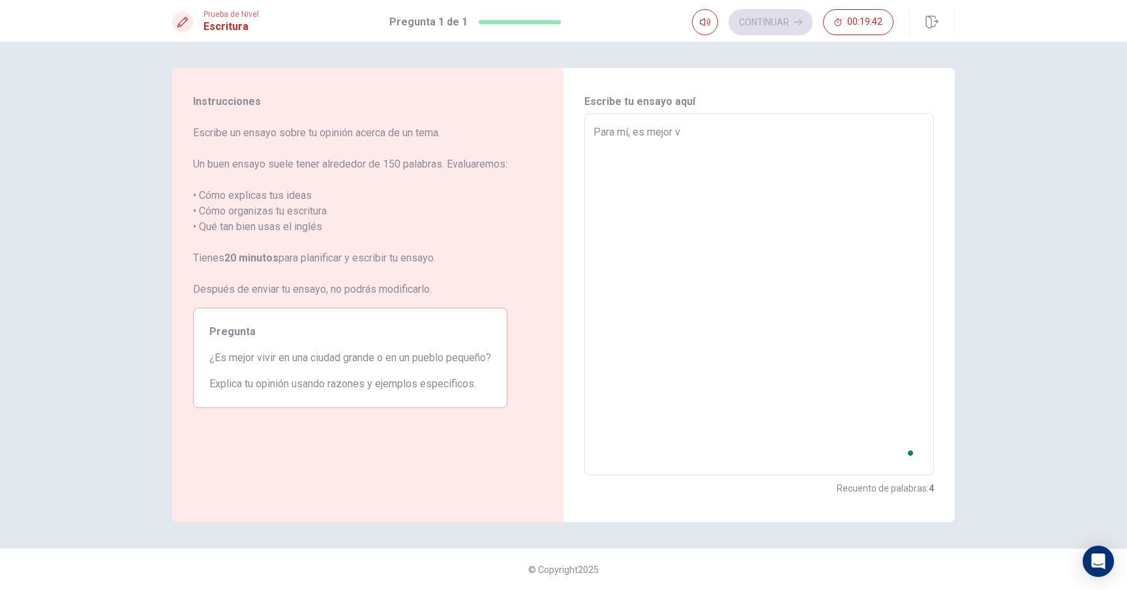
type textarea "x"
type textarea "Para mí, es mejor vi"
type textarea "x"
type textarea "Para mí, es mejor viv"
type textarea "x"
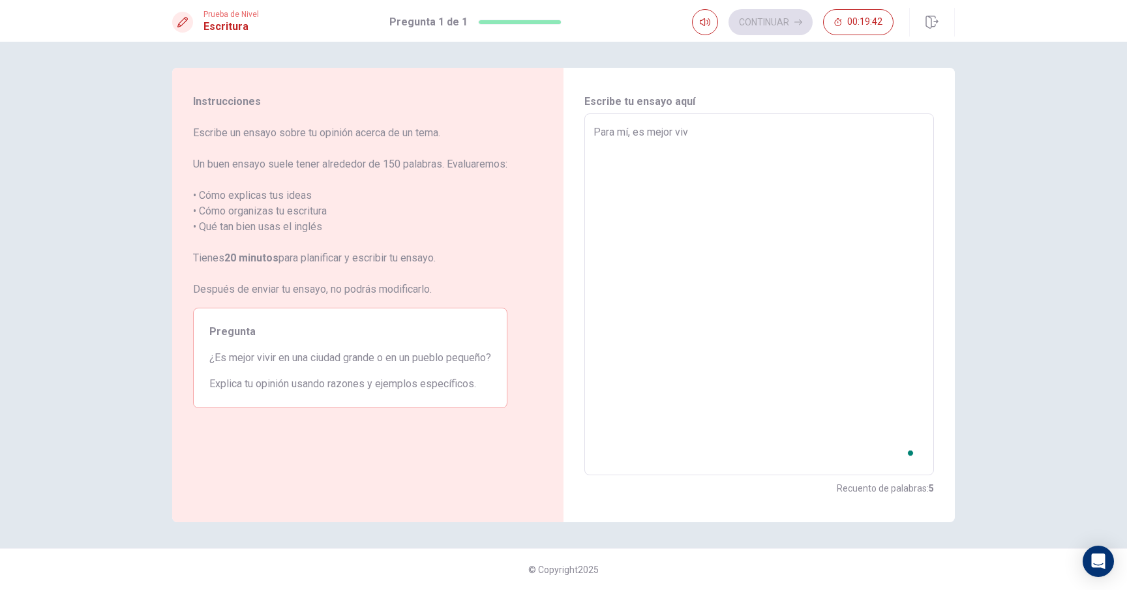
type textarea "Para mí, es mejor vivi"
type textarea "x"
type textarea "Para mí, es mejor vivir"
type textarea "x"
type textarea "Para mí, es mejor vivir"
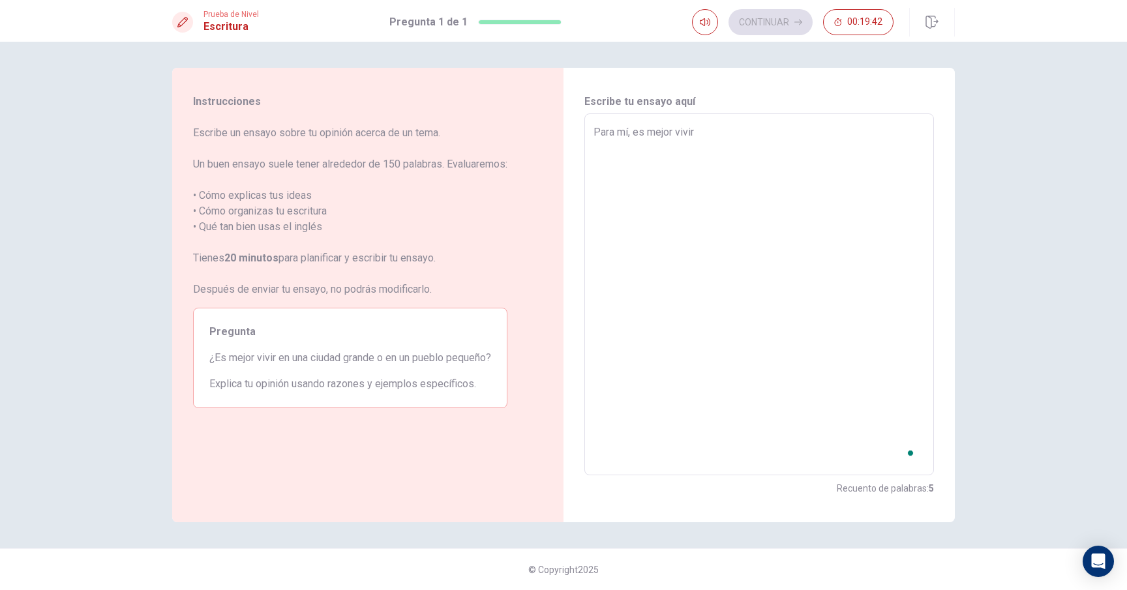
type textarea "x"
type textarea "Para mí, es mejor vivir e"
type textarea "x"
type textarea "Para mí, es mejor vivir en"
type textarea "x"
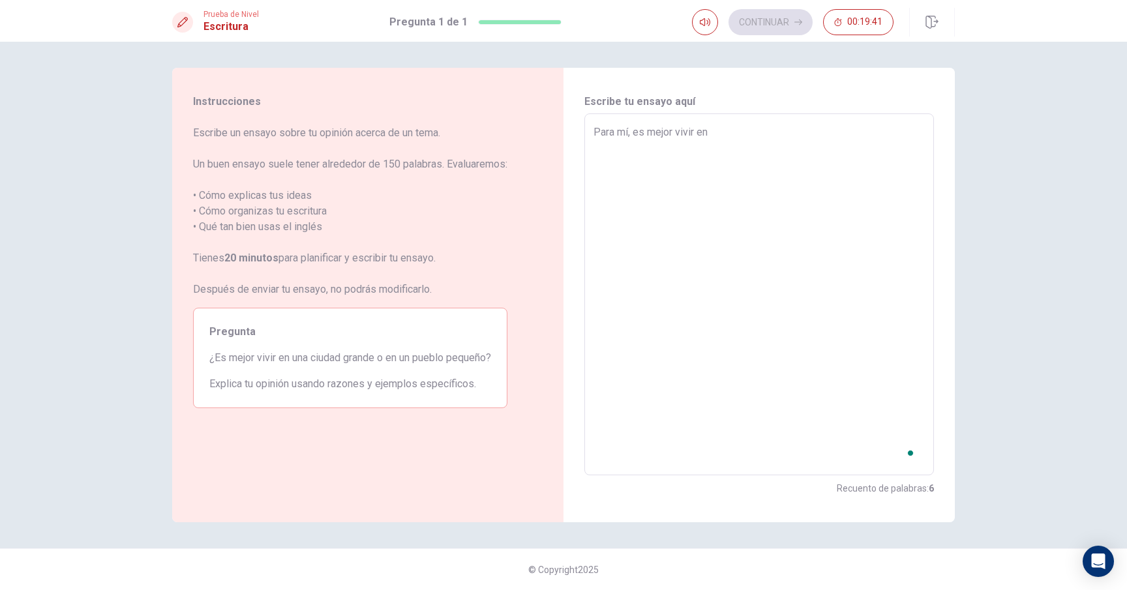
type textarea "Para mí, es mejor vivir en"
type textarea "x"
type textarea "Para mí, es mejor vivir en u"
type textarea "x"
type textarea "Para mí, es mejor vivir en un"
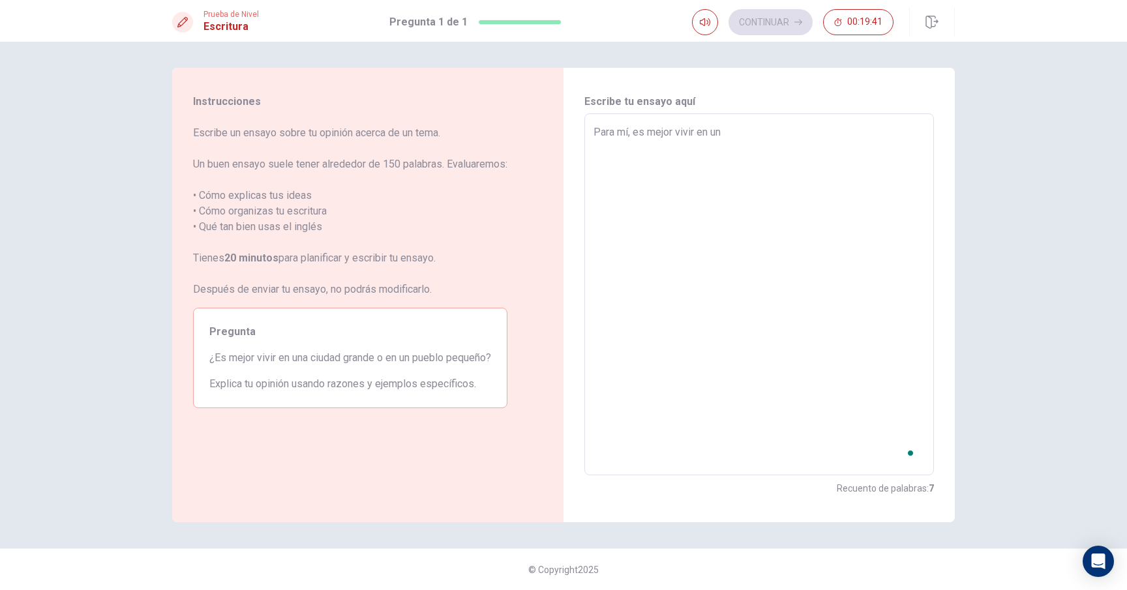
type textarea "x"
type textarea "Para mí, es mejor vivir en una"
type textarea "x"
type textarea "Para mí, es mejor vivir en una"
type textarea "x"
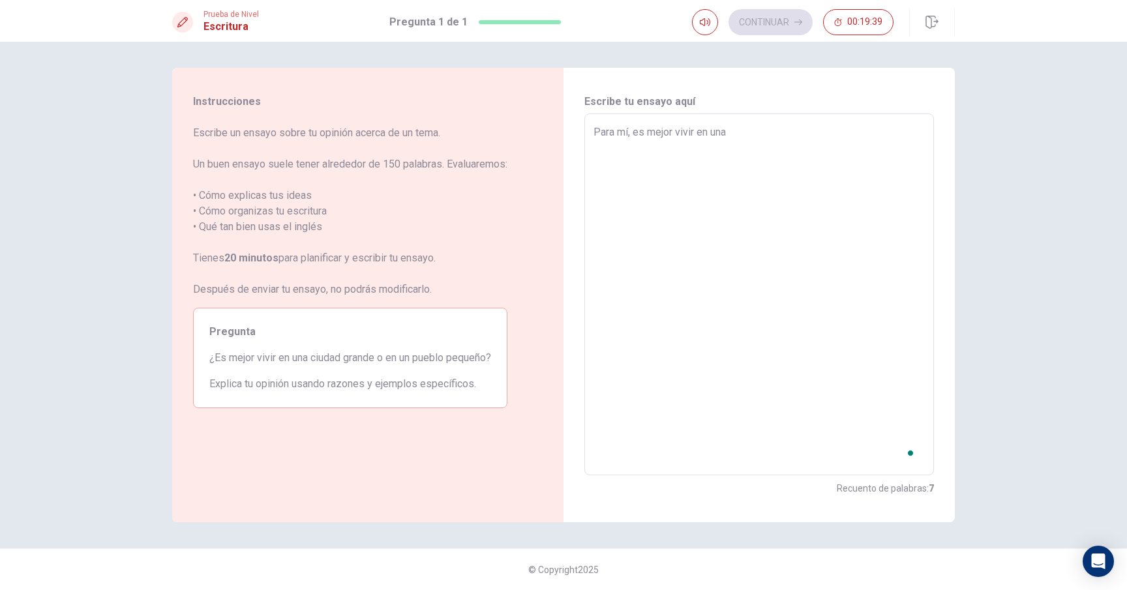
type textarea "Para mí, es mejor vivir en una c"
type textarea "x"
type textarea "Para mí, es mejor vivir en una ci"
type textarea "x"
type textarea "Para mí, es mejor vivir en una ciu"
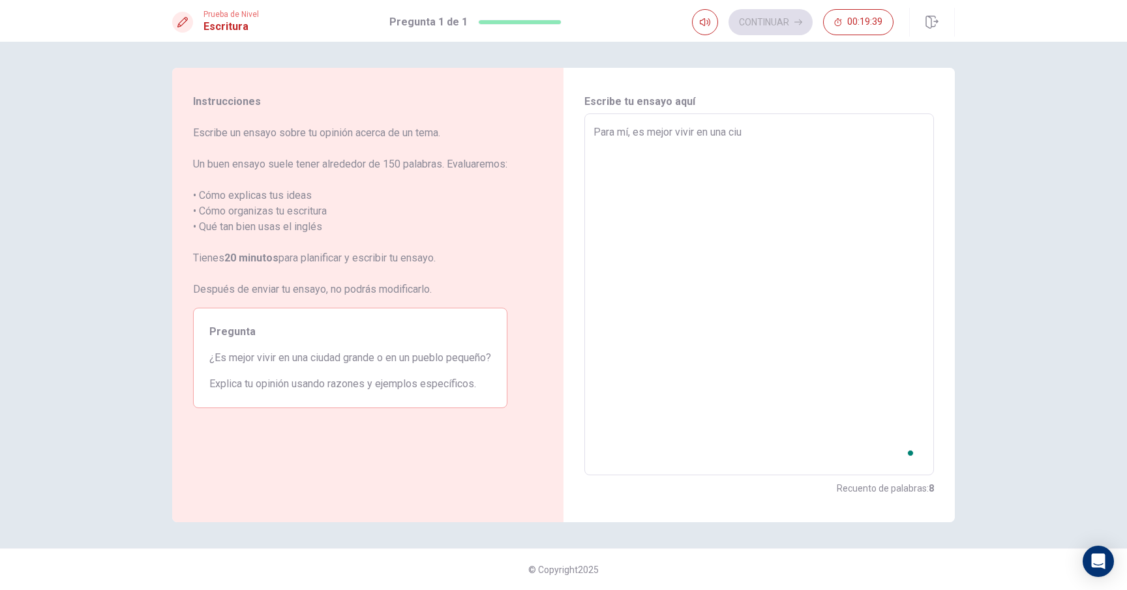
type textarea "x"
type textarea "Para mí, es mejor vivir en una ciud"
type textarea "x"
type textarea "Para mí, es mejor vivir en una ciuda"
type textarea "x"
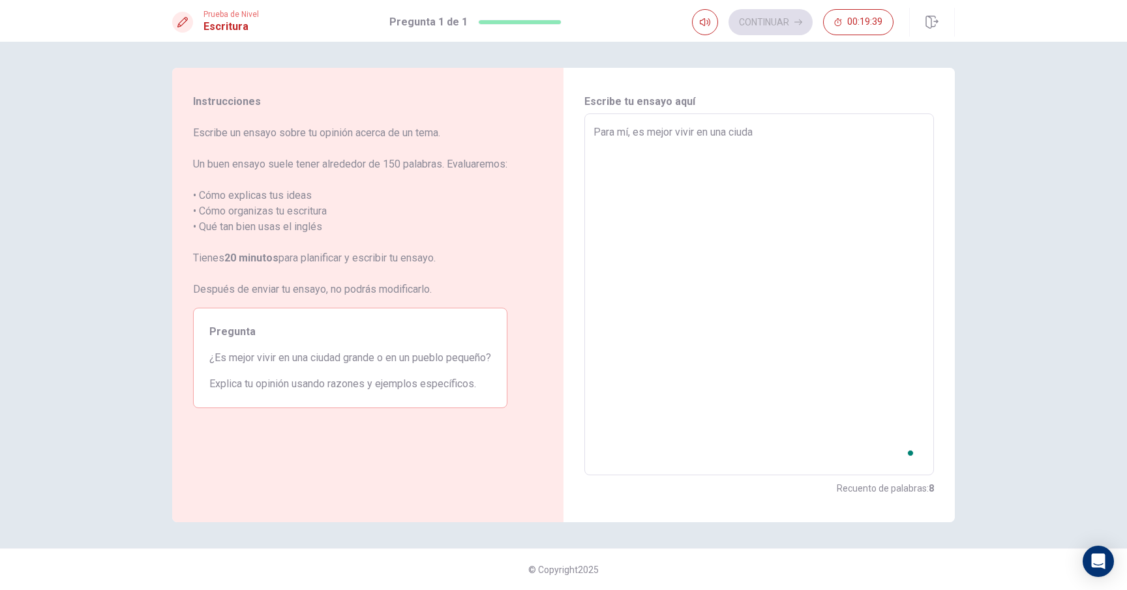
type textarea "Para mí, es mejor vivir en una ciudad"
type textarea "x"
type textarea "Para mí, es mejor vivir en una ciudad"
type textarea "x"
type textarea "Para mí, es mejor vivir en una ciudad g"
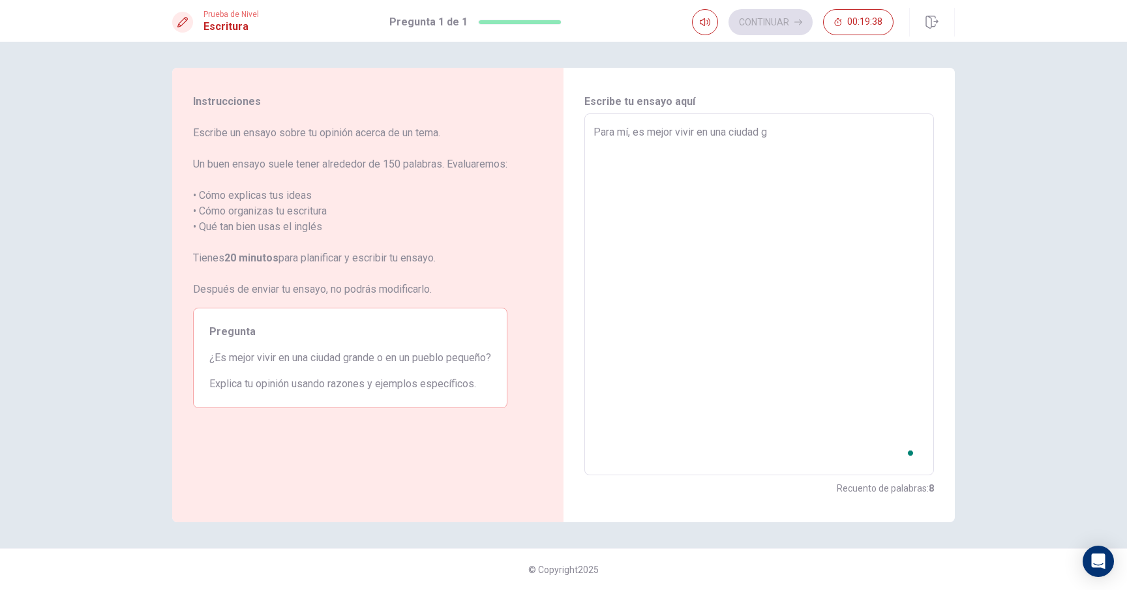
type textarea "x"
type textarea "Para mí, es mejor vivir en una ciudad gr"
type textarea "x"
type textarea "Para mí, es mejor vivir en una ciudad gra"
type textarea "x"
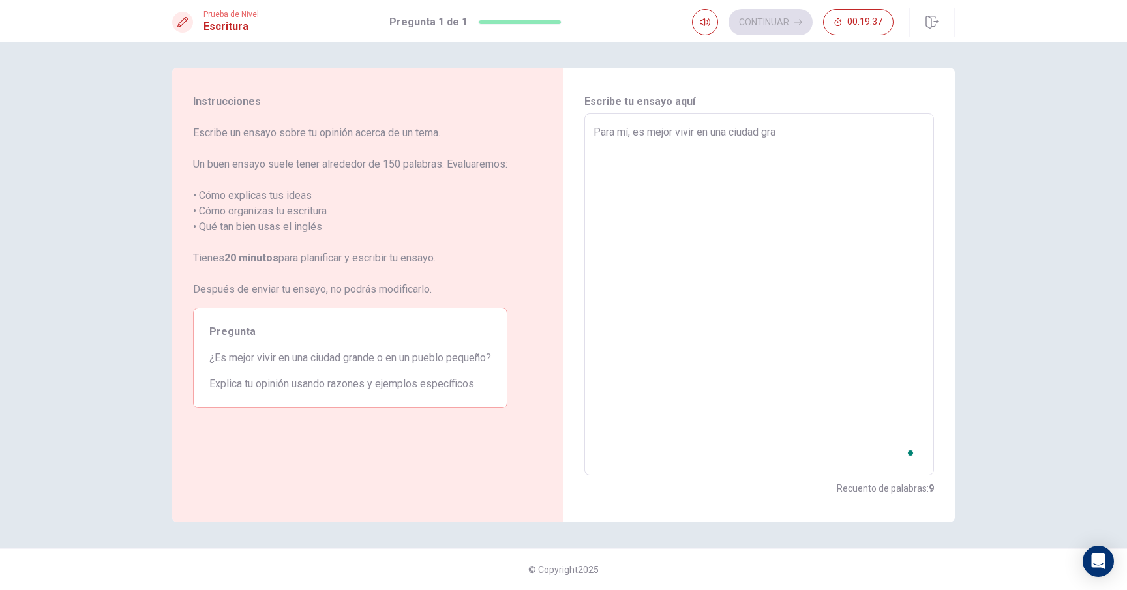
type textarea "Para mí, es mejor vivir en una ciudad gran"
type textarea "x"
type textarea "Para mí, es mejor vivir en una ciudad grand"
type textarea "x"
type textarea "Para mí, es mejor vivir en una ciudad grande"
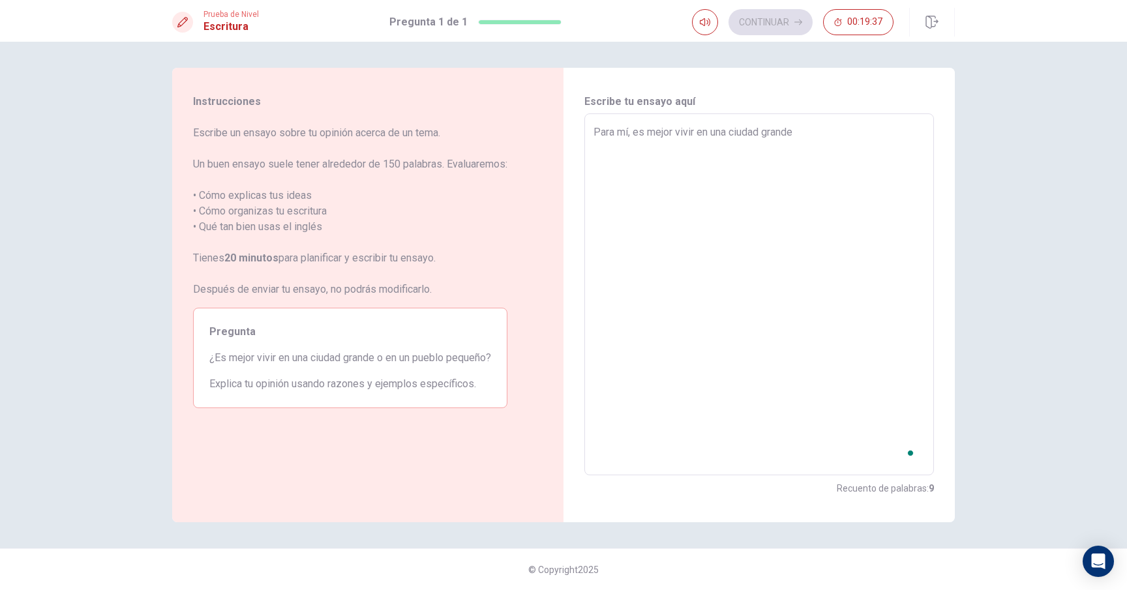
type textarea "x"
type textarea "Para mí, es mejor vivir en una ciudad grande."
type textarea "x"
type textarea "Para mí, es mejor vivir en una ciudad grande."
type textarea "x"
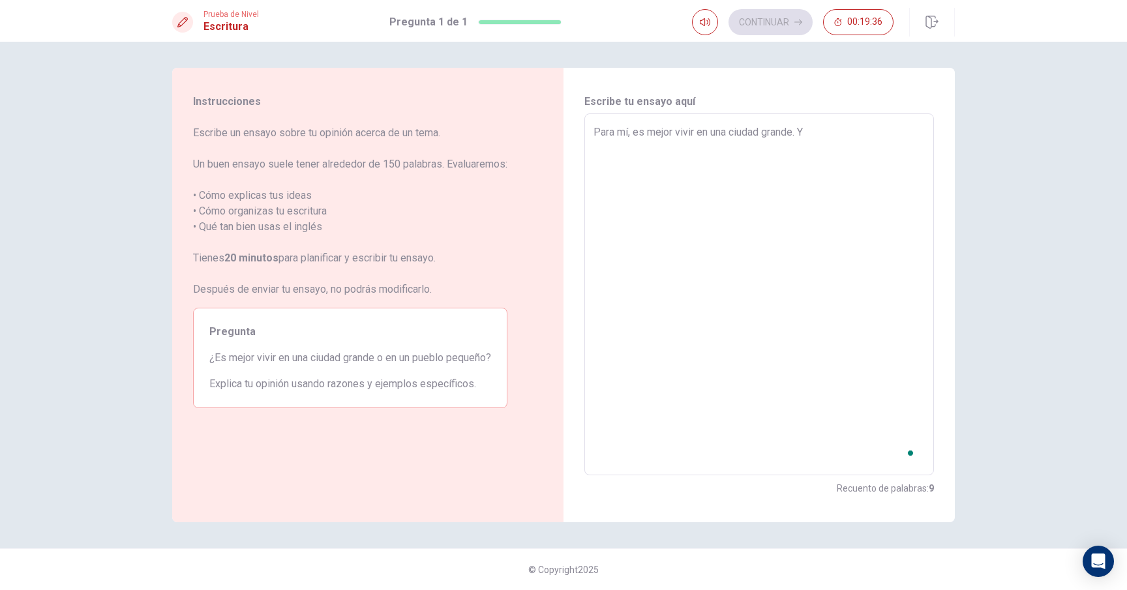
type textarea "Para mí, es mejor vivir en una ciudad grande. Y"
click at [823, 116] on div "Para mí, es mejor vivir en una ciudad grande. x ​" at bounding box center [758, 294] width 349 height 362
click at [812, 133] on textarea "Para mí, es mejor vivir en una ciudad grande." at bounding box center [758, 295] width 331 height 340
click at [793, 137] on textarea "Para mí, es mejor vivir en una ciudad grande." at bounding box center [758, 295] width 331 height 340
click at [798, 131] on textarea "Para mí, es mejor vivir en una ciudad grande." at bounding box center [758, 295] width 331 height 340
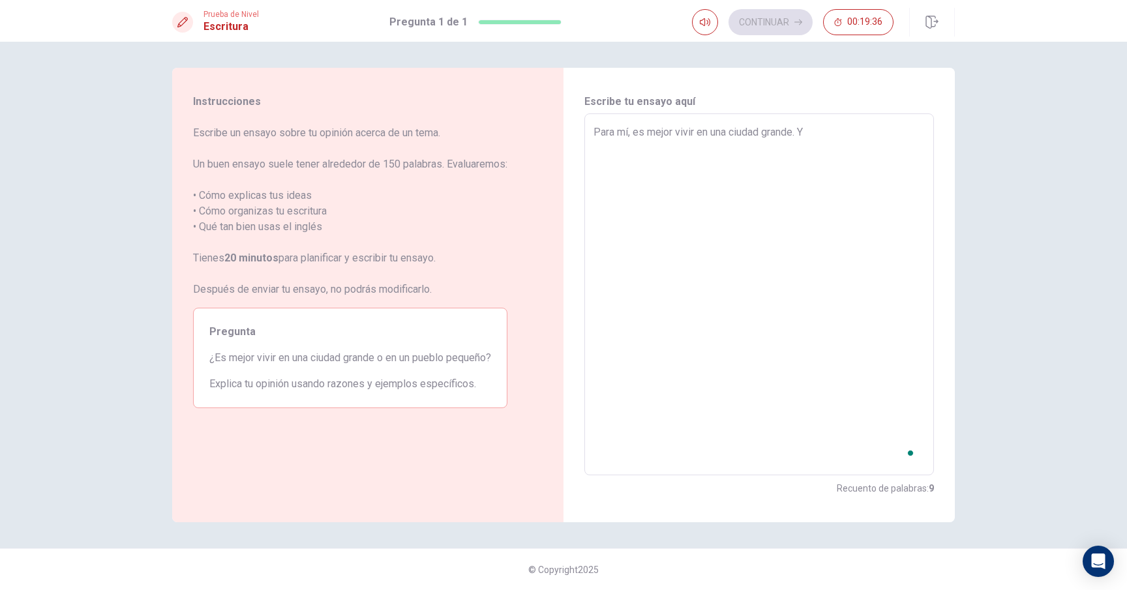
click at [809, 136] on textarea "Para mí, es mejor vivir en una ciudad grande." at bounding box center [758, 295] width 331 height 340
click at [718, 284] on textarea "Para mí, es mejor vivir en una ciudad grande." at bounding box center [758, 295] width 331 height 340
click at [666, 328] on textarea "Para mí, es mejor vivir en una ciudad grande." at bounding box center [758, 295] width 331 height 340
click at [421, 381] on span "Explica tu opinión usando razones y ejemplos específicos." at bounding box center [350, 384] width 282 height 16
click at [665, 361] on textarea "Para mí, es mejor vivir en una ciudad grande." at bounding box center [758, 295] width 331 height 340
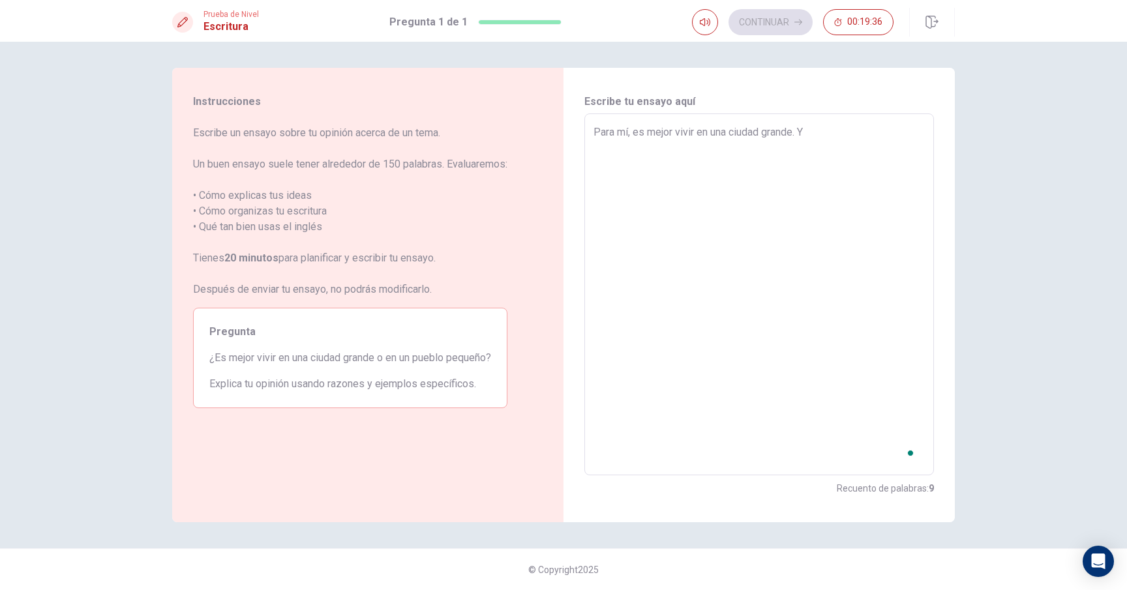
click at [715, 164] on textarea "Para mí, es mejor vivir en una ciudad grande." at bounding box center [758, 295] width 331 height 340
click at [752, 128] on textarea "Para mí, es mejor vivir en una ciudad grande." at bounding box center [758, 295] width 331 height 340
click at [814, 140] on textarea "Para mí, es mejor vivir en una ciudad grande. Y" at bounding box center [758, 295] width 331 height 340
type textarea "x"
type textarea "Para mí, es mejor vivir en una ciudad grande. Yo"
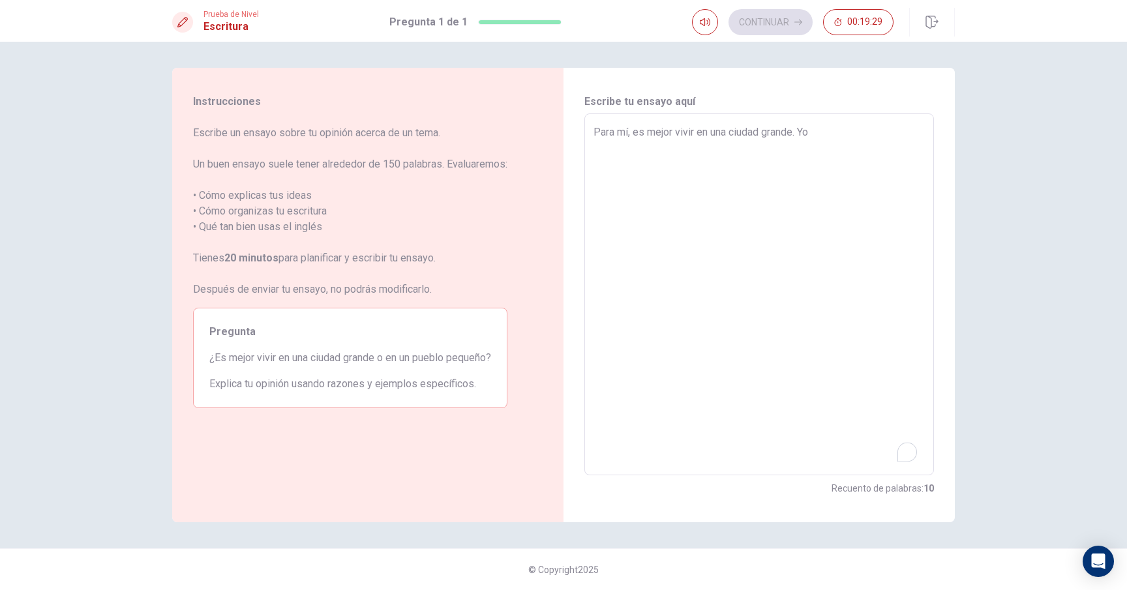
type textarea "x"
type textarea "Para mí, es mejor vivir en una ciudad grande. Yo"
type textarea "x"
type textarea "Para mí, es mejor vivir en una ciudad grande. Yo s"
type textarea "x"
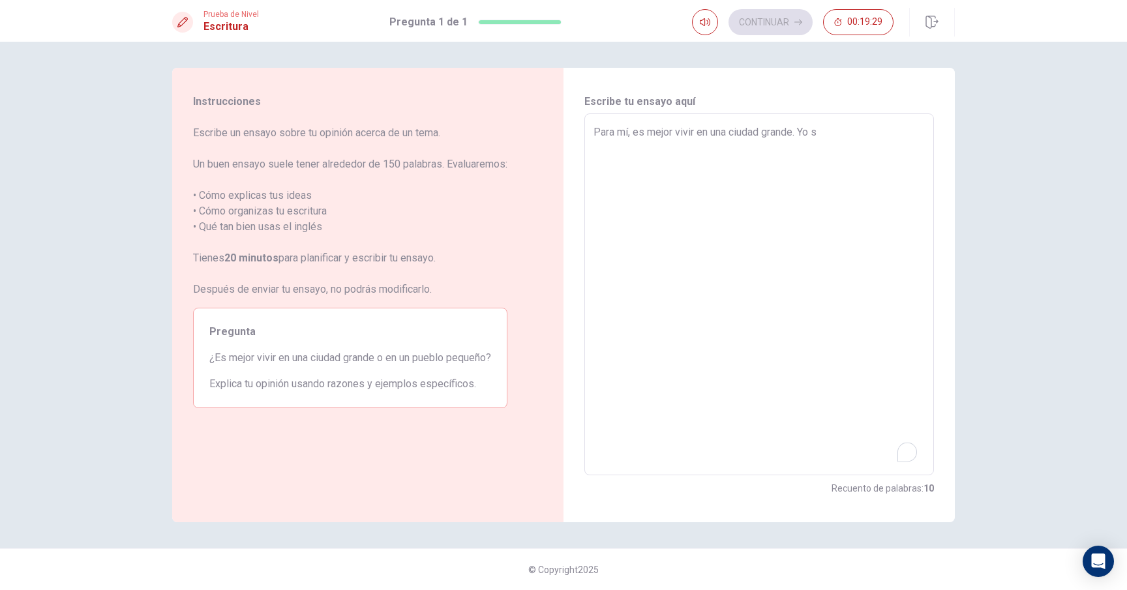
type textarea "Para mí, es mejor vivir en una ciudad grande. Yo so"
type textarea "x"
type textarea "Para mí, es mejor vivir en una ciudad grande. Yo soy"
type textarea "x"
type textarea "Para mí, es mejor vivir en una ciudad grande. Yo soy"
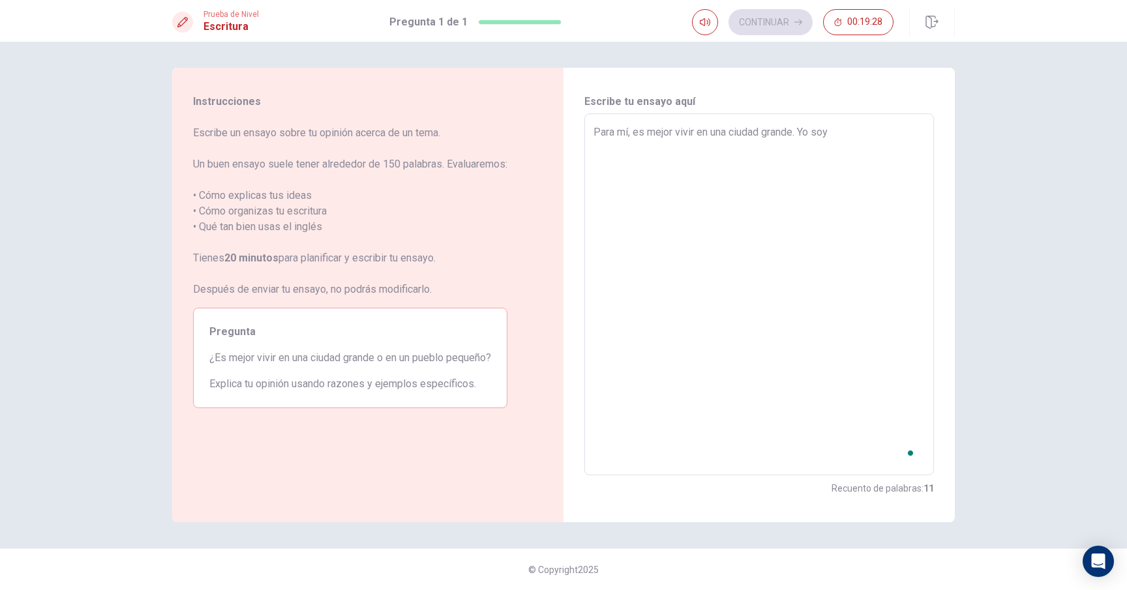
type textarea "x"
type textarea "Para mí, es mejor vivir en una ciudad grande. Yo soy u"
type textarea "x"
type textarea "Para mí, es mejor vivir en una ciudad grande. Yo soy un"
type textarea "x"
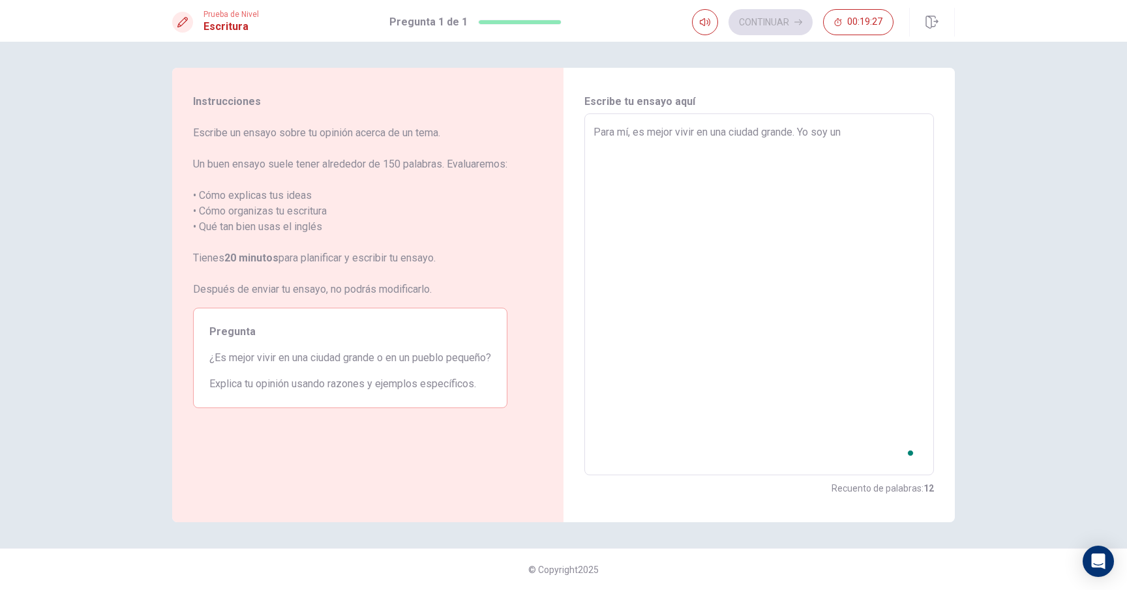
type textarea "Para mí, es mejor vivir en una ciudad grande. Yo soy una"
type textarea "x"
type textarea "Para mí, es mejor vivir en una ciudad grande. Yo soy una"
type textarea "x"
type textarea "Para mí, es mejor vivir en una ciudad grande. Yo soy una p"
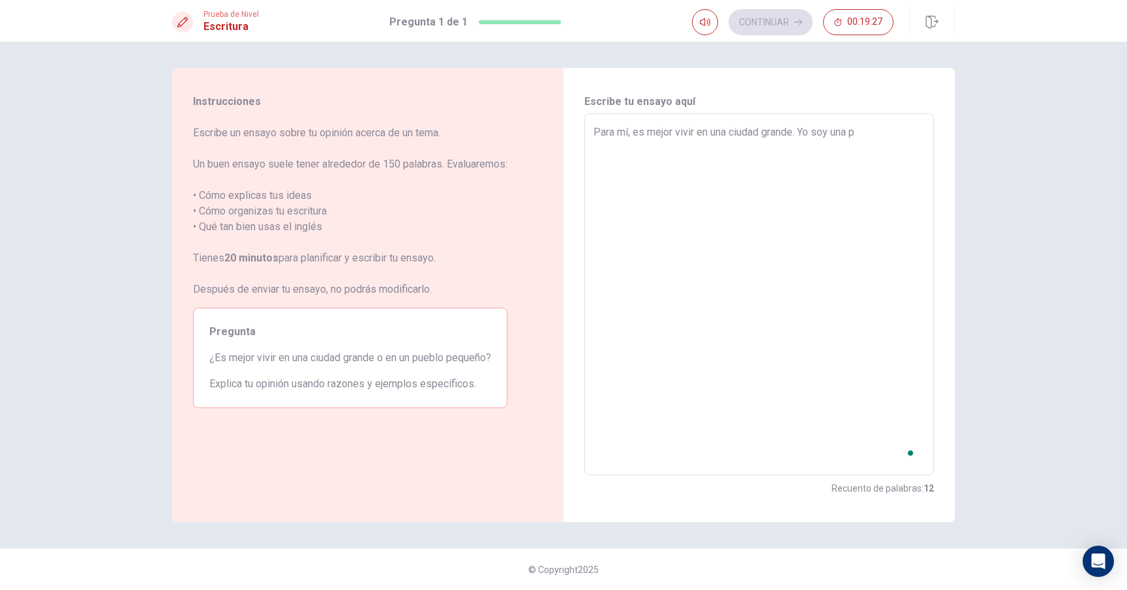
type textarea "x"
type textarea "Para mí, es mejor vivir en una ciudad grande. Yo soy una pe"
type textarea "x"
type textarea "Para mí, es mejor vivir en una ciudad grande. Yo soy una per"
type textarea "x"
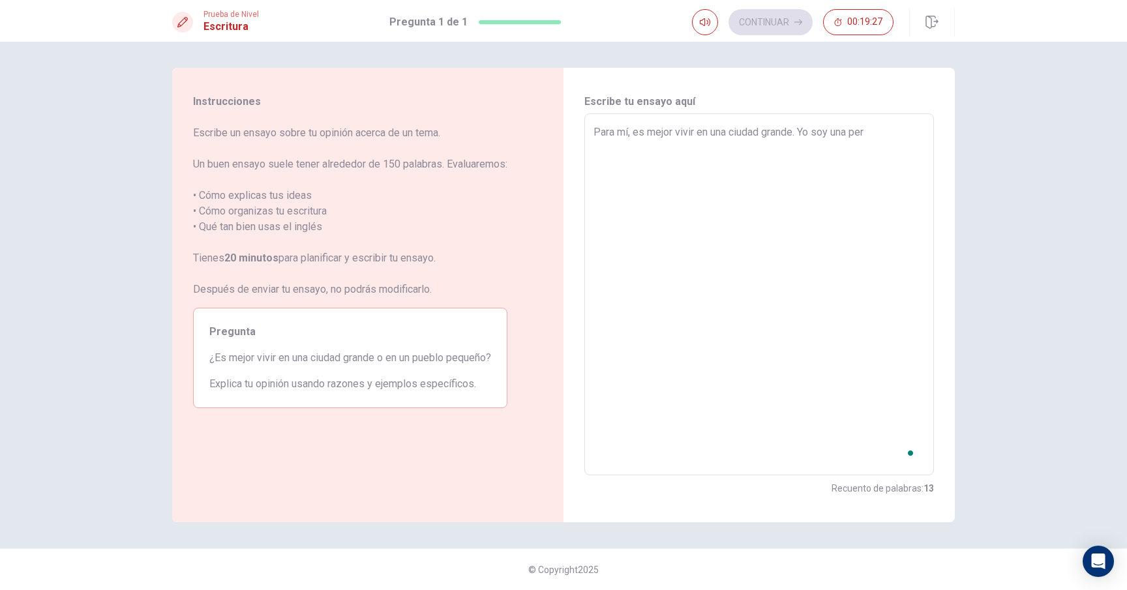
type textarea "Para mí, es mejor vivir en una ciudad grande. Yo soy una pers"
type textarea "x"
type textarea "Para mí, es mejor vivir en una ciudad grande. Yo soy una perso"
type textarea "x"
type textarea "Para mí, es mejor vivir en una ciudad grande. Yo soy una person"
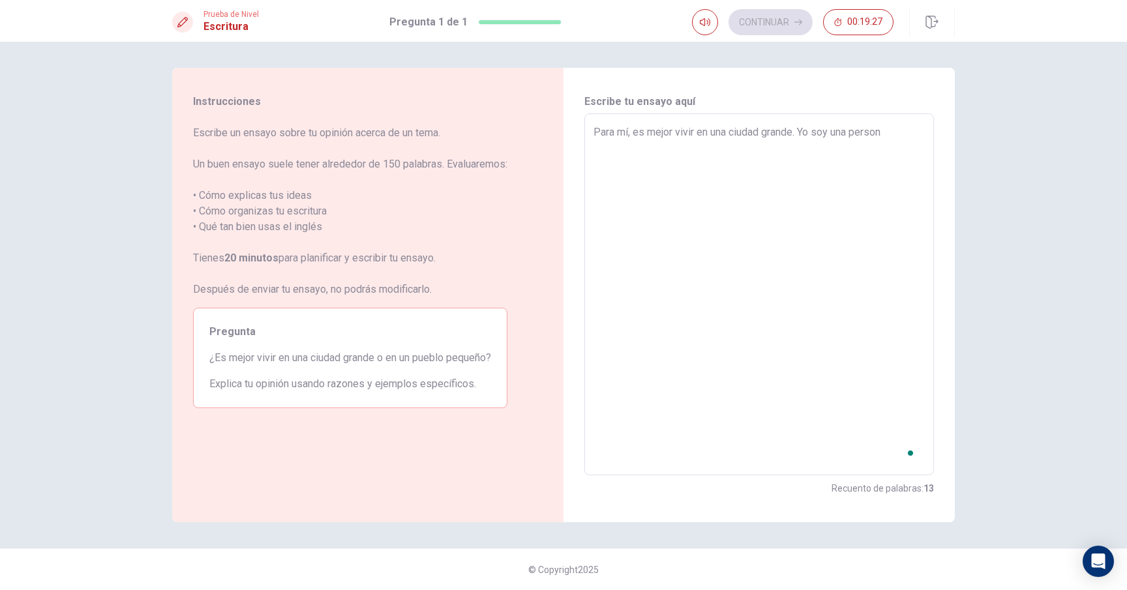
type textarea "x"
type textarea "Para mí, es mejor vivir en una ciudad grande. Yo soy una persona"
type textarea "x"
type textarea "Para mí, es mejor vivir en una ciudad grande. Yo soy una persona"
type textarea "x"
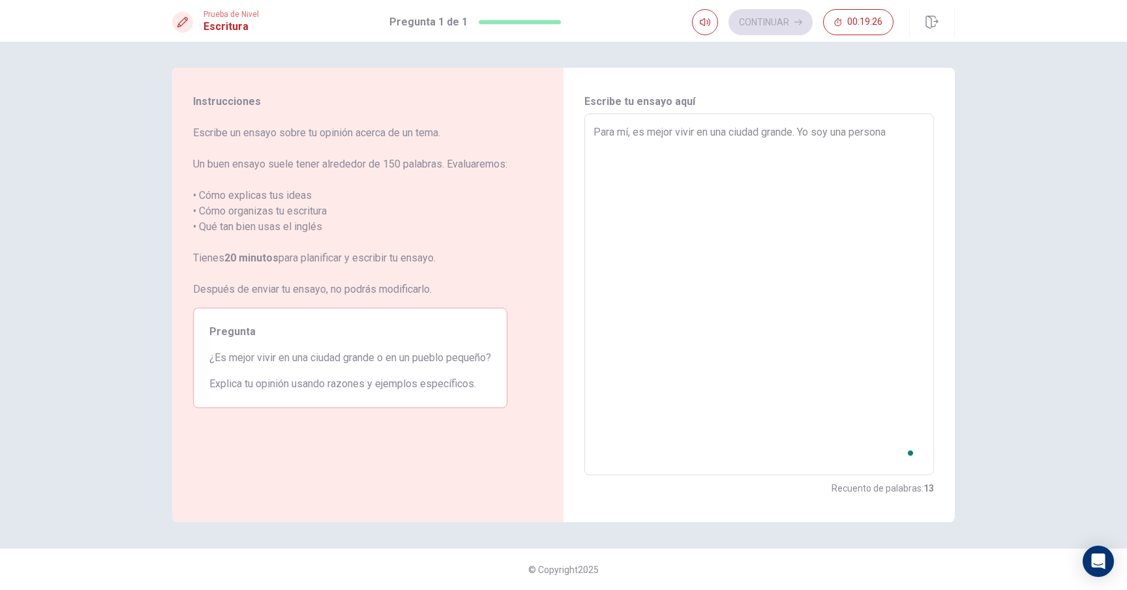
type textarea "Para mí, es mejor vivir en una ciudad grande. Yo soy una persona j"
type textarea "x"
type textarea "Para mí, es mejor vivir en una ciudad grande. Yo soy una persona jo"
type textarea "x"
type textarea "Para mí, es mejor vivir en una ciudad grande. Yo soy una persona job"
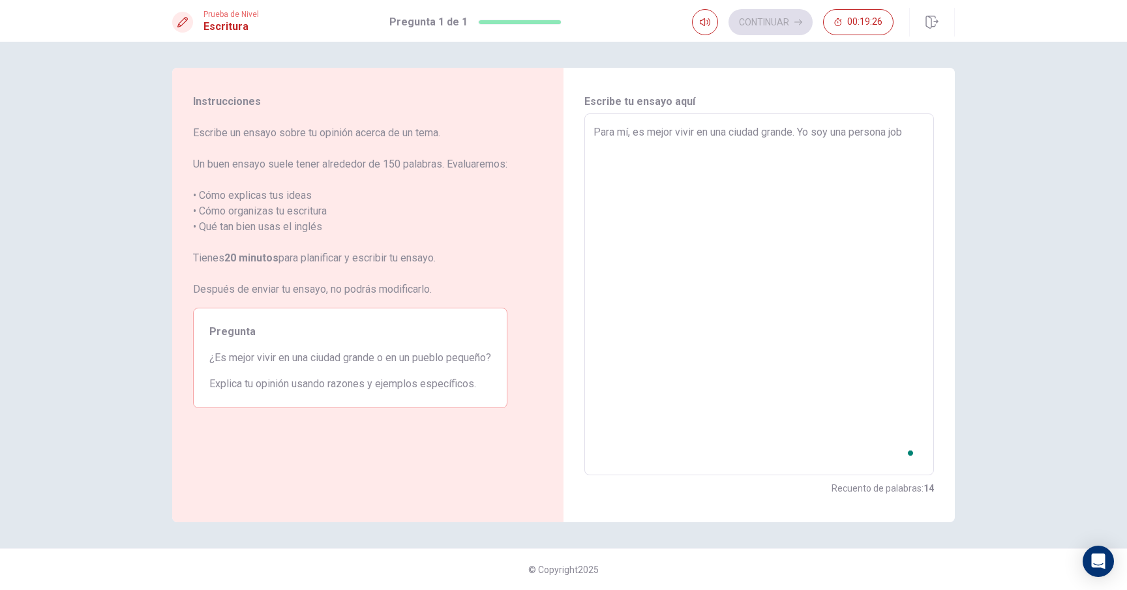
type textarea "x"
type textarea "Para mí, es mejor vivir en una ciudad grande. Yo soy una persona [PERSON_NAME]"
type textarea "x"
type textarea "Para mí, es mejor vivir en una ciudad grande. Yo soy una persona job"
type textarea "x"
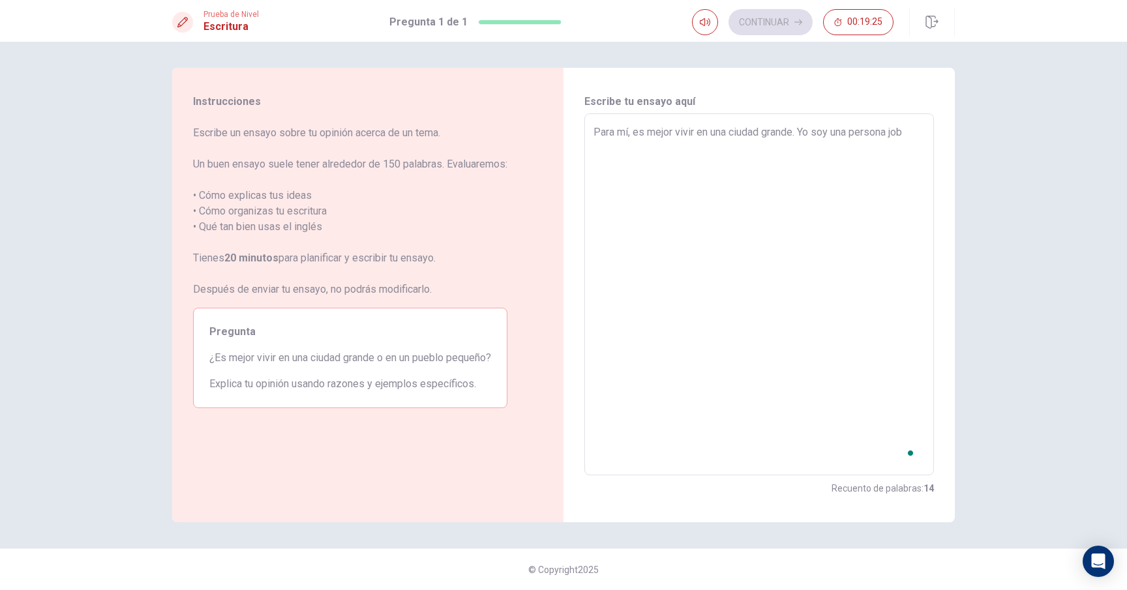
type textarea "Para mí, es mejor vivir en una ciudad grande. Yo soy una persona jo"
type textarea "x"
type textarea "Para mí, es mejor vivir en una ciudad grande. Yo soy una persona jov"
type textarea "x"
type textarea "Para mí, es mejor vivir en una ciudad grande. Yo soy una persona jove"
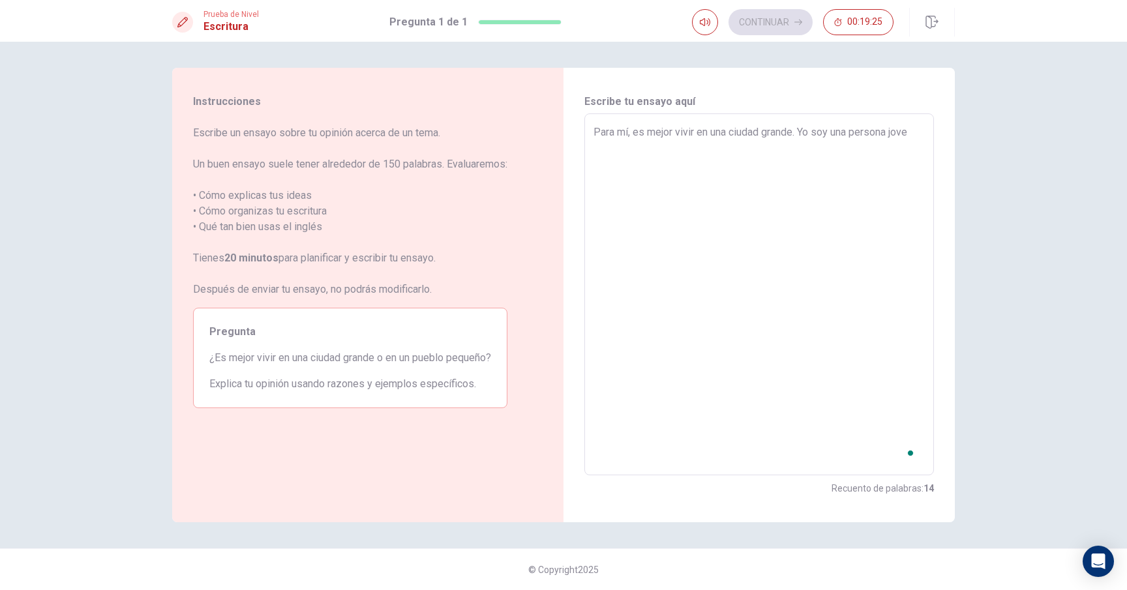
type textarea "x"
type textarea "Para mí, es mejor vivir en una ciudad grande. Yo soy una persona joven"
type textarea "x"
type textarea "Para mí, es mejor vivir en una ciudad grande. Yo soy una persona joven"
type textarea "x"
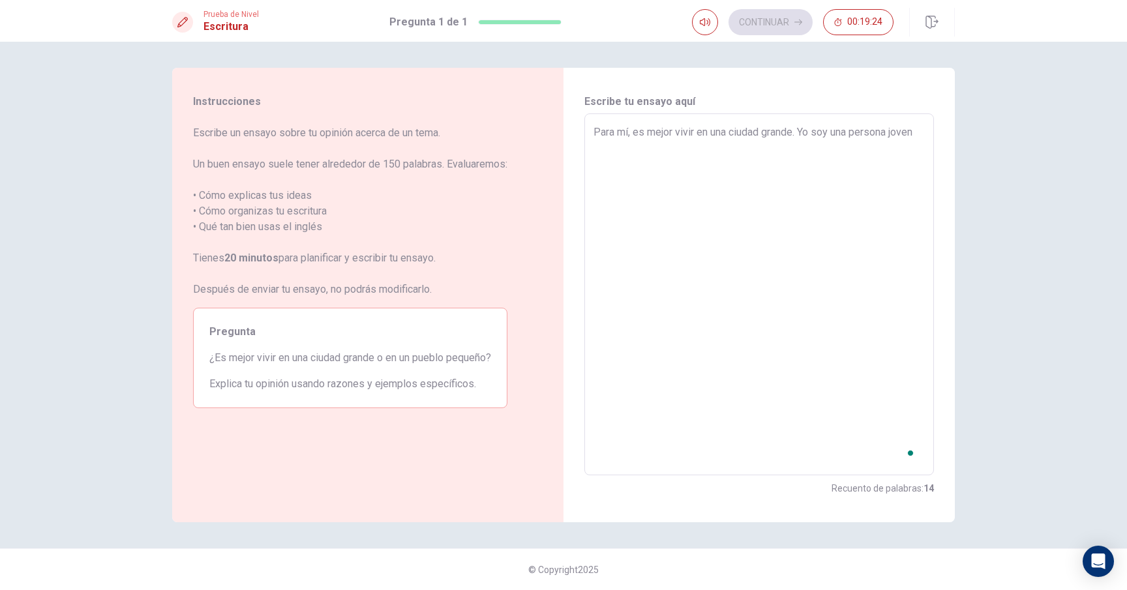
type textarea "Para mí, es mejor vivir en una ciudad grande. Yo soy una persona joven"
type textarea "x"
type textarea "Para mí, es mejor vivir en una ciudad grande. Yo soy una persona joven-"
type textarea "x"
type textarea "Para mí, es mejor vivir en una ciudad grande. Yo soy una persona joven-"
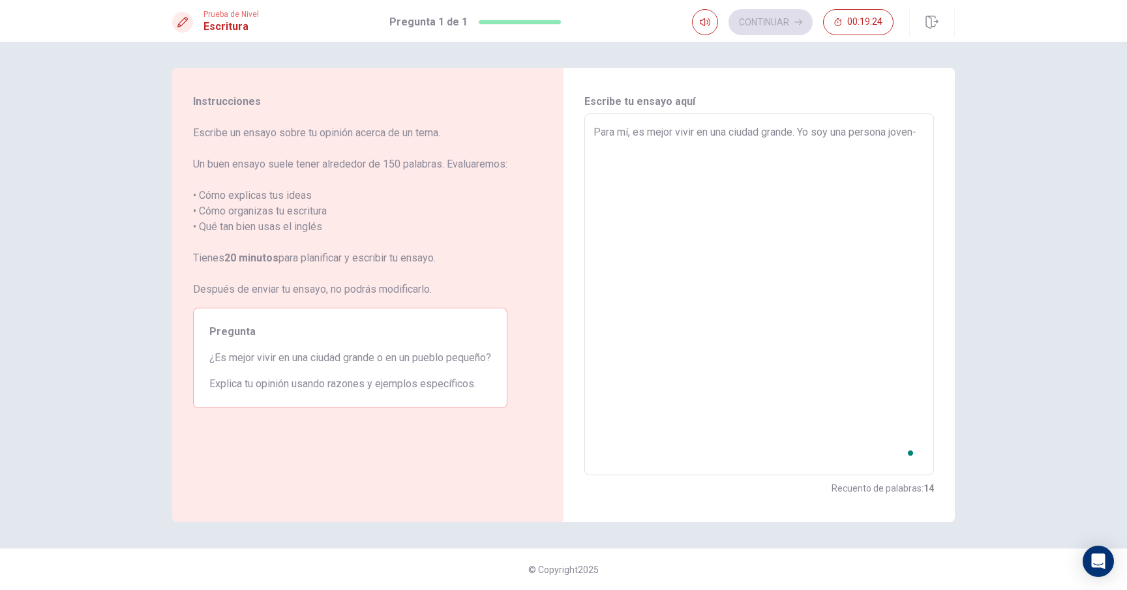
type textarea "x"
type textarea "Para mí, es mejor vivir en una ciudad grande. Yo soy una persona joven- d"
type textarea "x"
type textarea "Para mí, es mejor vivir en una ciudad grande. Yo soy una persona joven- de"
type textarea "x"
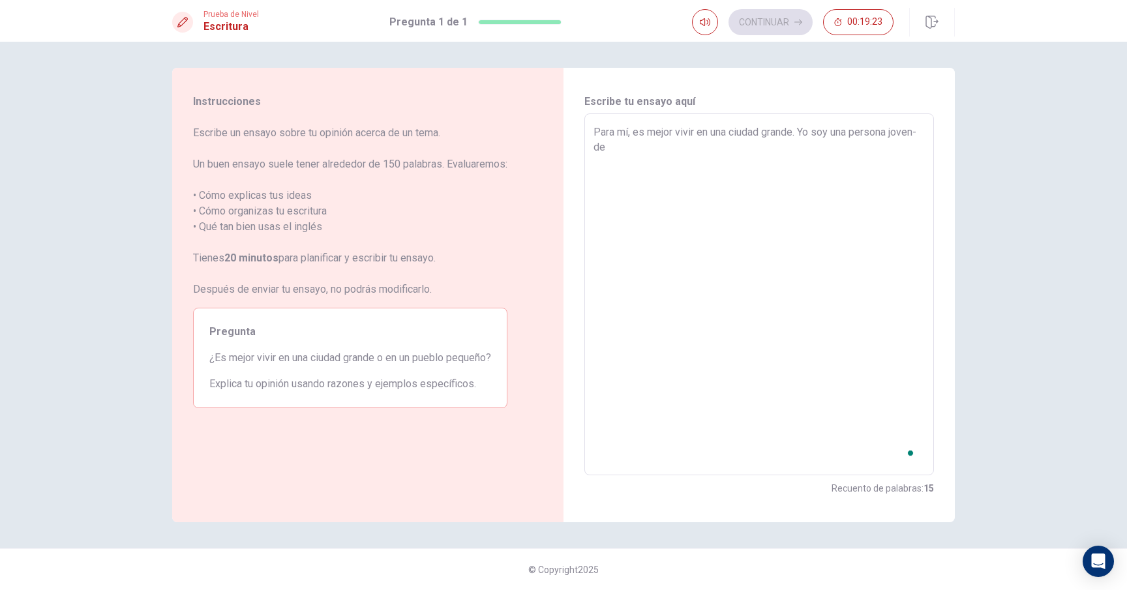
type textarea "Para mí, es mejor vivir en una ciudad grande. Yo soy una persona joven- de"
type textarea "x"
type textarea "Para mí, es mejor vivir en una ciudad grande. Yo soy una persona joven- de h"
type textarea "x"
type textarea "Para mí, es mejor vivir en una ciudad grande. Yo soy una persona joven- de he"
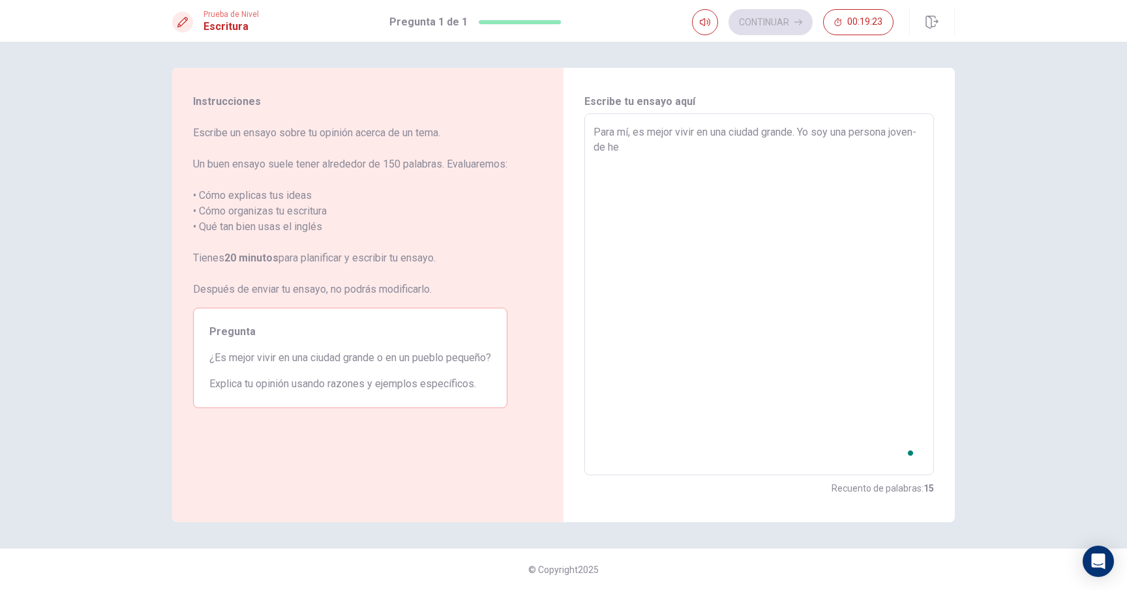
type textarea "x"
type textarea "Para mí, es mejor vivir en una ciudad grande. Yo soy una persona joven- de hec"
type textarea "x"
type textarea "Para mí, es mejor vivir en una ciudad grande. Yo soy una persona joven- de hech"
type textarea "x"
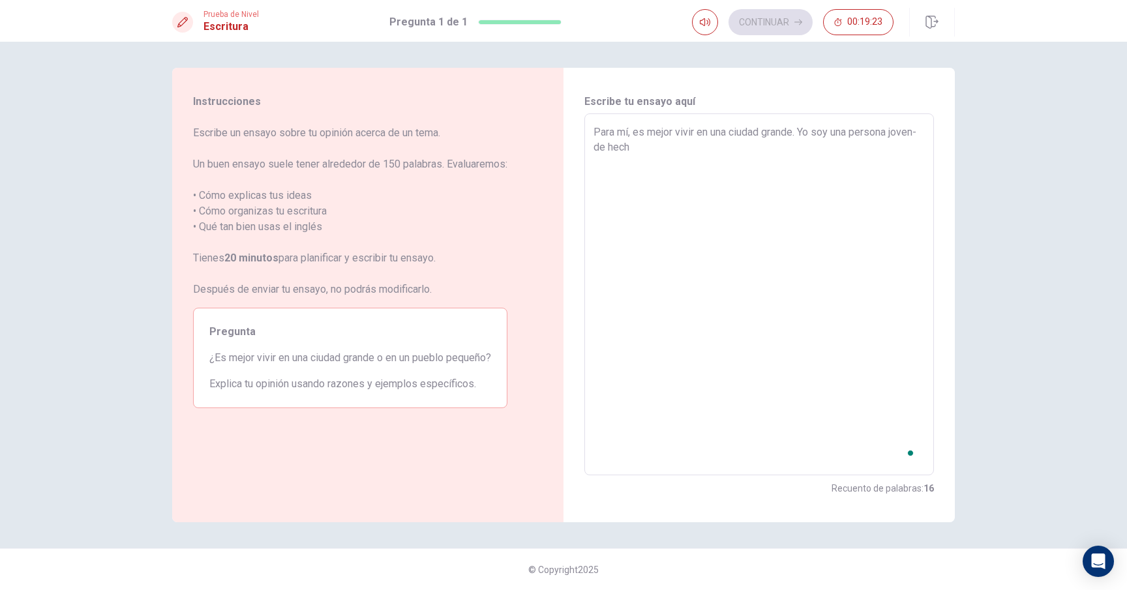
type textarea "Para mí, es mejor vivir en una ciudad grande. Yo soy una persona joven- de hecho"
type textarea "x"
type textarea "Para mí, es mejor vivir en una ciudad grande. Yo soy una persona joven- de hech…"
type textarea "x"
type textarea "Para mí, es mejor vivir en una ciudad grande. Yo soy una persona joven- de hech…"
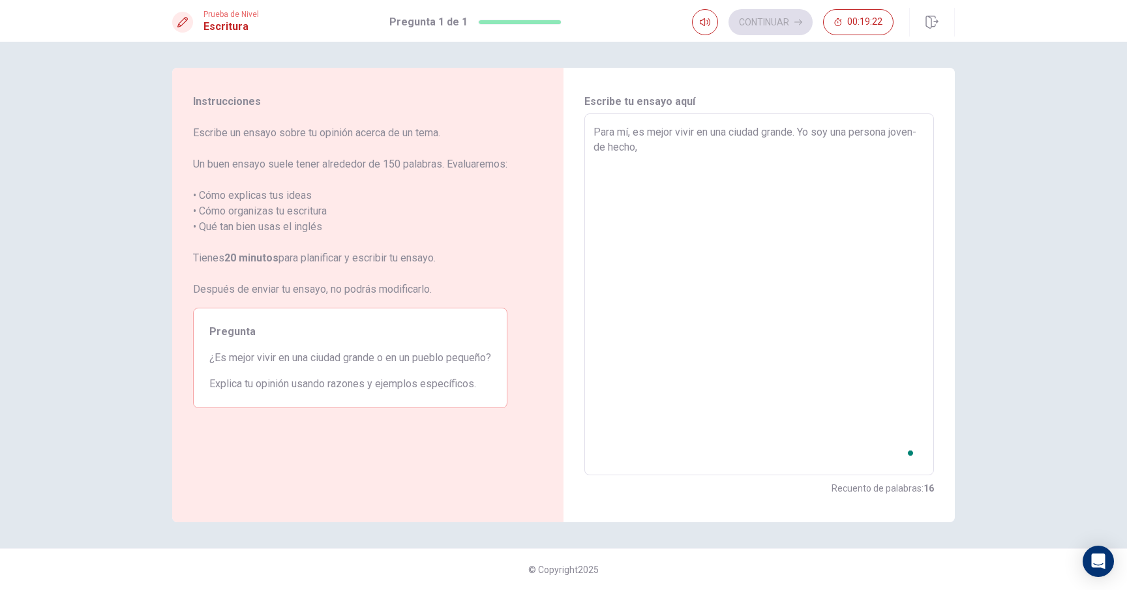
type textarea "x"
type textarea "Para mí, es mejor vivir en una ciudad grande. Yo soy una persona joven- de hech…"
type textarea "x"
type textarea "Para mí, es mejor vivir en una ciudad grande. Yo soy una persona joven- de hech…"
type textarea "x"
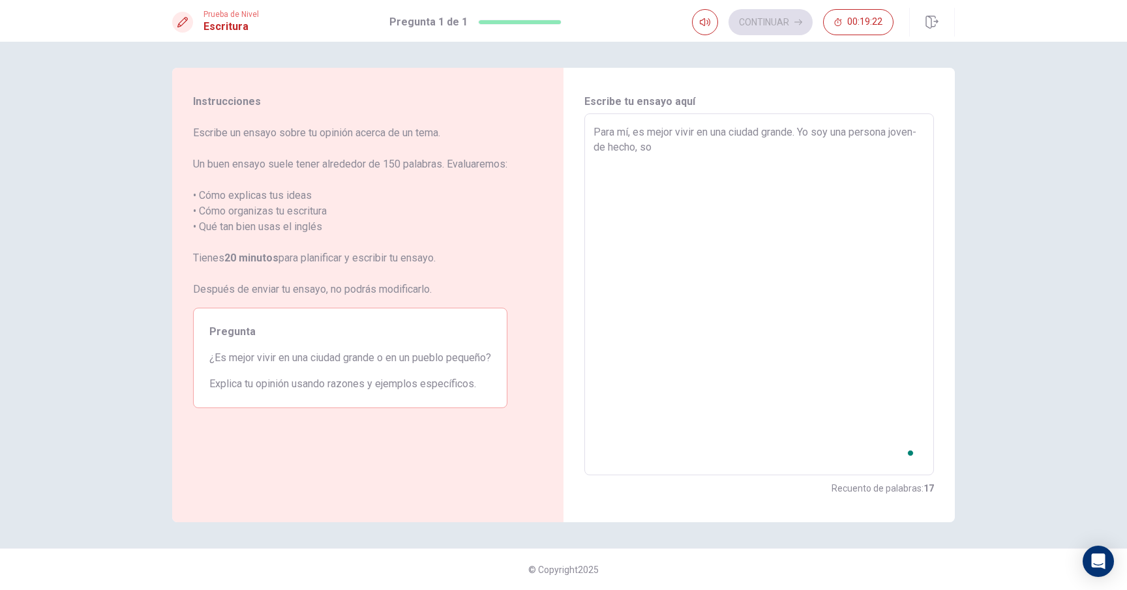
type textarea "Para mí, es mejor vivir en una ciudad grande. Yo soy una persona joven- de hech…"
type textarea "x"
type textarea "Para mí, es mejor vivir en una ciudad grande. Yo soy una persona joven- de hech…"
type textarea "x"
type textarea "Para mí, es mejor vivir en una ciudad grande. Yo soy una persona joven- de hech…"
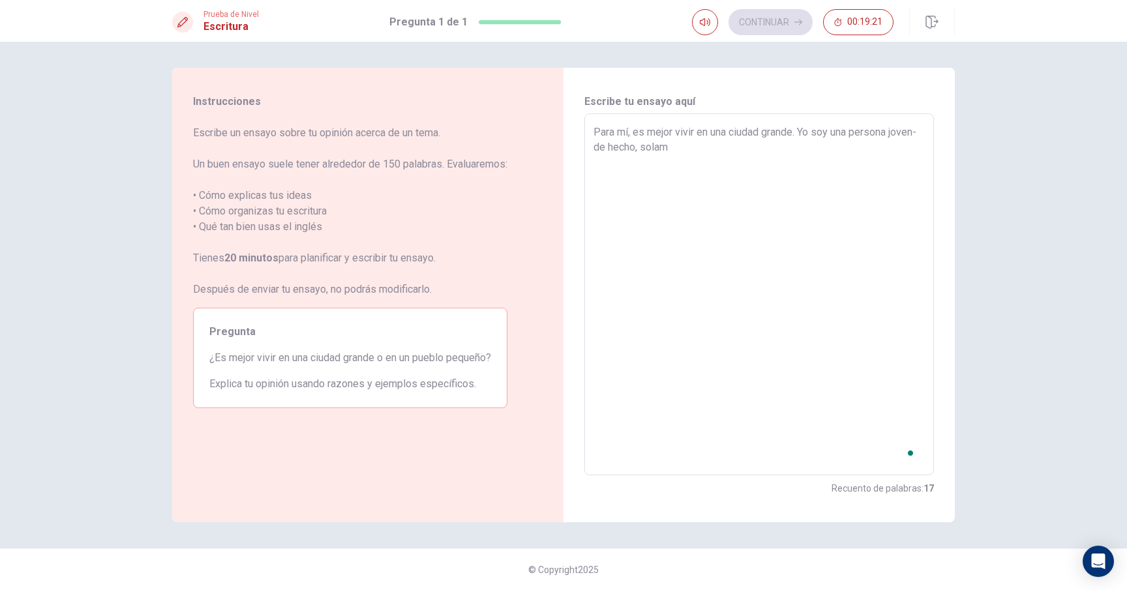
type textarea "x"
type textarea "Para mí, es mejor vivir en una ciudad grande. Yo soy una persona joven- de hech…"
type textarea "x"
type textarea "Para mí, es mejor vivir en una ciudad grande. Yo soy una persona joven- de hech…"
type textarea "x"
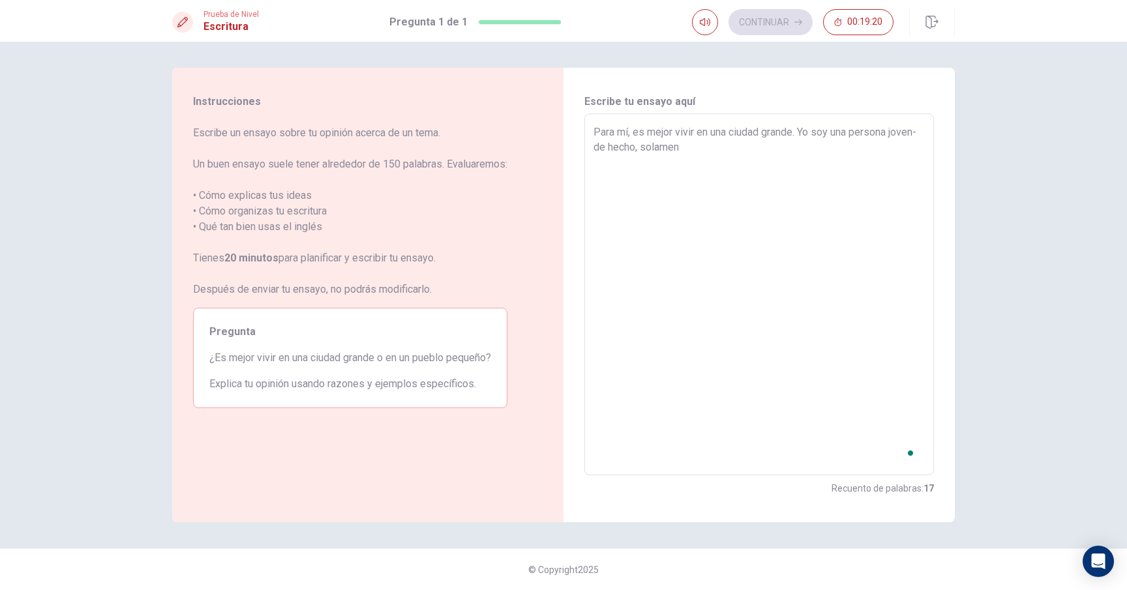
type textarea "Para mí, es mejor vivir en una ciudad grande. Yo soy una persona joven- de hech…"
type textarea "x"
type textarea "Para mí, es mejor vivir en una ciudad grande. Yo soy una persona joven- de hech…"
type textarea "x"
click at [757, 167] on textarea "Para mí, es mejor vivir en una ciudad grande. Yo soy una persona joven- de hech…" at bounding box center [758, 295] width 331 height 340
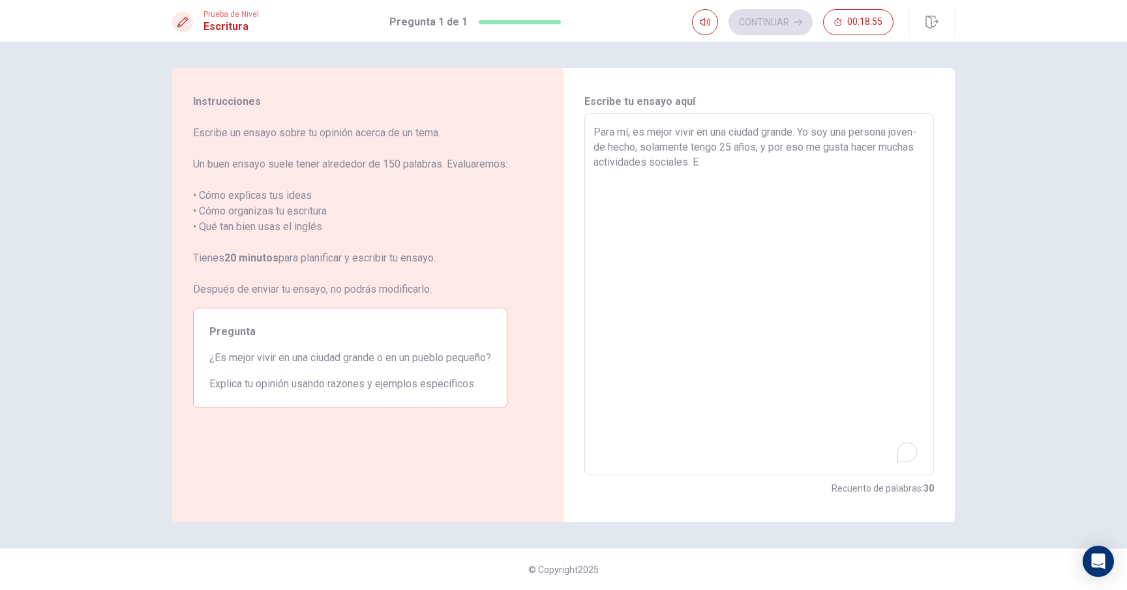
click at [769, 156] on textarea "Para mí, es mejor vivir en una ciudad grande. Yo soy una persona joven- de hech…" at bounding box center [758, 295] width 331 height 340
click at [742, 160] on textarea "Para mí, es mejor vivir en una ciudad grande. Yo soy una persona joven- de hech…" at bounding box center [758, 295] width 331 height 340
click at [743, 158] on textarea "Para mí, es mejor vivir en una ciudad grande. Yo soy una persona joven- de hech…" at bounding box center [758, 295] width 331 height 340
click at [801, 130] on textarea "Para mí, es mejor vivir en una ciudad grande. Yo soy una persona joven- de hech…" at bounding box center [758, 295] width 331 height 340
click at [806, 132] on textarea "Para mí, es mejor vivir en una ciudad grande. Yo soy una persona joven- de hech…" at bounding box center [758, 295] width 331 height 340
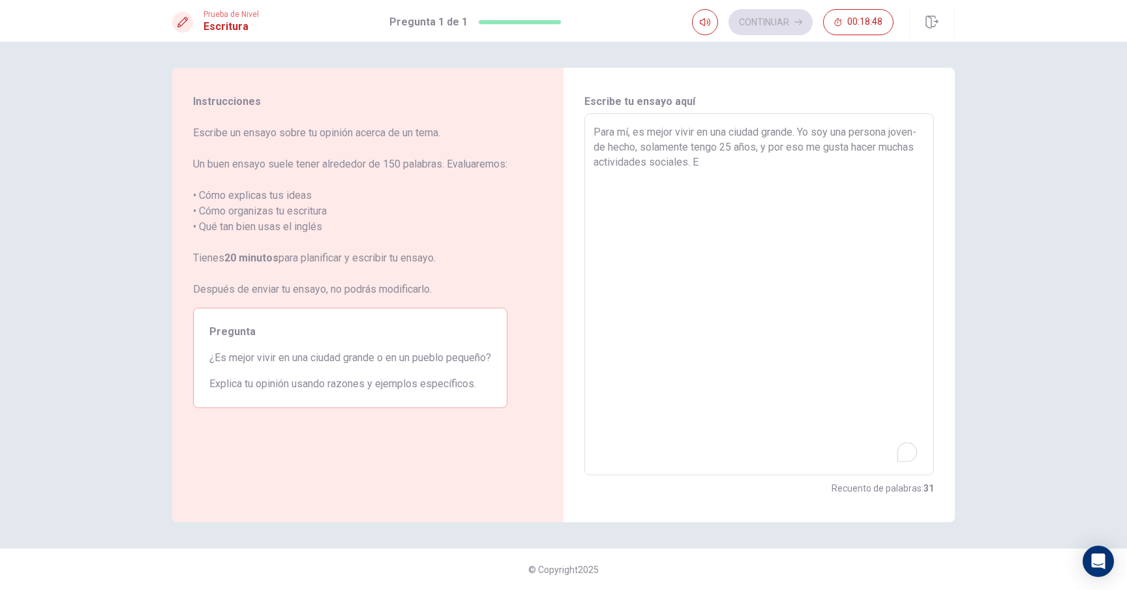
click at [803, 134] on textarea "Para mí, es mejor vivir en una ciudad grande. Yo soy una persona joven- de hech…" at bounding box center [758, 295] width 331 height 340
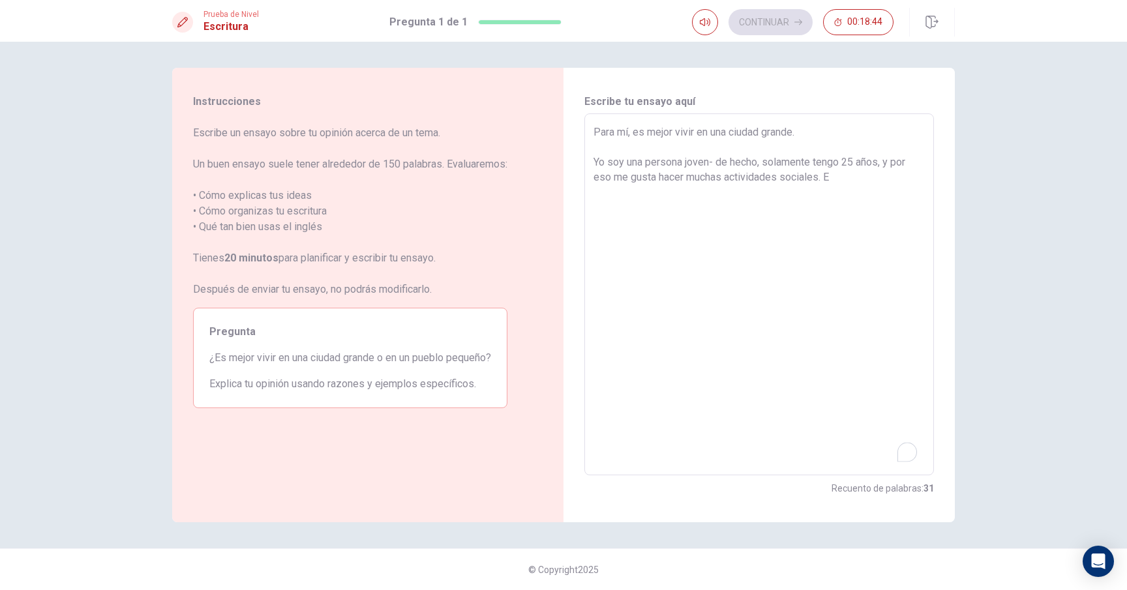
click at [593, 132] on textarea "Para mí, es mejor vivir en una ciudad grande. Yo soy una persona joven- de hech…" at bounding box center [758, 295] width 331 height 340
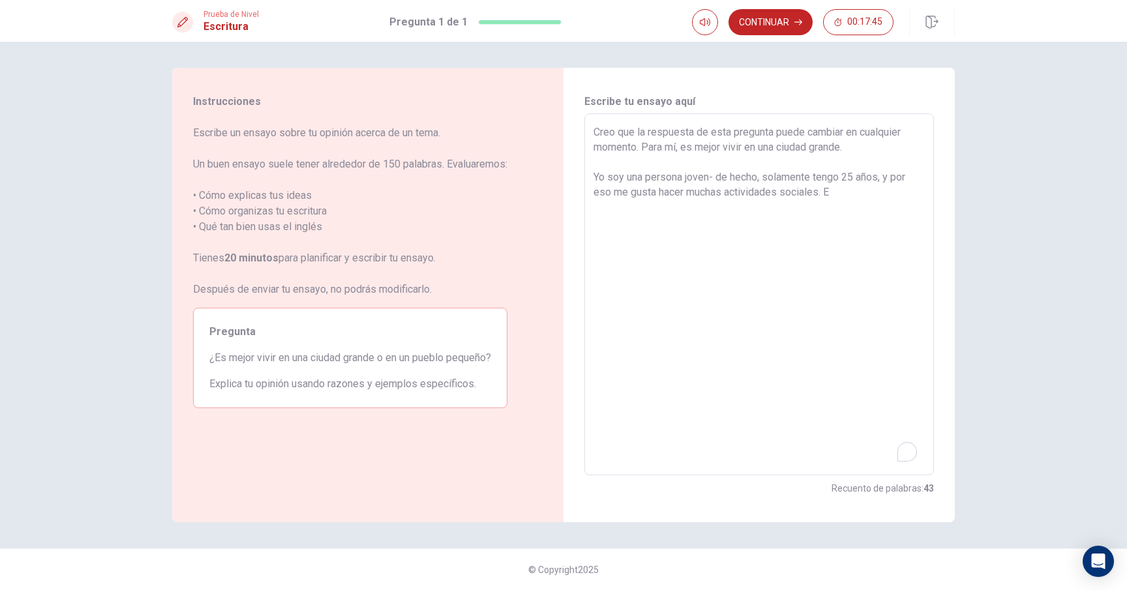
click at [683, 144] on textarea "Creo que la respuesta de esta pregunta puede cambiar en cualquier momento. Para…" at bounding box center [758, 295] width 331 height 340
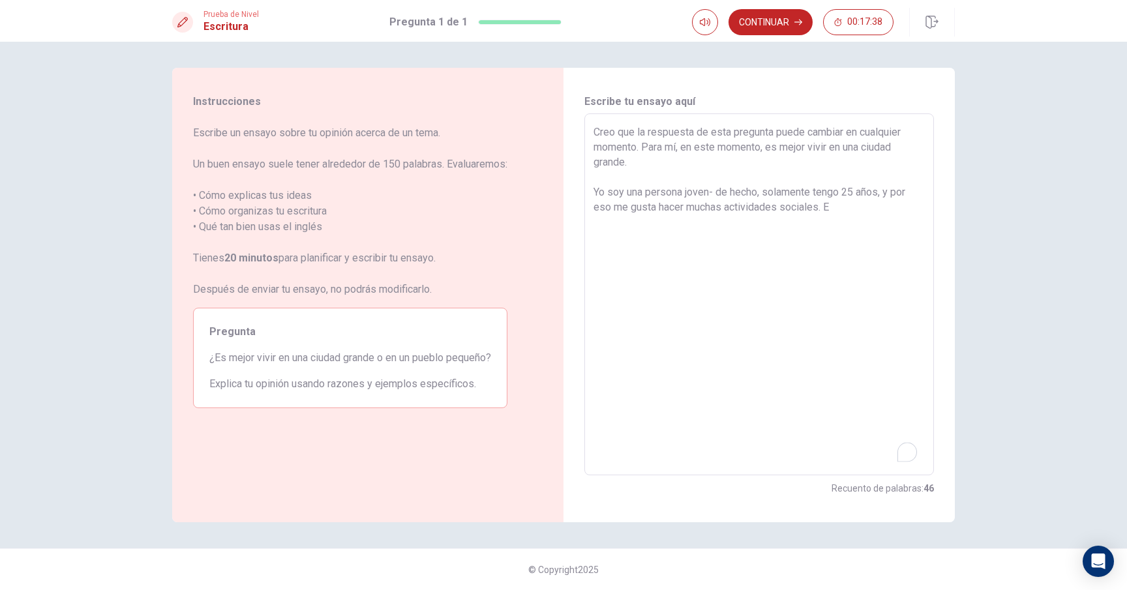
click at [617, 202] on textarea "Creo que la respuesta de esta pregunta puede cambiar en cualquier momento. Para…" at bounding box center [758, 295] width 331 height 340
click at [693, 206] on textarea "Creo que la respuesta de esta pregunta puede cambiar en cualquier momento. Para…" at bounding box center [758, 295] width 331 height 340
click at [730, 205] on textarea "Creo que la respuesta de esta pregunta puede cambiar en cualquier momento. Para…" at bounding box center [758, 295] width 331 height 340
click at [846, 214] on textarea "Creo que la respuesta de esta pregunta puede cambiar en cualquier momento. Para…" at bounding box center [758, 295] width 331 height 340
click at [677, 168] on textarea "Creo que la respuesta de esta pregunta puede cambiar en cualquier momento. Para…" at bounding box center [758, 295] width 331 height 340
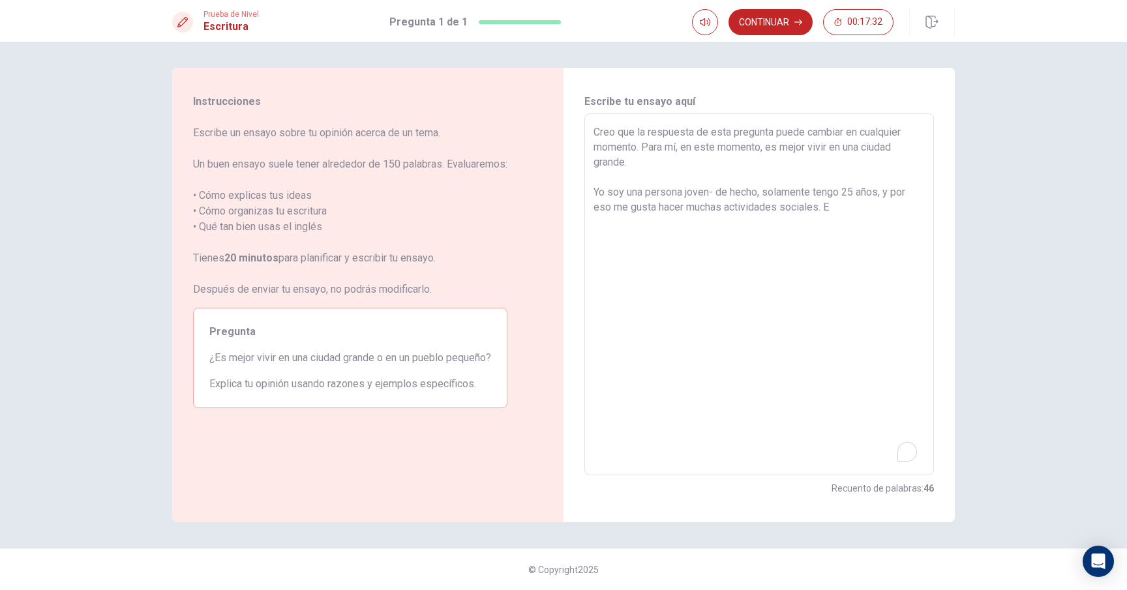
click at [642, 148] on textarea "Creo que la respuesta de esta pregunta puede cambiar en cualquier momento. Para…" at bounding box center [758, 295] width 331 height 340
click at [643, 147] on textarea "Creo que la respuesta de esta pregunta puede cambiar en cualquier momento. Para…" at bounding box center [758, 295] width 331 height 340
click at [666, 205] on textarea "Creo que la respuesta de esta pregunta puede cambiar en cualquier momento. Para…" at bounding box center [758, 295] width 331 height 340
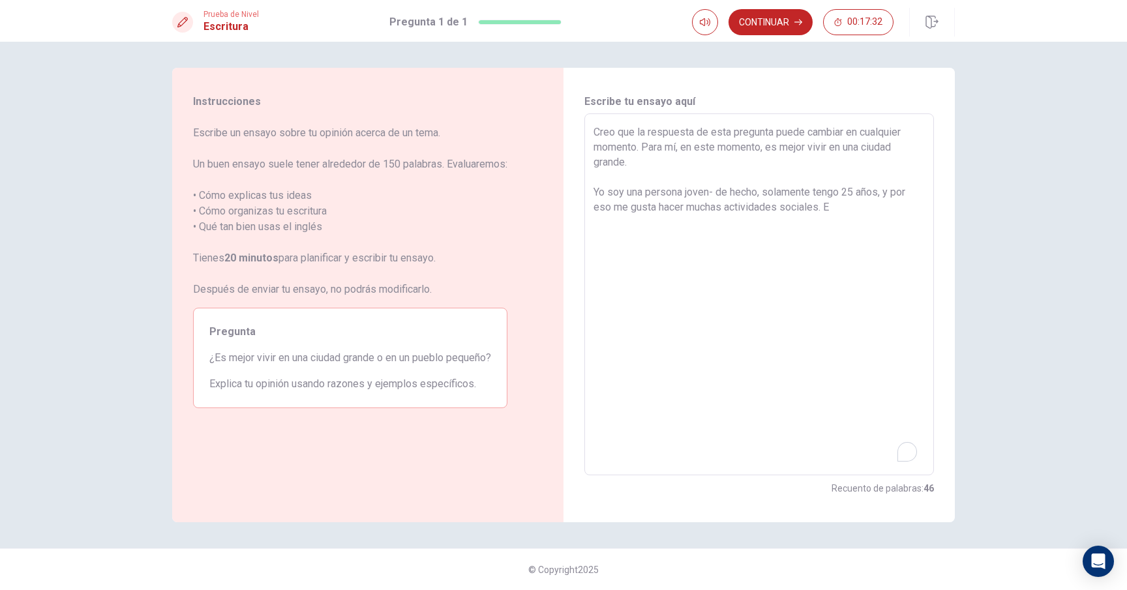
click at [636, 186] on textarea "Creo que la respuesta de esta pregunta puede cambiar en cualquier momento. Para…" at bounding box center [758, 295] width 331 height 340
click at [679, 203] on textarea "Creo que la respuesta de esta pregunta puede cambiar en cualquier momento. Para…" at bounding box center [758, 295] width 331 height 340
click at [628, 150] on textarea "Creo que la respuesta de esta pregunta puede cambiar en cualquier momento. Para…" at bounding box center [758, 295] width 331 height 340
drag, startPoint x: 646, startPoint y: 139, endPoint x: 651, endPoint y: 147, distance: 9.1
click at [647, 140] on textarea "Creo que la respuesta de esta pregunta puede cambiar en cualquier momento. Para…" at bounding box center [758, 295] width 331 height 340
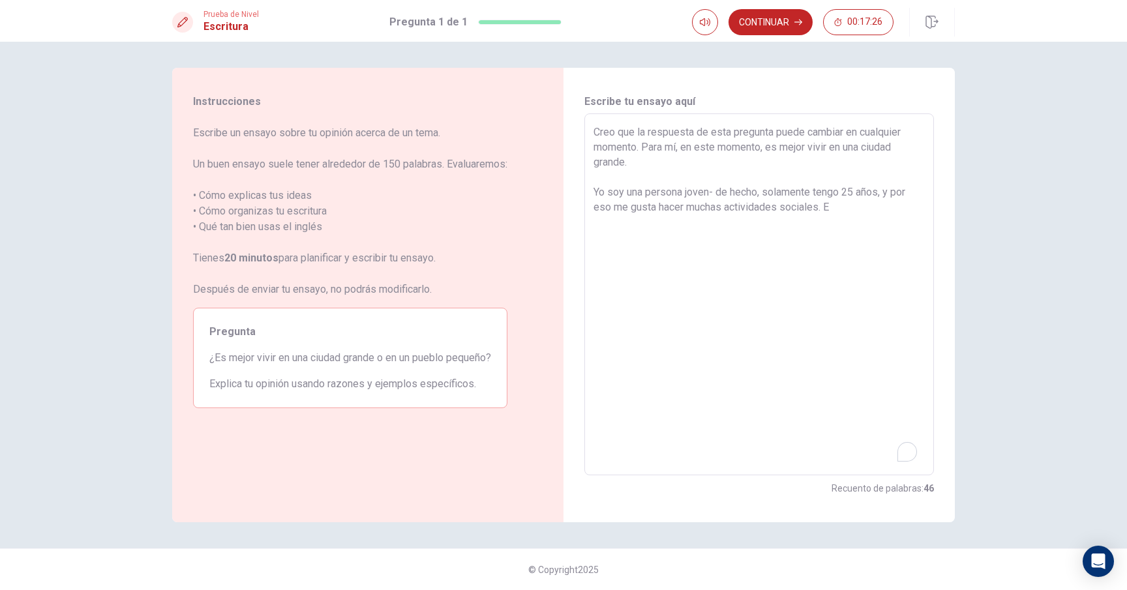
click at [649, 149] on textarea "Creo que la respuesta de esta pregunta puede cambiar en cualquier momento. Para…" at bounding box center [758, 295] width 331 height 340
drag, startPoint x: 643, startPoint y: 147, endPoint x: 655, endPoint y: 156, distance: 14.0
click at [643, 147] on textarea "Creo que la respuesta de esta pregunta puede cambiar en cualquier momento. Para…" at bounding box center [758, 295] width 331 height 340
click at [723, 145] on textarea "Creo que la respuesta de esta pregunta puede cambiar en cualquier momento. Depe…" at bounding box center [758, 295] width 331 height 340
click at [726, 150] on textarea "Creo que la respuesta de esta pregunta puede cambiar en cualquier momento. Depe…" at bounding box center [758, 295] width 331 height 340
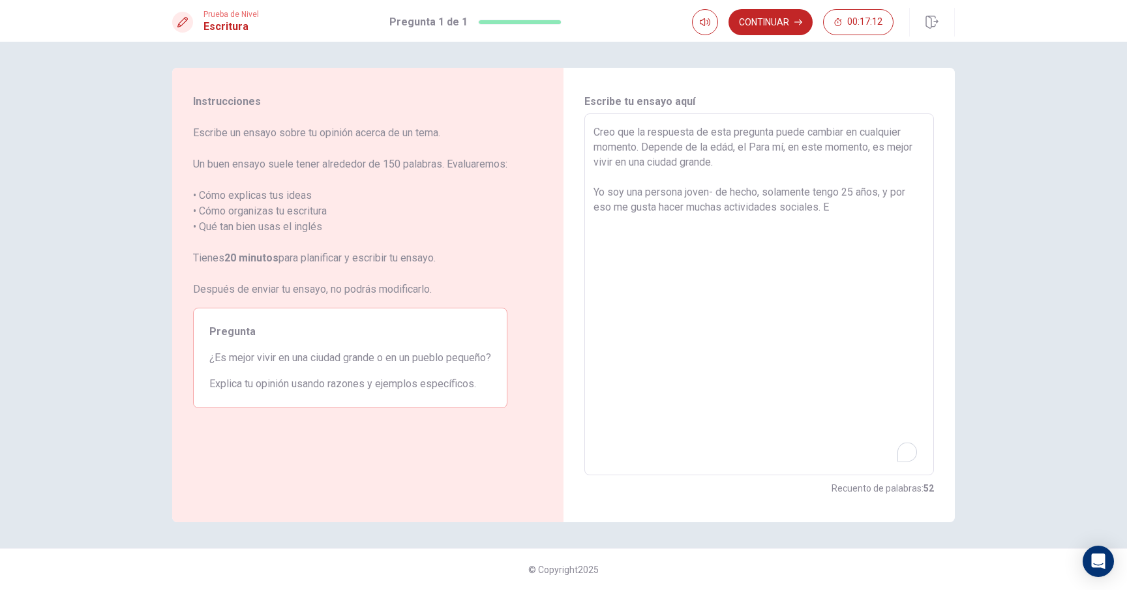
drag, startPoint x: 733, startPoint y: 147, endPoint x: 719, endPoint y: 148, distance: 14.4
click at [719, 148] on textarea "Creo que la respuesta de esta pregunta puede cambiar en cualquier momento. Depe…" at bounding box center [758, 295] width 331 height 340
click at [741, 149] on textarea "Creo que la respuesta de esta pregunta puede cambiar en cualquier momento. Depe…" at bounding box center [758, 295] width 331 height 340
click at [749, 148] on textarea "Creo que la respuesta de esta pregunta puede cambiar en cualquier momento. Depe…" at bounding box center [758, 295] width 331 height 340
click at [757, 143] on textarea "Creo que la respuesta de esta pregunta puede cambiar en cualquier momento. Depe…" at bounding box center [758, 295] width 331 height 340
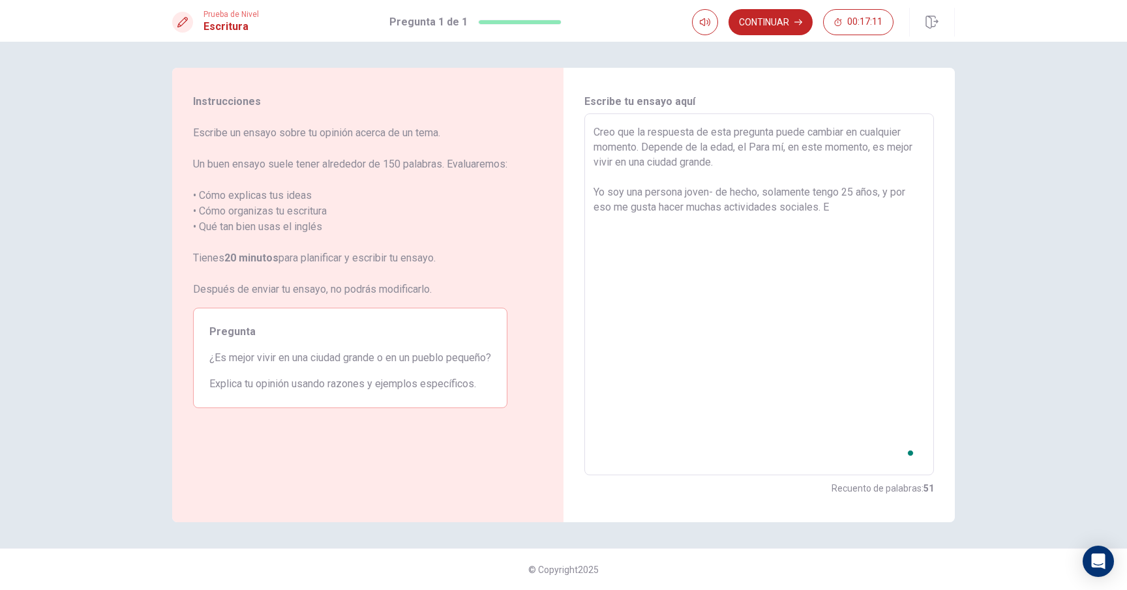
click at [753, 148] on textarea "Creo que la respuesta de esta pregunta puede cambiar en cualquier momento. Depe…" at bounding box center [758, 295] width 331 height 340
click at [752, 149] on textarea "Creo que la respuesta de esta pregunta puede cambiar en cualquier momento. Depe…" at bounding box center [758, 295] width 331 height 340
click at [750, 141] on textarea "Creo que la respuesta de esta pregunta puede cambiar en cualquier momento. Depe…" at bounding box center [758, 295] width 331 height 340
click at [751, 145] on textarea "Creo que la respuesta de esta pregunta puede cambiar en cualquier momento. Depe…" at bounding box center [758, 295] width 331 height 340
click at [758, 151] on textarea "Creo que la respuesta de esta pregunta puede cambiar en cualquier momento. Depe…" at bounding box center [758, 295] width 331 height 340
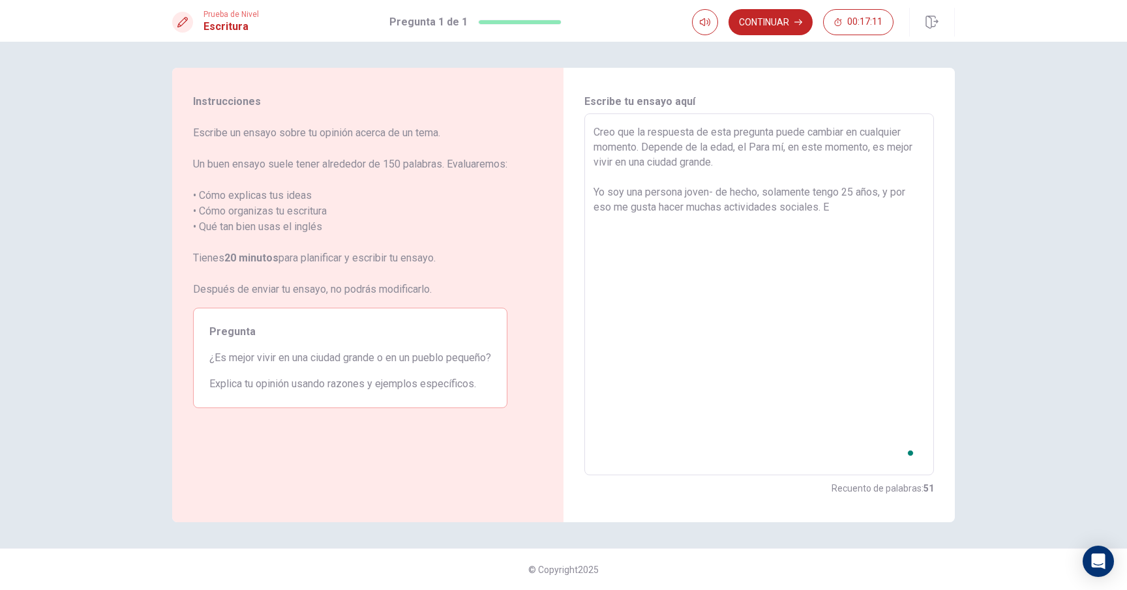
click at [758, 194] on textarea "Creo que la respuesta de esta pregunta puede cambiar en cualquier momento. Depe…" at bounding box center [758, 295] width 331 height 340
click at [749, 154] on textarea "Creo que la respuesta de esta pregunta puede cambiar en cualquier momento. Depe…" at bounding box center [758, 295] width 331 height 340
click at [822, 212] on textarea "Creo que la respuesta de esta pregunta puede cambiar en cualquier momento. Depe…" at bounding box center [758, 295] width 331 height 340
click at [870, 201] on textarea "Creo que la respuesta de esta pregunta puede cambiar en cualquier momento. Depe…" at bounding box center [758, 295] width 331 height 340
click at [855, 147] on textarea "Creo que la respuesta de esta pregunta puede cambiar en cualquier momento. Depe…" at bounding box center [758, 295] width 331 height 340
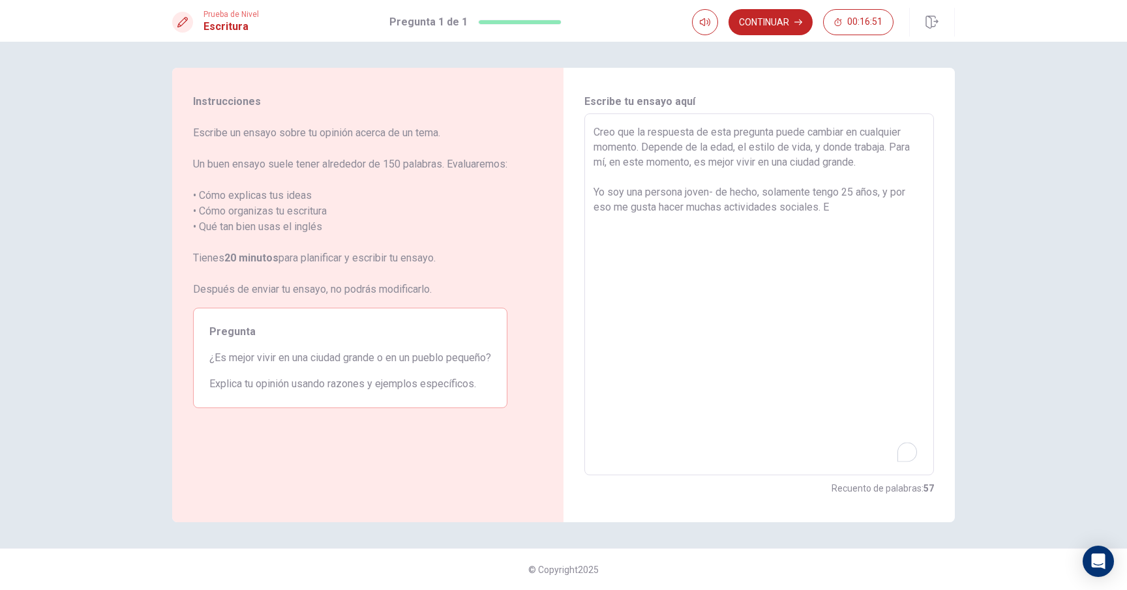
click at [709, 148] on textarea "Creo que la respuesta de esta pregunta puede cambiar en cualquier momento. Depe…" at bounding box center [758, 295] width 331 height 340
click at [780, 148] on textarea "Creo que la respuesta de esta pregunta puede cambiar en cualquier momento. Depe…" at bounding box center [758, 295] width 331 height 340
click at [833, 151] on textarea "Creo que la respuesta de esta pregunta puede cambiar en cualquier momento. Depe…" at bounding box center [758, 295] width 331 height 340
click at [855, 150] on textarea "Creo que la respuesta de esta pregunta puede cambiar en cualquier momento. Depe…" at bounding box center [758, 295] width 331 height 340
click at [872, 196] on textarea "Creo que la respuesta de esta pregunta puede cambiar en cualquier momento. Depe…" at bounding box center [758, 295] width 331 height 340
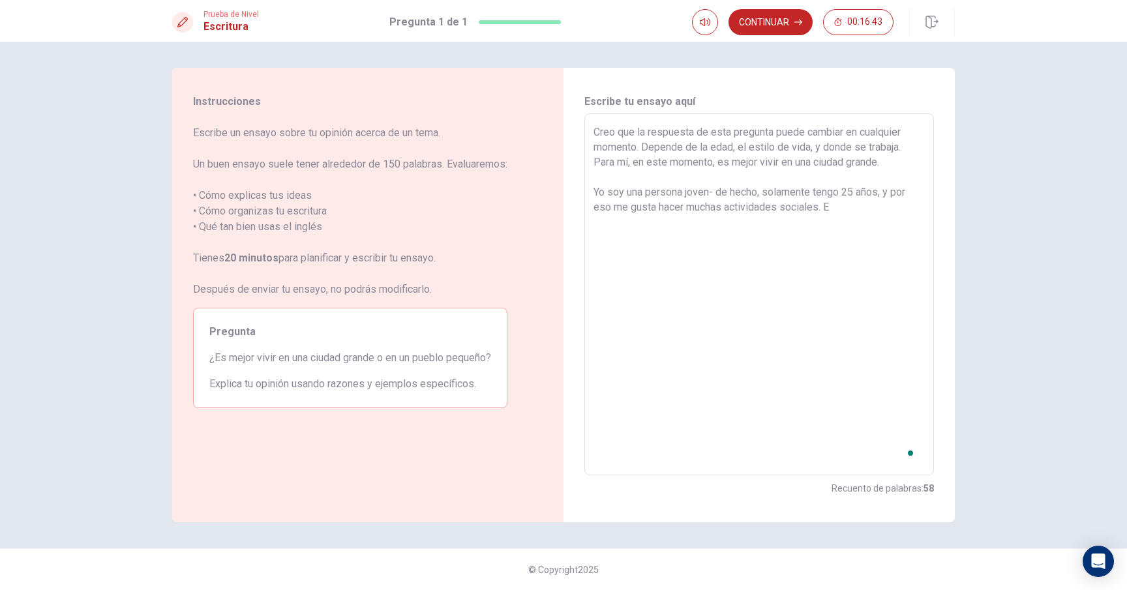
click at [868, 209] on textarea "Creo que la respuesta de esta pregunta puede cambiar en cualquier momento. Depe…" at bounding box center [758, 295] width 331 height 340
click at [887, 203] on textarea "Creo que la respuesta de esta pregunta puede cambiar en cualquier momento. Depe…" at bounding box center [758, 295] width 331 height 340
click at [866, 213] on textarea "Creo que la respuesta de esta pregunta puede cambiar en cualquier momento. Depe…" at bounding box center [758, 295] width 331 height 340
click at [859, 214] on textarea "Creo que la respuesta de esta pregunta puede cambiar en cualquier momento. Depe…" at bounding box center [758, 295] width 331 height 340
click at [849, 212] on textarea "Creo que la respuesta de esta pregunta puede cambiar en cualquier momento. Depe…" at bounding box center [758, 295] width 331 height 340
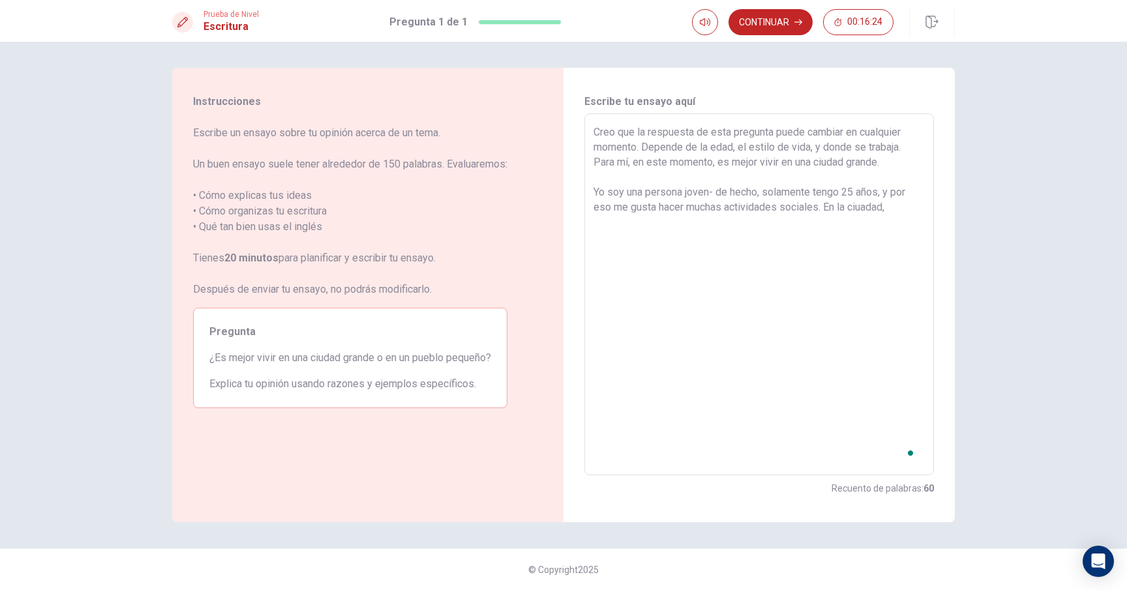
click at [905, 211] on textarea "Creo que la respuesta de esta pregunta puede cambiar en cualquier momento. Depe…" at bounding box center [758, 295] width 331 height 340
click at [870, 207] on textarea "Creo que la respuesta de esta pregunta puede cambiar en cualquier momento. Depe…" at bounding box center [758, 295] width 331 height 340
click at [891, 211] on textarea "Creo que la respuesta de esta pregunta puede cambiar en cualquier momento. Depe…" at bounding box center [758, 295] width 331 height 340
drag, startPoint x: 831, startPoint y: 227, endPoint x: 805, endPoint y: 230, distance: 26.9
click at [831, 226] on textarea "Creo que la respuesta de esta pregunta puede cambiar en cualquier momento. Depe…" at bounding box center [758, 295] width 331 height 340
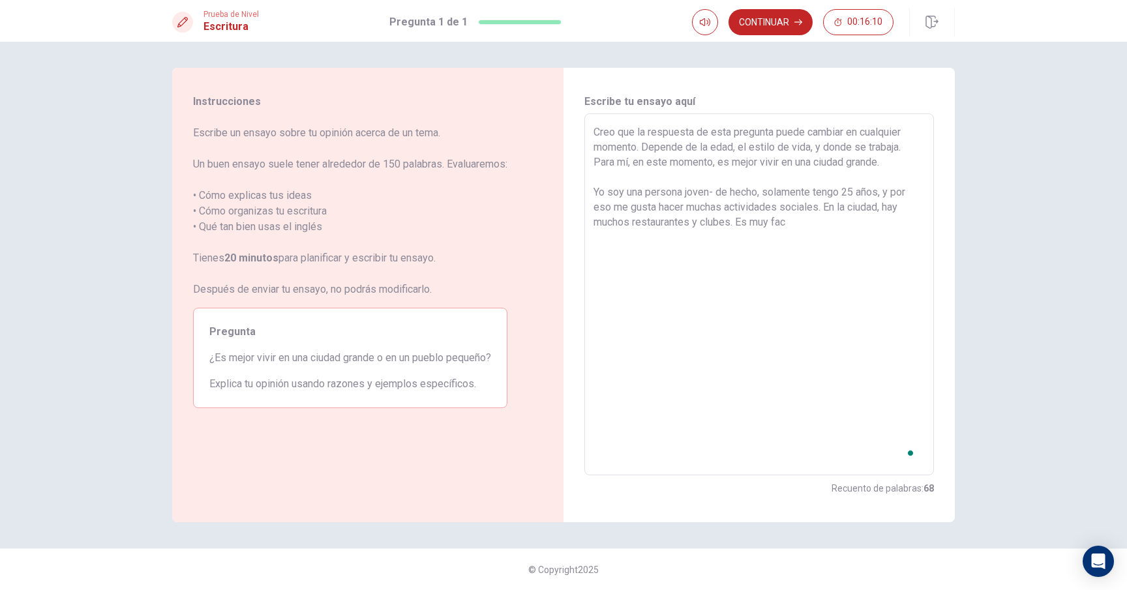
click at [811, 223] on textarea "Creo que la respuesta de esta pregunta puede cambiar en cualquier momento. Depe…" at bounding box center [758, 295] width 331 height 340
click at [795, 222] on textarea "Creo que la respuesta de esta pregunta puede cambiar en cualquier momento. Depe…" at bounding box center [758, 295] width 331 height 340
click at [786, 224] on textarea "Creo que la respuesta de esta pregunta puede cambiar en cualquier momento. Depe…" at bounding box center [758, 295] width 331 height 340
click at [902, 228] on textarea "Creo que la respuesta de esta pregunta puede cambiar en cualquier momento. Depe…" at bounding box center [758, 295] width 331 height 340
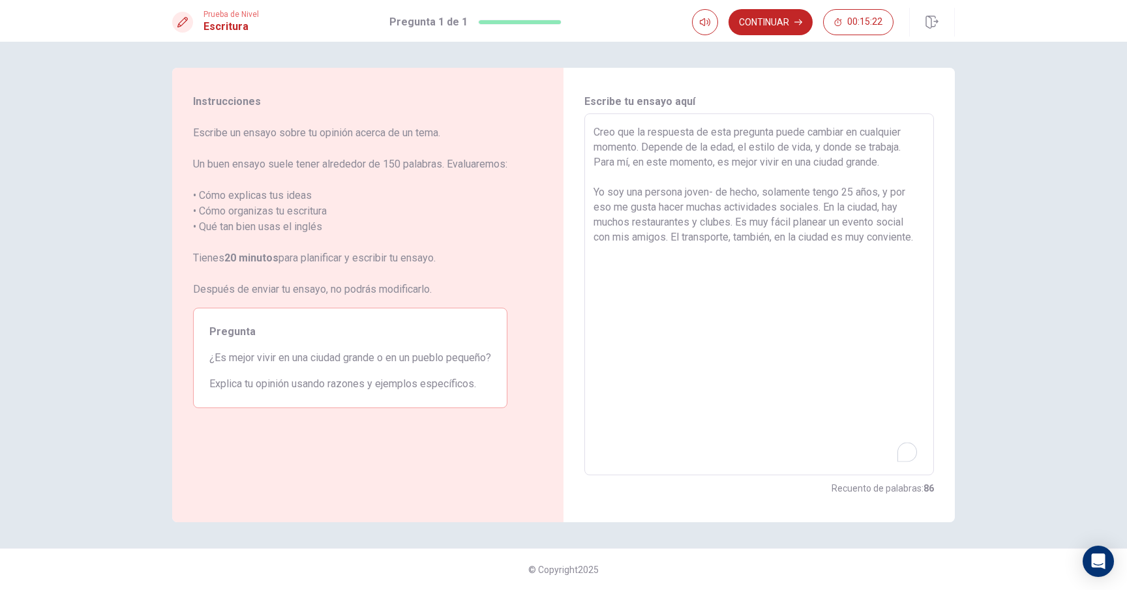
click at [613, 256] on textarea "Creo que la respuesta de esta pregunta puede cambiar en cualquier momento. Depe…" at bounding box center [758, 295] width 331 height 340
click at [622, 255] on textarea "Creo que la respuesta de esta pregunta puede cambiar en cualquier momento. Depe…" at bounding box center [758, 295] width 331 height 340
drag, startPoint x: 640, startPoint y: 253, endPoint x: 625, endPoint y: 254, distance: 14.4
click at [625, 254] on textarea "Creo que la respuesta de esta pregunta puede cambiar en cualquier momento. Depe…" at bounding box center [758, 295] width 331 height 340
click at [621, 261] on textarea "Creo que la respuesta de esta pregunta puede cambiar en cualquier momento. Depe…" at bounding box center [758, 295] width 331 height 340
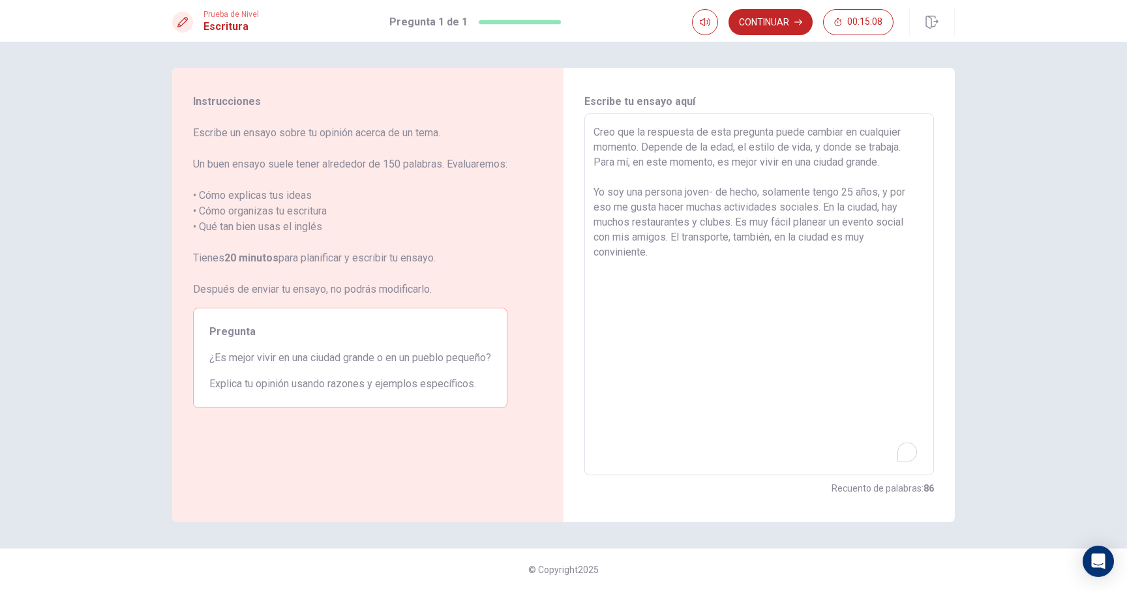
click at [619, 255] on textarea "Creo que la respuesta de esta pregunta puede cambiar en cualquier momento. Depe…" at bounding box center [758, 295] width 331 height 340
click at [602, 255] on textarea "Creo que la respuesta de esta pregunta puede cambiar en cualquier momento. Depe…" at bounding box center [758, 295] width 331 height 340
click at [677, 247] on textarea "Creo que la respuesta de esta pregunta puede cambiar en cualquier momento. Depe…" at bounding box center [758, 295] width 331 height 340
click at [651, 258] on textarea "Creo que la respuesta de esta pregunta puede cambiar en cualquier momento. Depe…" at bounding box center [758, 295] width 331 height 340
click at [651, 250] on textarea "Creo que la respuesta de esta pregunta puede cambiar en cualquier momento. Depe…" at bounding box center [758, 295] width 331 height 340
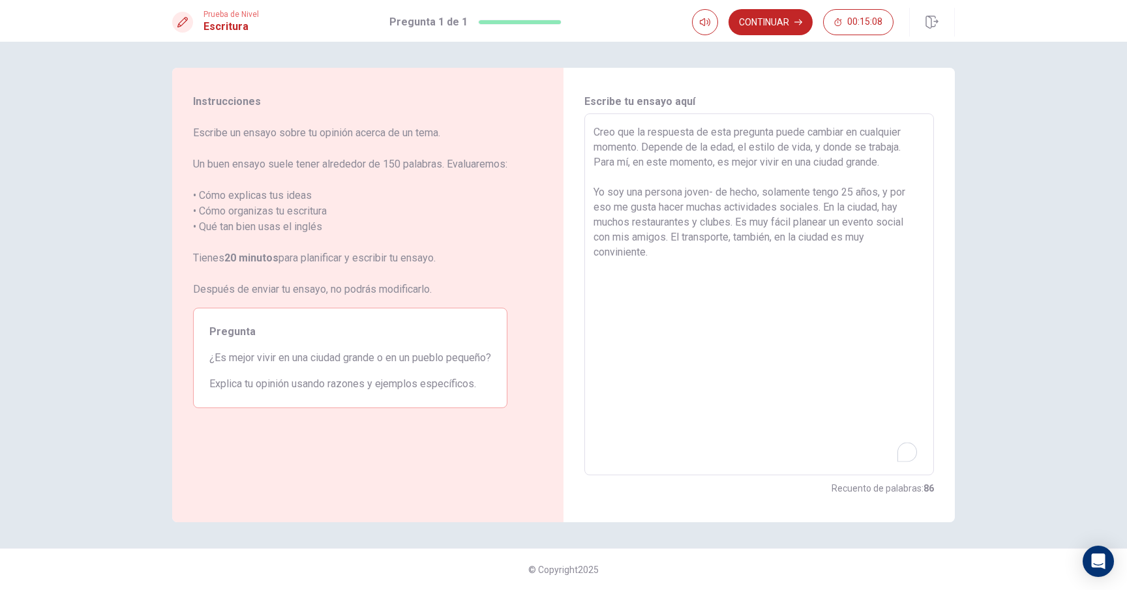
click at [731, 258] on textarea "Creo que la respuesta de esta pregunta puede cambiar en cualquier momento. Depe…" at bounding box center [758, 295] width 331 height 340
click at [730, 258] on textarea "Creo que la respuesta de esta pregunta puede cambiar en cualquier momento. Depe…" at bounding box center [758, 295] width 331 height 340
click at [655, 256] on textarea "Creo que la respuesta de esta pregunta puede cambiar en cualquier momento. Depe…" at bounding box center [758, 295] width 331 height 340
click at [655, 255] on textarea "Creo que la respuesta de esta pregunta puede cambiar en cualquier momento. Depe…" at bounding box center [758, 295] width 331 height 340
click at [685, 256] on textarea "Creo que la respuesta de esta pregunta puede cambiar en cualquier momento. Depe…" at bounding box center [758, 295] width 331 height 340
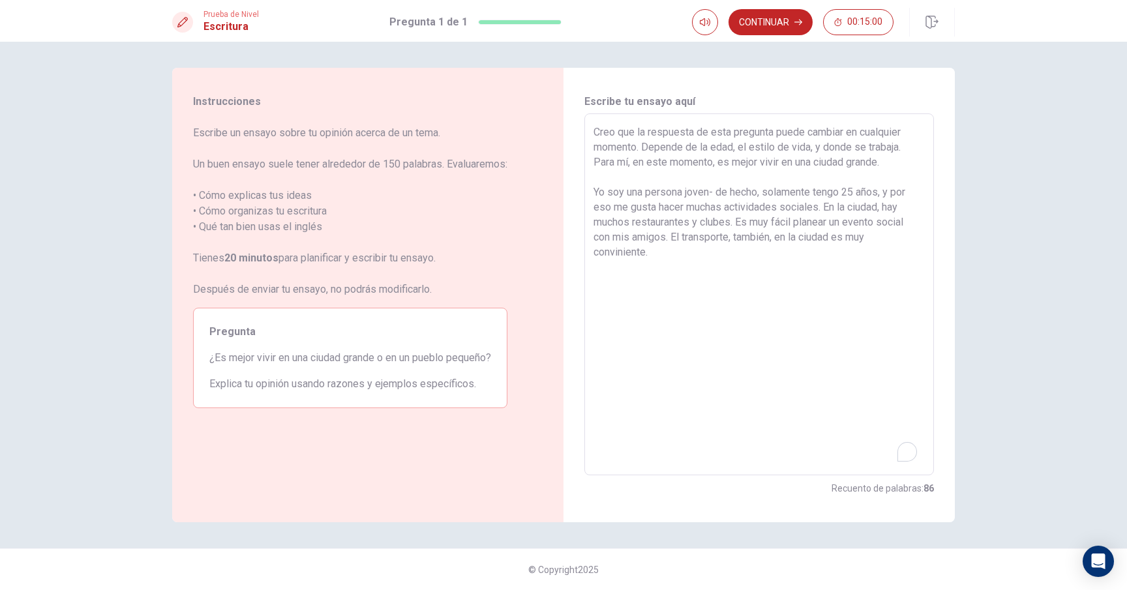
drag, startPoint x: 656, startPoint y: 250, endPoint x: 597, endPoint y: 250, distance: 58.7
click at [597, 250] on textarea "Creo que la respuesta de esta pregunta puede cambiar en cualquier momento. Depe…" at bounding box center [758, 295] width 331 height 340
click at [691, 334] on textarea "Creo que la respuesta de esta pregunta puede cambiar en cualquier momento. Depe…" at bounding box center [758, 295] width 331 height 340
click at [675, 311] on textarea "Creo que la respuesta de esta pregunta puede cambiar en cualquier momento. Depe…" at bounding box center [758, 295] width 331 height 340
click at [673, 307] on textarea "Creo que la respuesta de esta pregunta puede cambiar en cualquier momento. Depe…" at bounding box center [758, 295] width 331 height 340
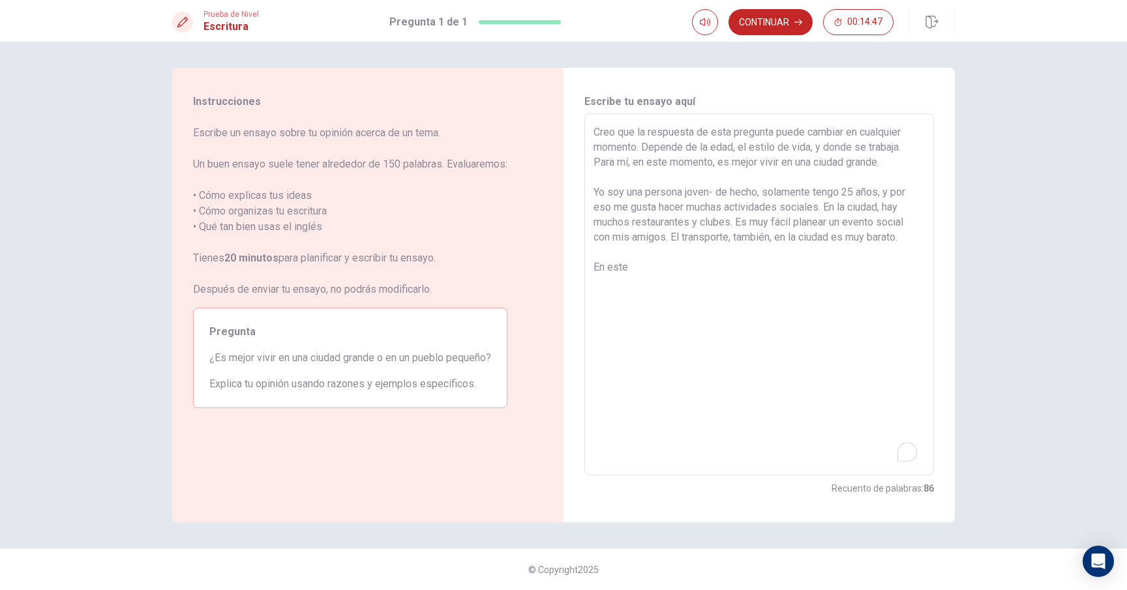
click at [607, 299] on textarea "Creo que la respuesta de esta pregunta puede cambiar en cualquier momento. Depe…" at bounding box center [758, 295] width 331 height 340
drag, startPoint x: 610, startPoint y: 296, endPoint x: 647, endPoint y: 275, distance: 42.6
click at [610, 296] on textarea "Creo que la respuesta de esta pregunta puede cambiar en cualquier momento. Depe…" at bounding box center [758, 295] width 331 height 340
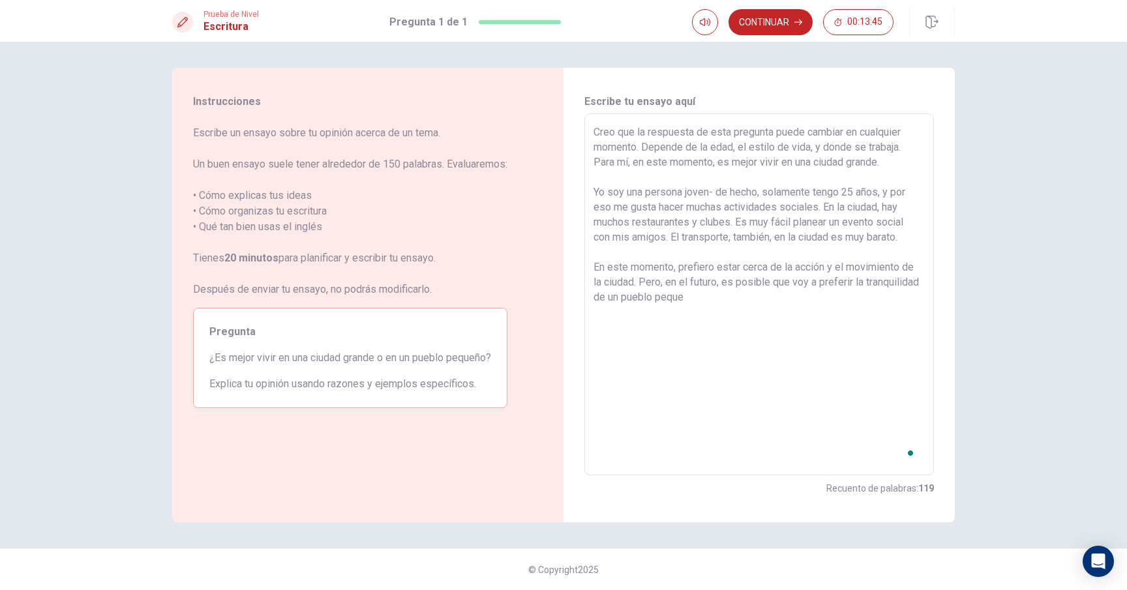
click at [766, 303] on textarea "Creo que la respuesta de esta pregunta puede cambiar en cualquier momento. Depe…" at bounding box center [758, 295] width 331 height 340
click at [748, 301] on textarea "Creo que la respuesta de esta pregunta puede cambiar en cualquier momento. Depe…" at bounding box center [758, 295] width 331 height 340
click at [749, 301] on textarea "Creo que la respuesta de esta pregunta puede cambiar en cualquier momento. Depe…" at bounding box center [758, 295] width 331 height 340
drag, startPoint x: 748, startPoint y: 297, endPoint x: 770, endPoint y: 298, distance: 22.2
click at [754, 297] on textarea "Creo que la respuesta de esta pregunta puede cambiar en cualquier momento. Depe…" at bounding box center [758, 295] width 331 height 340
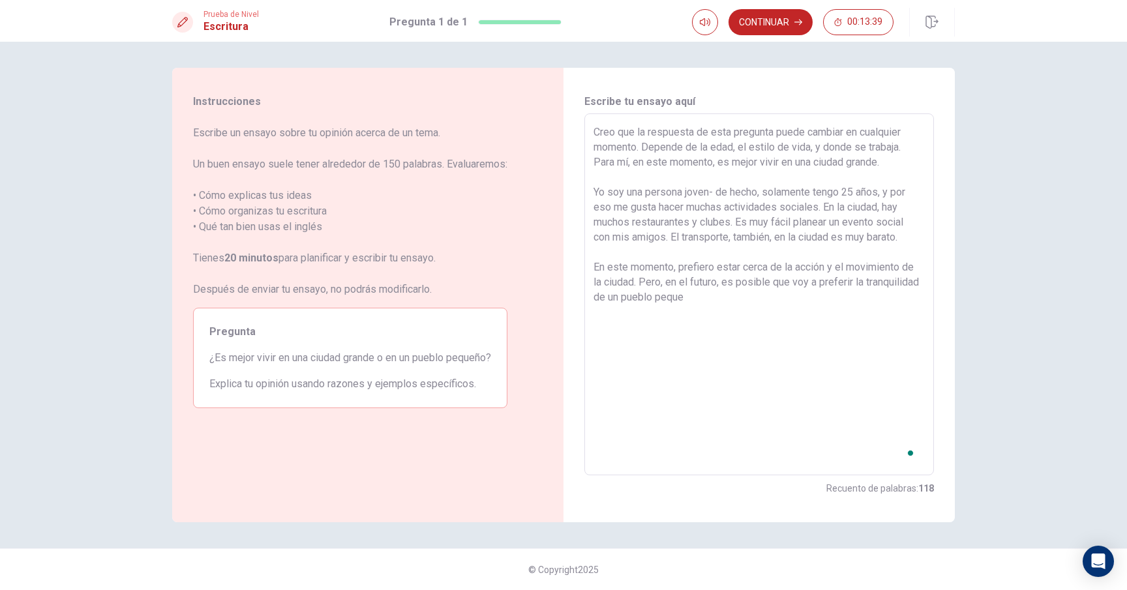
click at [770, 298] on textarea "Creo que la respuesta de esta pregunta puede cambiar en cualquier momento. Depe…" at bounding box center [758, 295] width 331 height 340
drag, startPoint x: 668, startPoint y: 334, endPoint x: 675, endPoint y: 347, distance: 14.7
click at [668, 334] on textarea "Creo que la respuesta de esta pregunta puede cambiar en cualquier momento. Depe…" at bounding box center [758, 295] width 331 height 340
click at [670, 345] on textarea "Creo que la respuesta de esta pregunta puede cambiar en cualquier momento. Depe…" at bounding box center [758, 295] width 331 height 340
click at [670, 343] on textarea "Creo que la respuesta de esta pregunta puede cambiar en cualquier momento. Depe…" at bounding box center [758, 295] width 331 height 340
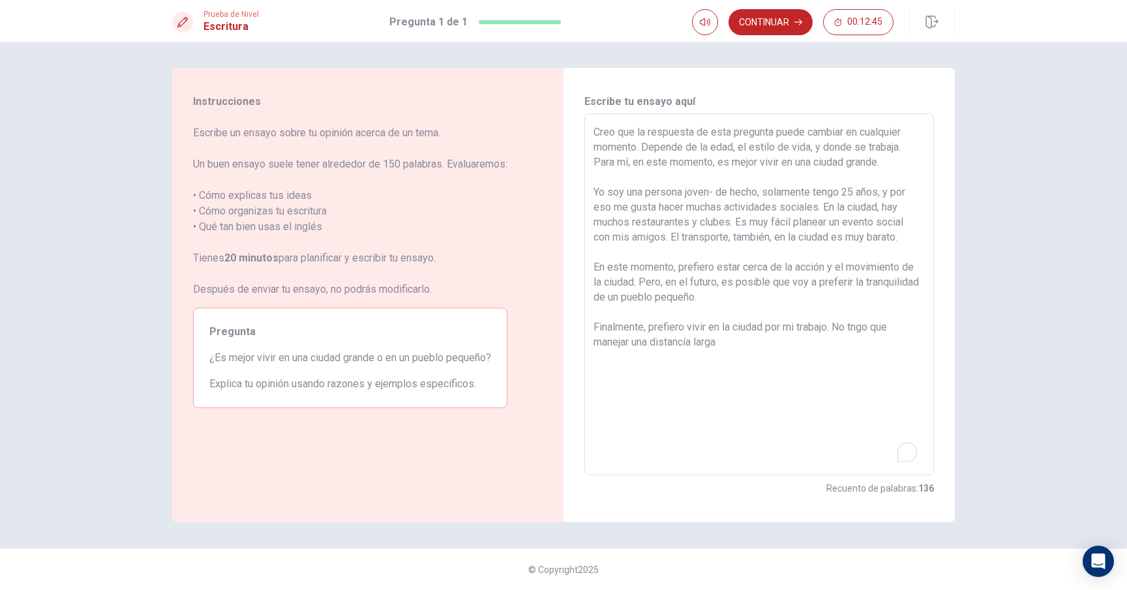
click at [683, 344] on textarea "Creo que la respuesta de esta pregunta puede cambiar en cualquier momento. Depe…" at bounding box center [758, 295] width 331 height 340
click at [689, 342] on textarea "Creo que la respuesta de esta pregunta puede cambiar en cualquier momento. Depe…" at bounding box center [758, 295] width 331 height 340
click at [710, 342] on textarea "Creo que la respuesta de esta pregunta puede cambiar en cualquier momento. Depe…" at bounding box center [758, 295] width 331 height 340
click at [737, 340] on textarea "Creo que la respuesta de esta pregunta puede cambiar en cualquier momento. Depe…" at bounding box center [758, 295] width 331 height 340
click at [695, 356] on textarea "Creo que la respuesta de esta pregunta puede cambiar en cualquier momento. Depe…" at bounding box center [758, 295] width 331 height 340
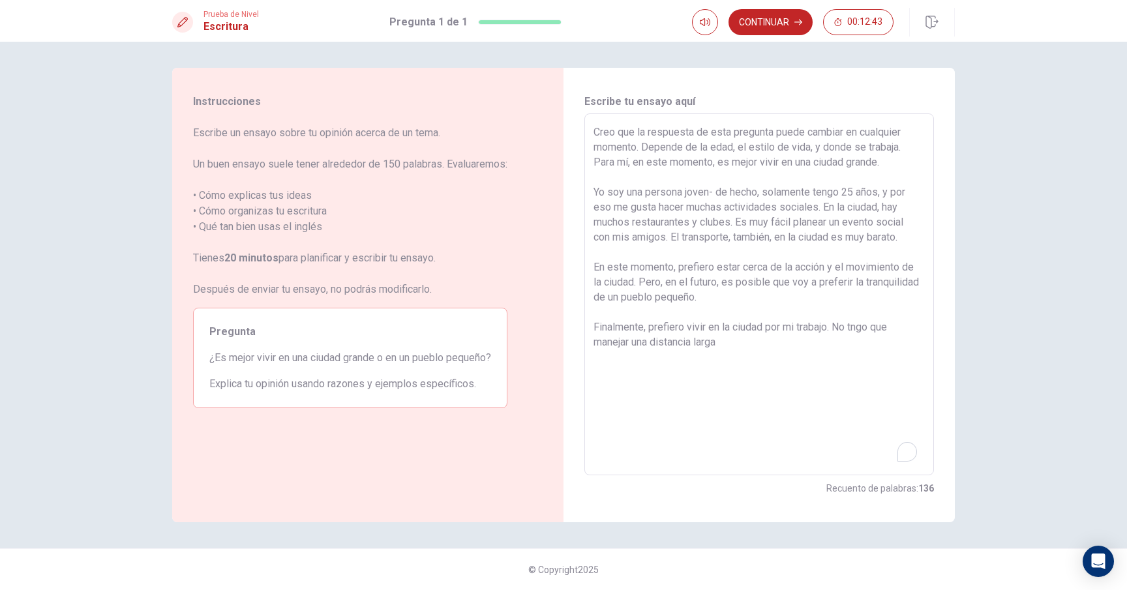
click at [694, 354] on textarea "Creo que la respuesta de esta pregunta puede cambiar en cualquier momento. Depe…" at bounding box center [758, 295] width 331 height 340
click at [723, 349] on textarea "Creo que la respuesta de esta pregunta puede cambiar en cualquier momento. Depe…" at bounding box center [758, 295] width 331 height 340
click at [857, 327] on textarea "Creo que la respuesta de esta pregunta puede cambiar en cualquier momento. Depe…" at bounding box center [758, 295] width 331 height 340
click at [859, 354] on textarea "Creo que la respuesta de esta pregunta puede cambiar en cualquier momento. Depe…" at bounding box center [758, 295] width 331 height 340
click at [767, 25] on button "Continuar" at bounding box center [770, 22] width 84 height 26
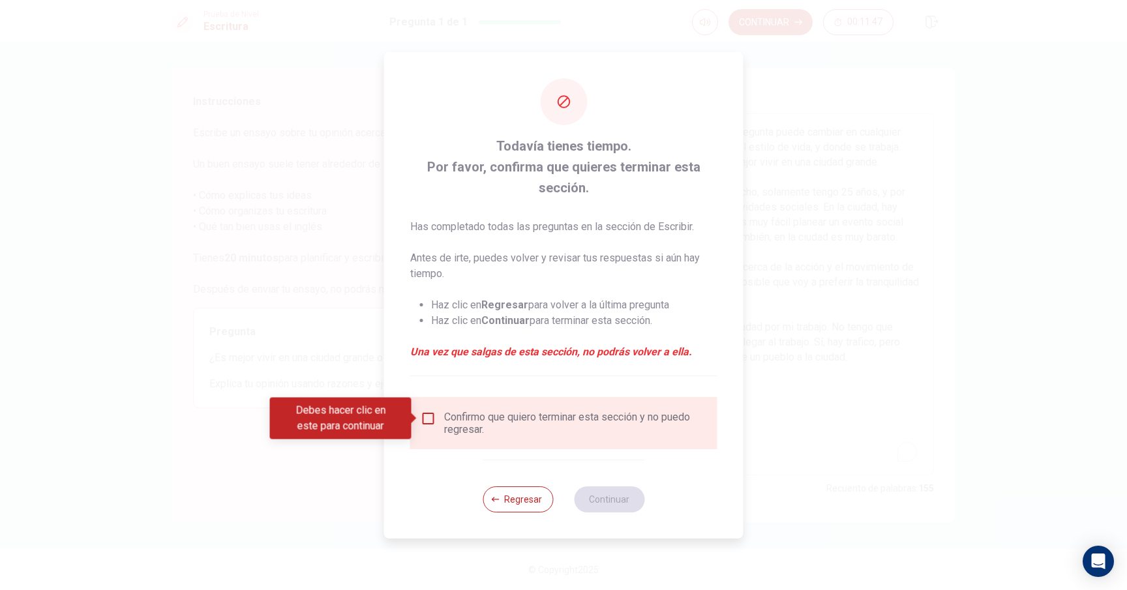
click at [426, 411] on input "Debes hacer clic en este para continuar" at bounding box center [429, 419] width 16 height 16
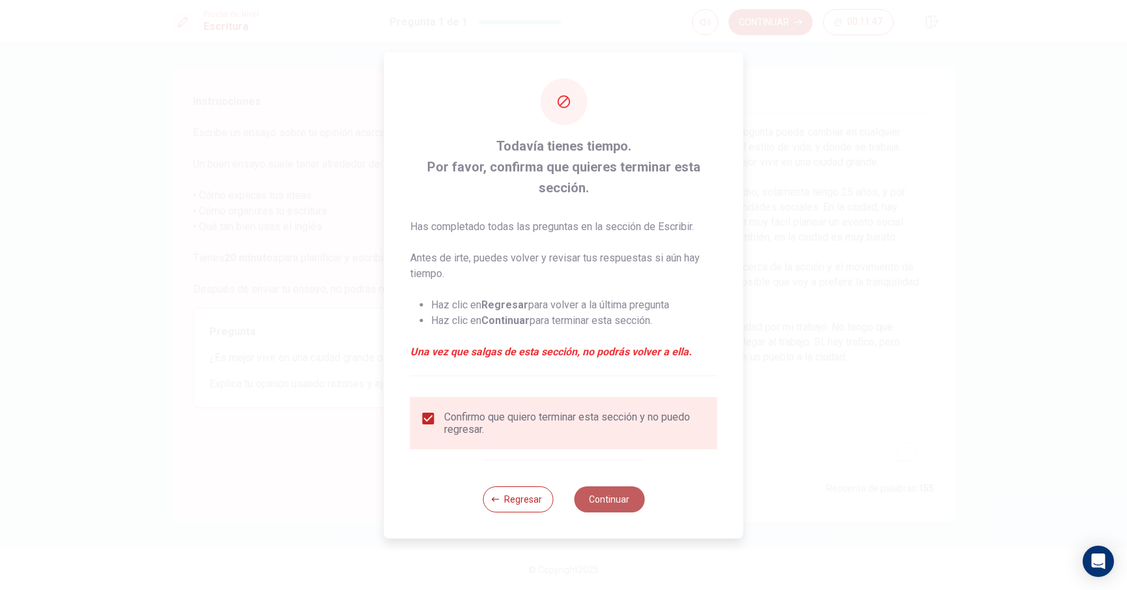
click at [610, 497] on button "Continuar" at bounding box center [609, 499] width 70 height 26
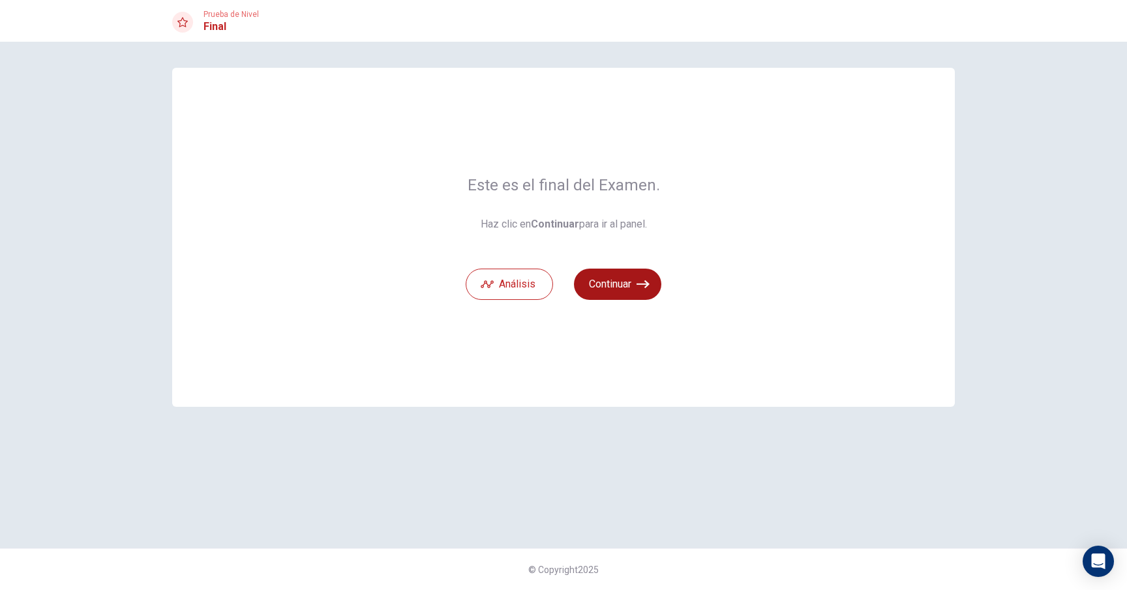
click at [627, 289] on button "Continuar" at bounding box center [617, 284] width 87 height 31
